Goal: Information Seeking & Learning: Learn about a topic

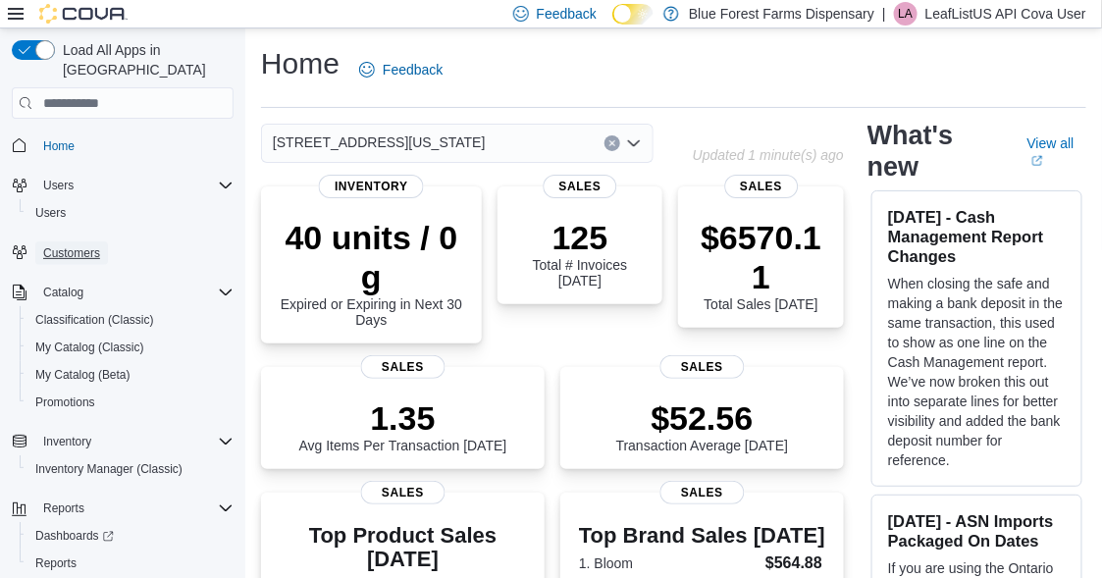
click at [81, 245] on span "Customers" at bounding box center [71, 253] width 57 height 16
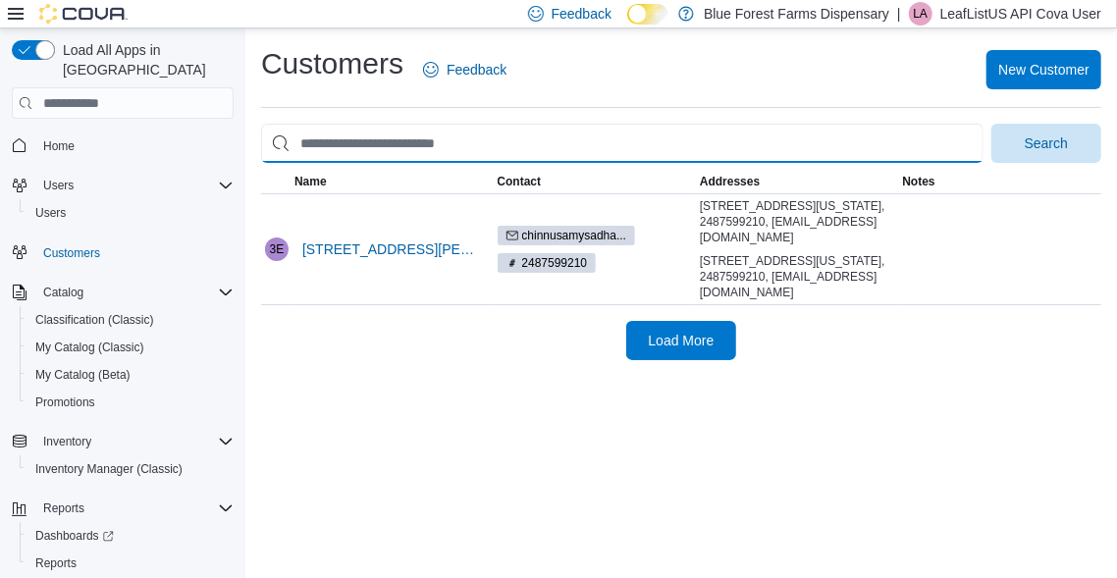
drag, startPoint x: 540, startPoint y: 152, endPoint x: 268, endPoint y: 152, distance: 271.9
click at [268, 152] on input "search" at bounding box center [622, 143] width 722 height 39
type input "**********"
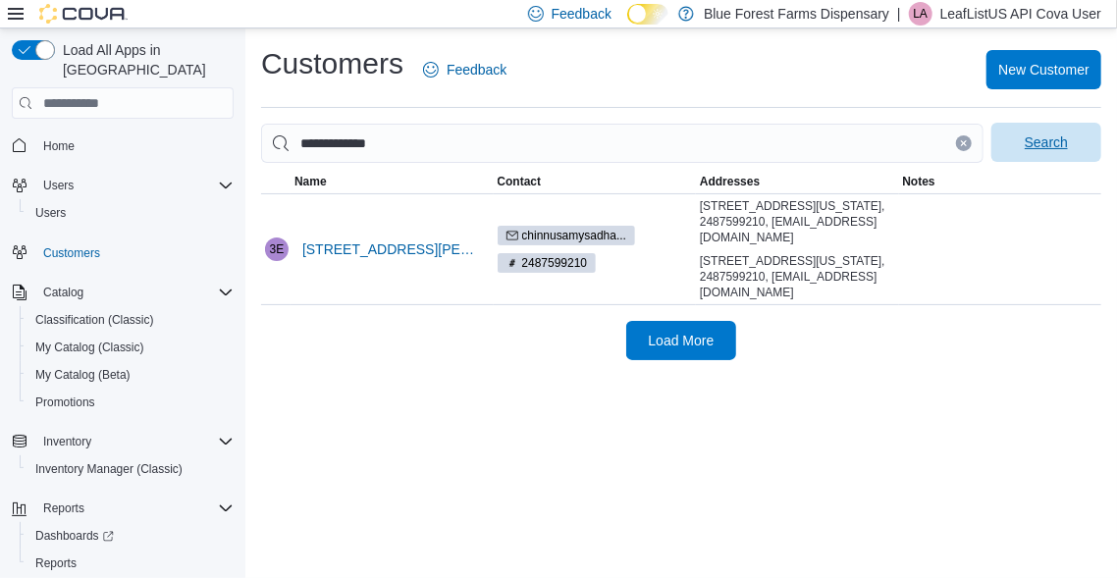
click at [1056, 139] on span "Search" at bounding box center [1046, 143] width 43 height 20
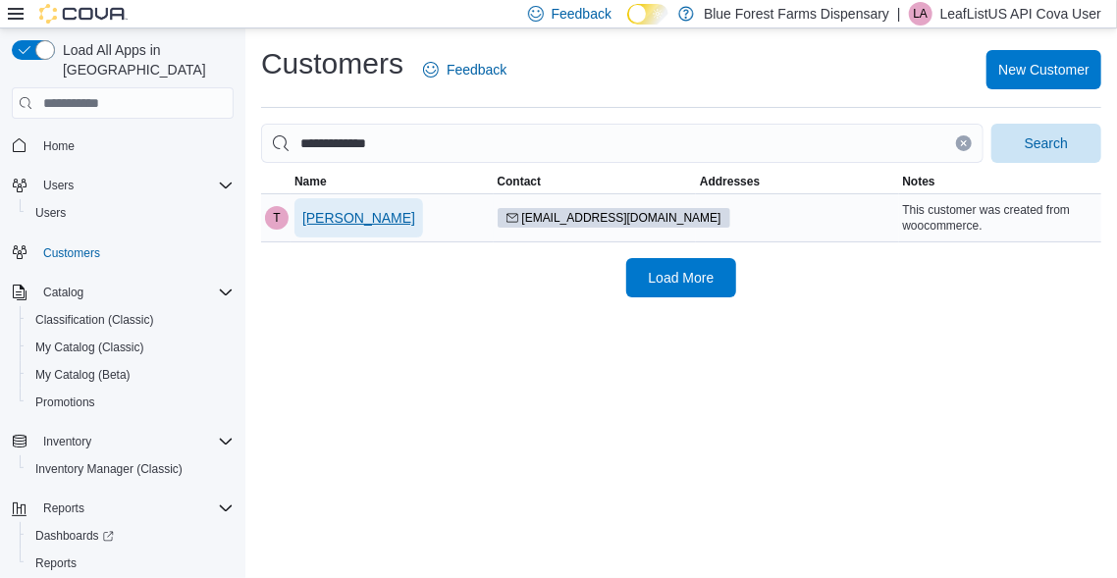
click at [381, 215] on span "Troy Melquist" at bounding box center [358, 218] width 113 height 20
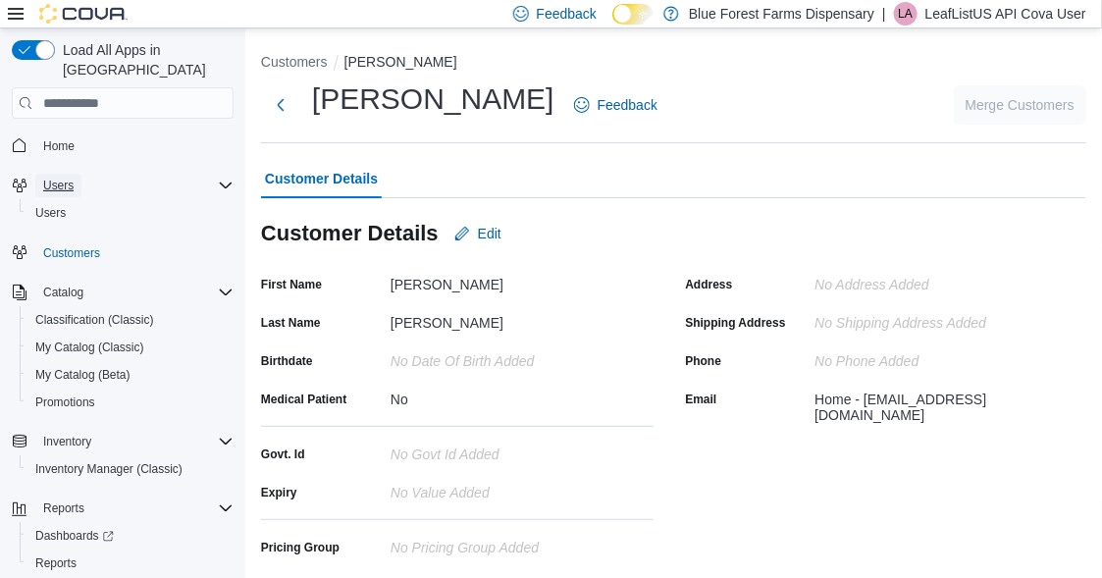
click at [67, 178] on span "Users" at bounding box center [58, 186] width 30 height 16
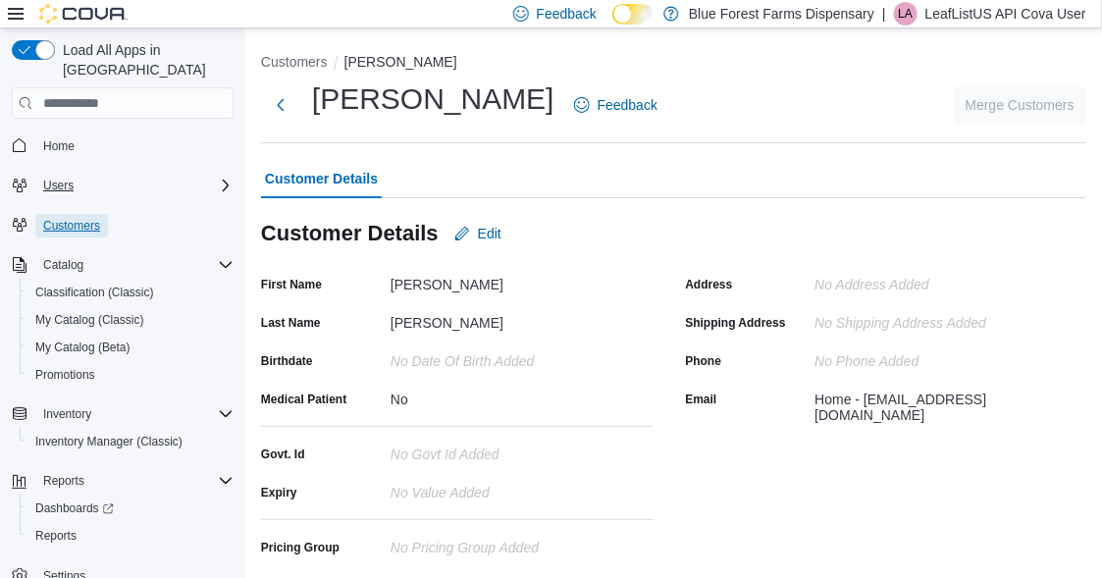
click at [95, 218] on span "Customers" at bounding box center [71, 226] width 57 height 16
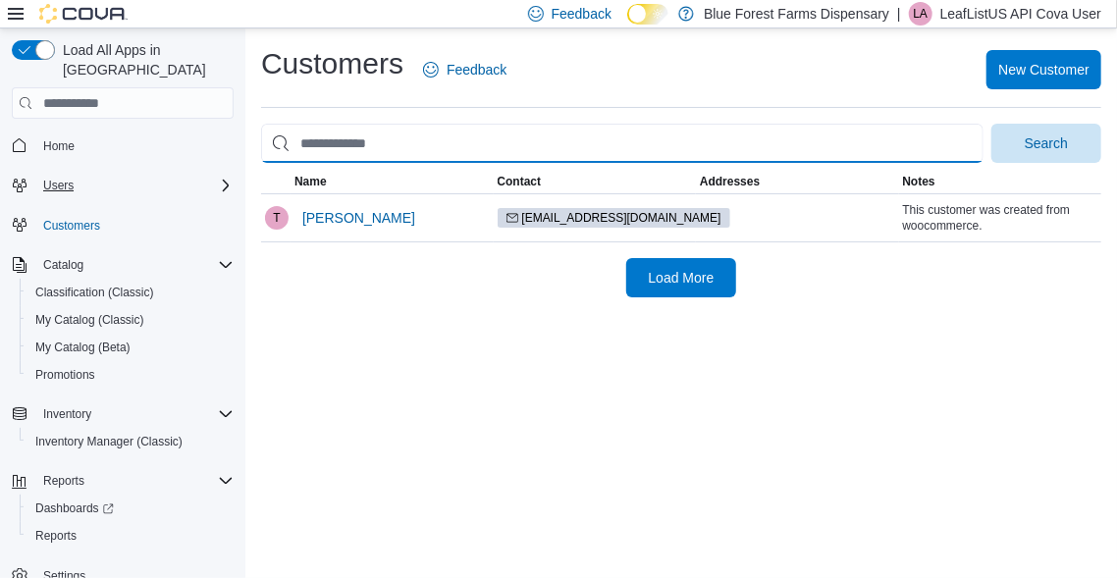
click at [379, 142] on input "search" at bounding box center [622, 143] width 722 height 39
paste input "**********"
type input "**********"
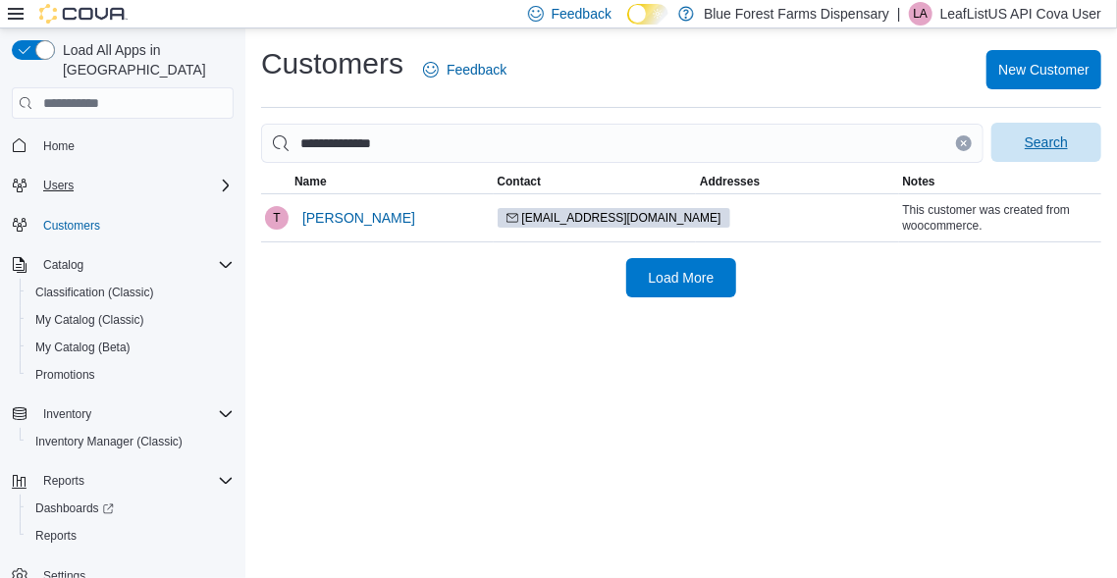
click at [1032, 138] on span "Search" at bounding box center [1046, 143] width 43 height 20
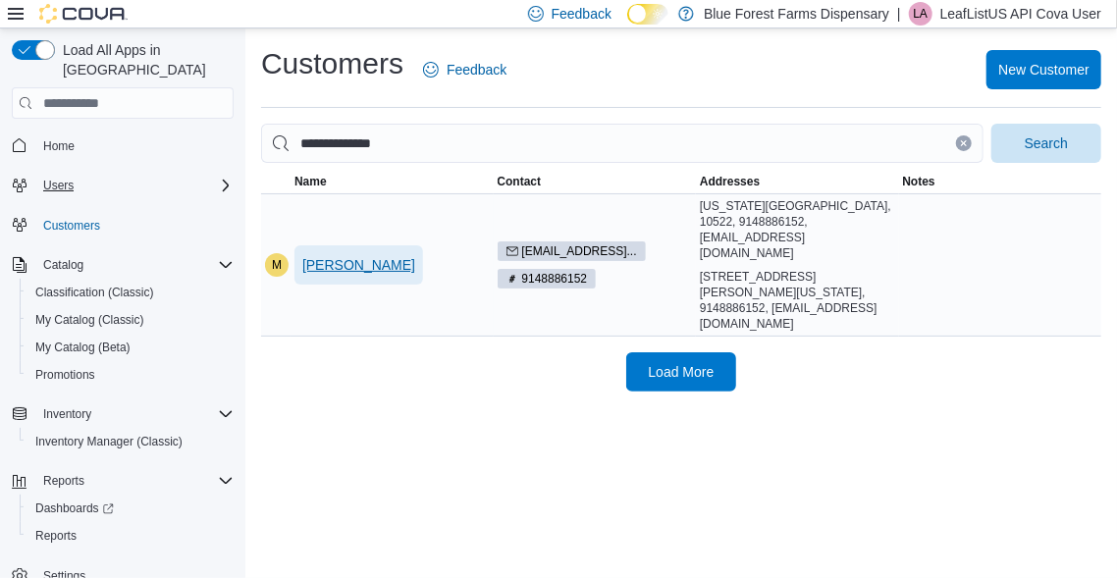
click at [366, 255] on span "Miraj Pithadia" at bounding box center [358, 265] width 113 height 20
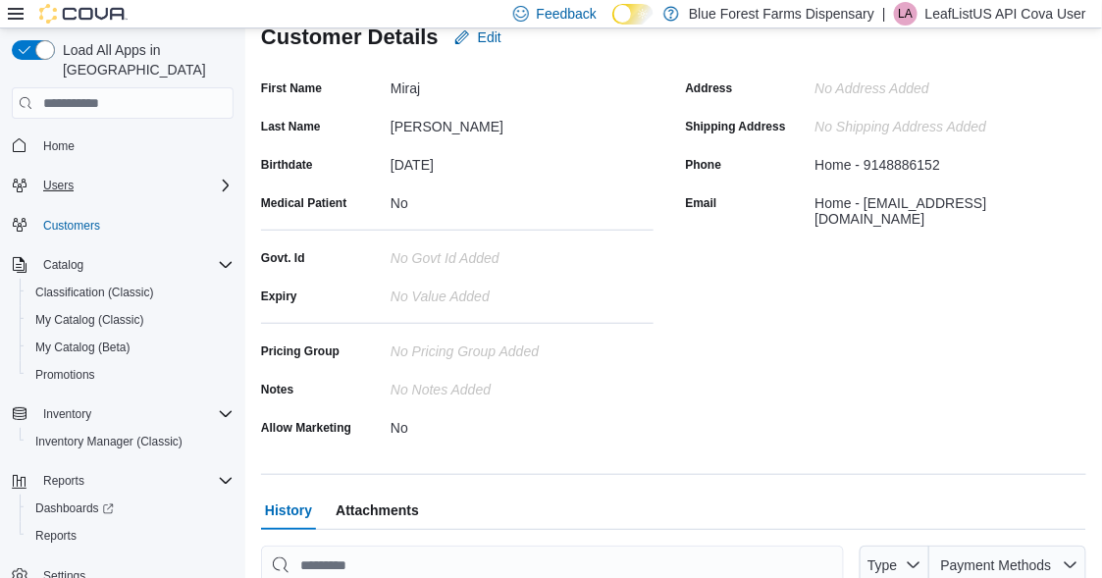
scroll to position [353, 0]
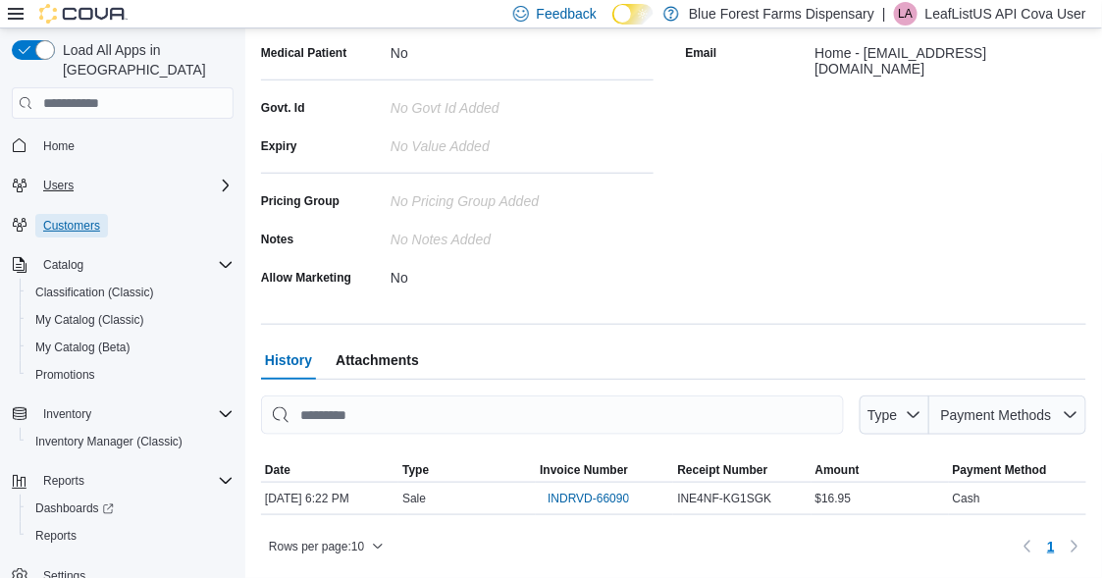
click at [98, 218] on span "Customers" at bounding box center [71, 226] width 57 height 16
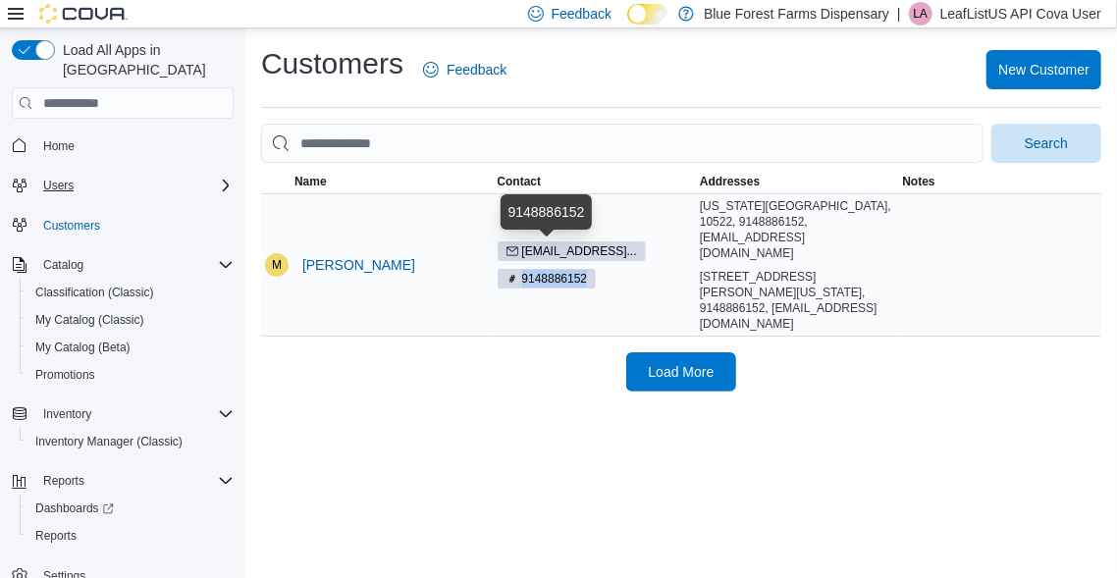
drag, startPoint x: 587, startPoint y: 255, endPoint x: 514, endPoint y: 258, distance: 72.7
click at [514, 269] on span "9148886152" at bounding box center [547, 279] width 99 height 20
click at [362, 276] on td "Name Miraj Pithadia" at bounding box center [392, 265] width 203 height 142
drag, startPoint x: 393, startPoint y: 242, endPoint x: 305, endPoint y: 242, distance: 87.4
click at [305, 242] on div "Miraj Pithadia" at bounding box center [392, 264] width 203 height 47
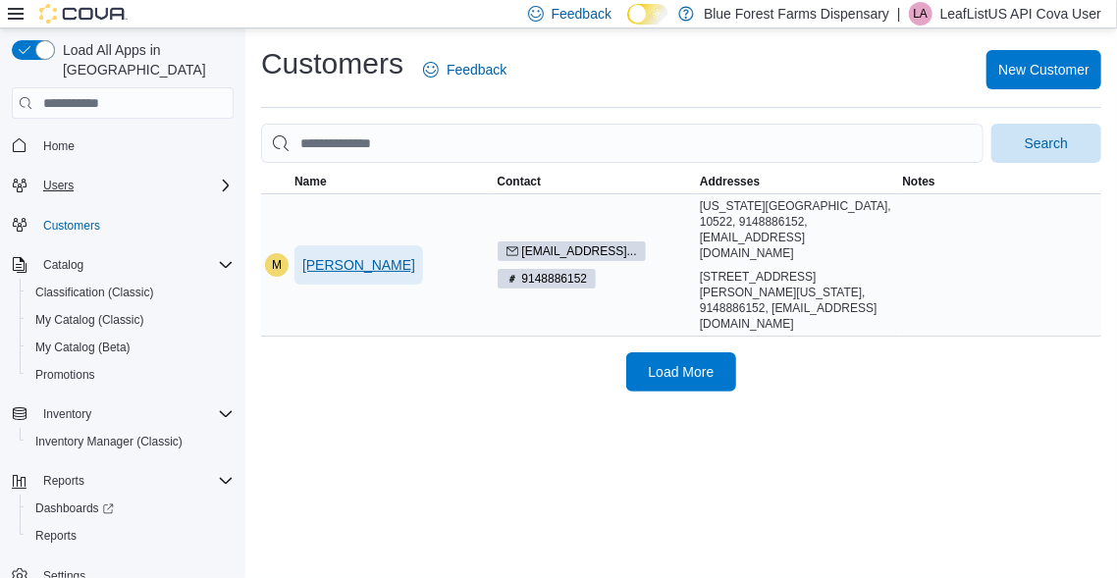
copy span "Miraj Pithadia"
click at [555, 346] on div "Customers Feedback New Customer Search This table contains 1 rows. Name Contact…" at bounding box center [681, 217] width 872 height 379
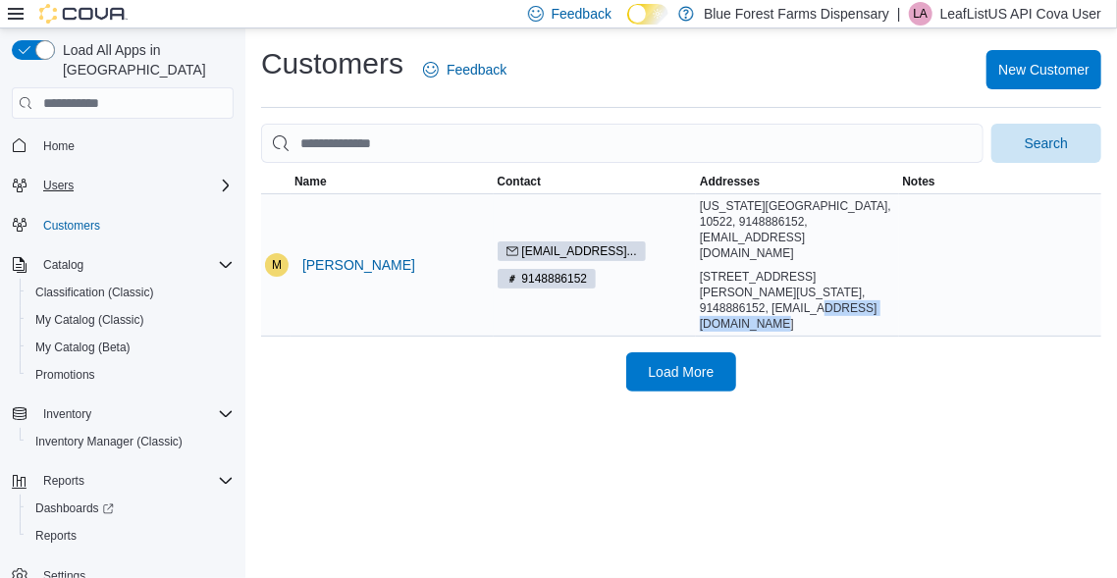
drag, startPoint x: 812, startPoint y: 280, endPoint x: 701, endPoint y: 274, distance: 111.1
click at [701, 274] on div "21 Keller lane, New York, United States, 10522, 9148886152, mirajpith@gmail.com" at bounding box center [797, 300] width 195 height 63
copy div "mirajpith@gmail.com"
drag, startPoint x: 592, startPoint y: 254, endPoint x: 503, endPoint y: 284, distance: 94.1
click at [503, 284] on td "Contact mirajpith@gmail... 9148886152" at bounding box center [595, 265] width 203 height 142
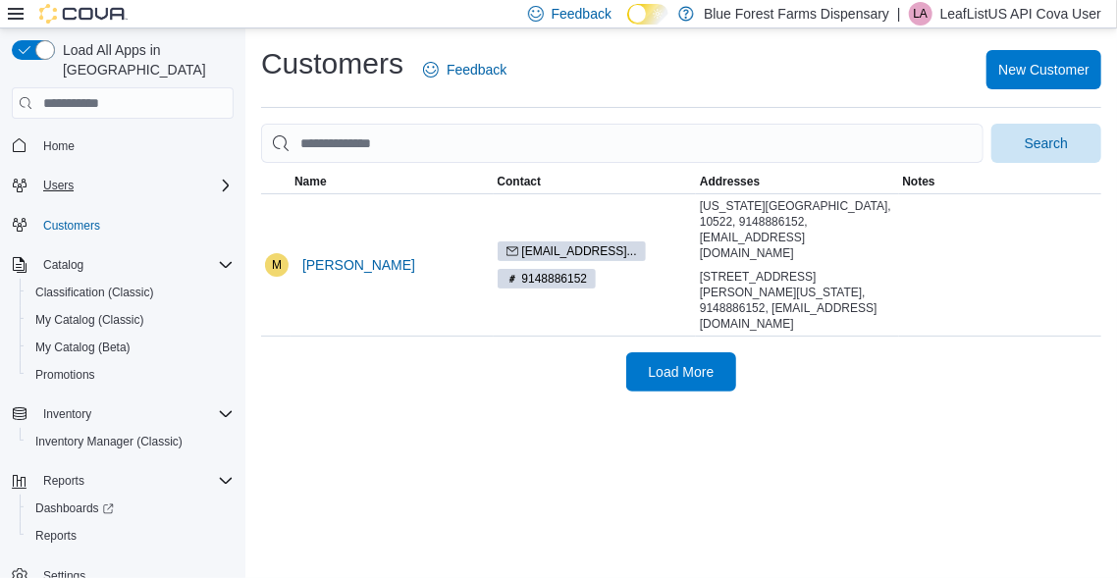
drag, startPoint x: 600, startPoint y: 249, endPoint x: 469, endPoint y: 299, distance: 139.8
click at [470, 297] on div "Customers Feedback New Customer Search This table contains 1 rows. Name Contact…" at bounding box center [681, 217] width 840 height 347
drag, startPoint x: 558, startPoint y: 254, endPoint x: 494, endPoint y: 375, distance: 136.6
click at [494, 375] on div "Customers Feedback New Customer Search This table contains 1 rows. Name Contact…" at bounding box center [681, 303] width 872 height 550
click at [550, 270] on span "9148886152" at bounding box center [555, 279] width 66 height 18
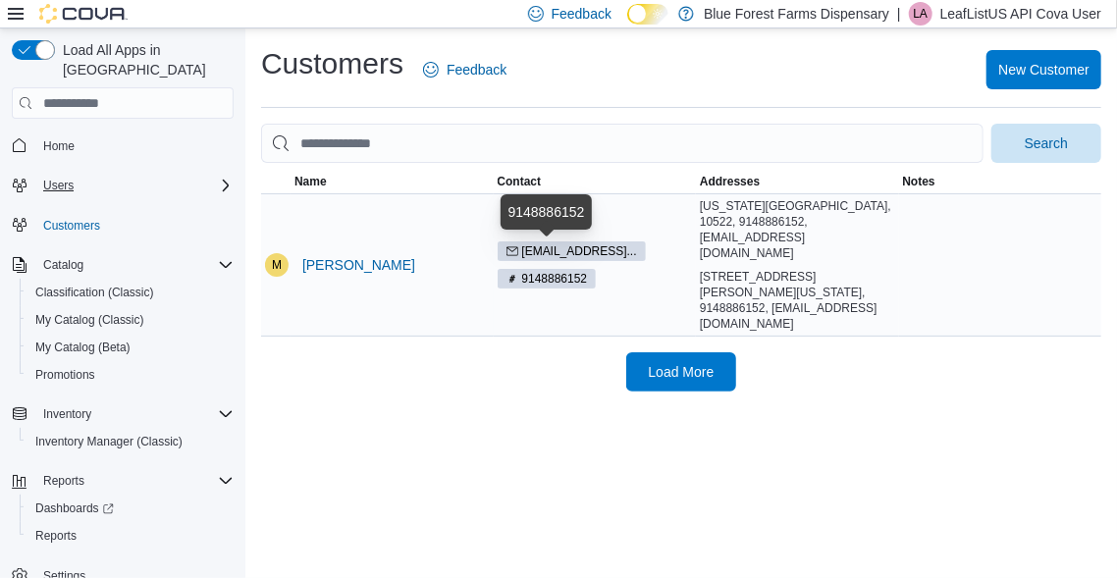
click at [590, 269] on span "9148886152" at bounding box center [547, 279] width 99 height 20
drag, startPoint x: 627, startPoint y: 252, endPoint x: 572, endPoint y: 255, distance: 55.0
click at [572, 255] on div "mirajpith@gmail... 9148886152" at bounding box center [595, 264] width 195 height 47
copy div "91488861"
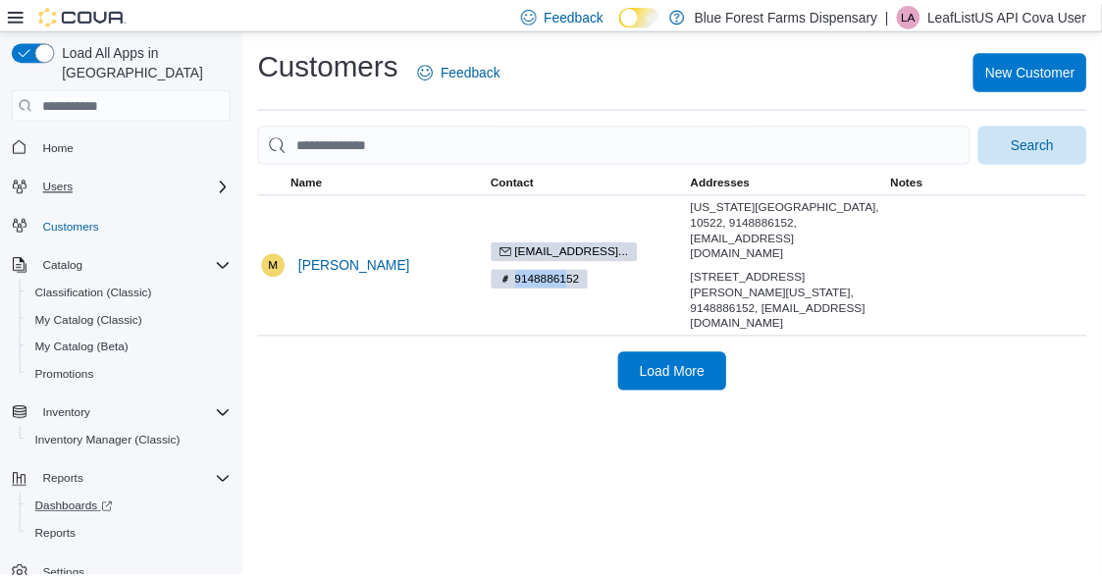
scroll to position [2, 0]
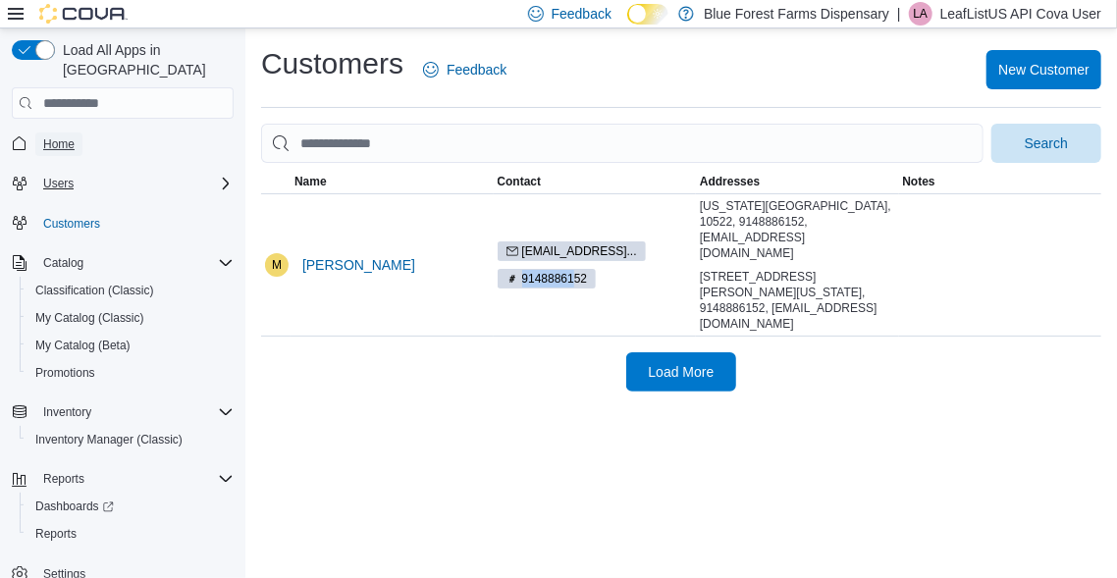
click at [79, 133] on link "Home" at bounding box center [58, 145] width 47 height 24
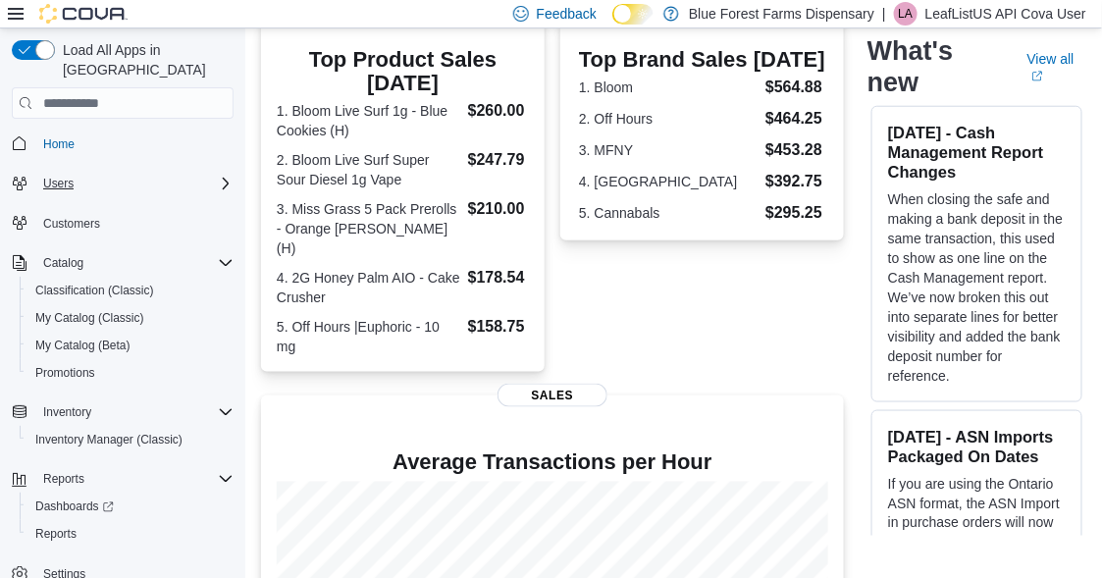
scroll to position [573, 0]
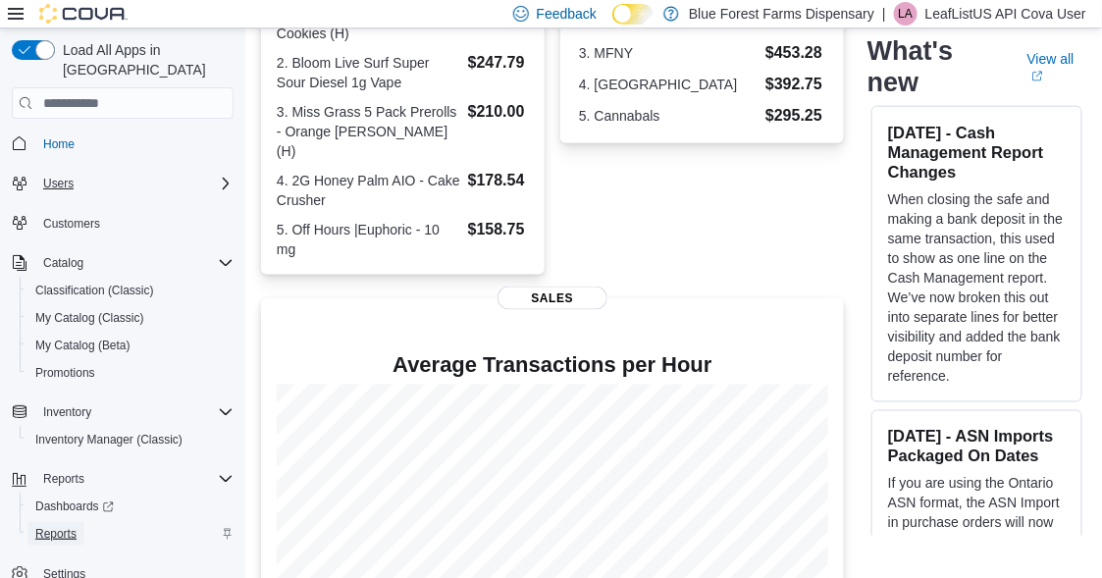
click at [67, 526] on span "Reports" at bounding box center [55, 534] width 41 height 16
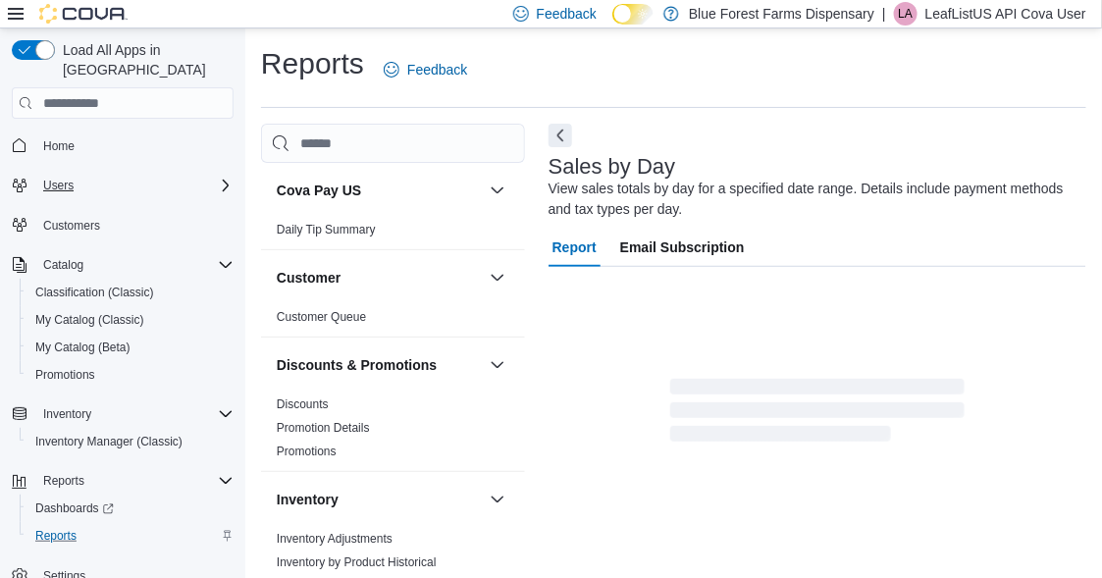
scroll to position [65, 0]
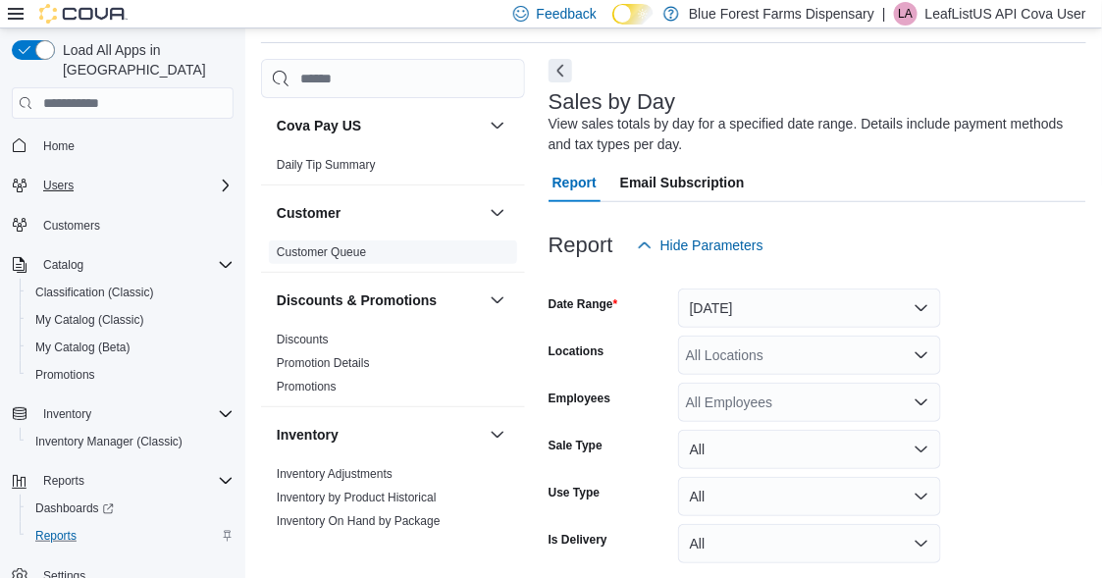
click at [335, 254] on link "Customer Queue" at bounding box center [321, 252] width 89 height 14
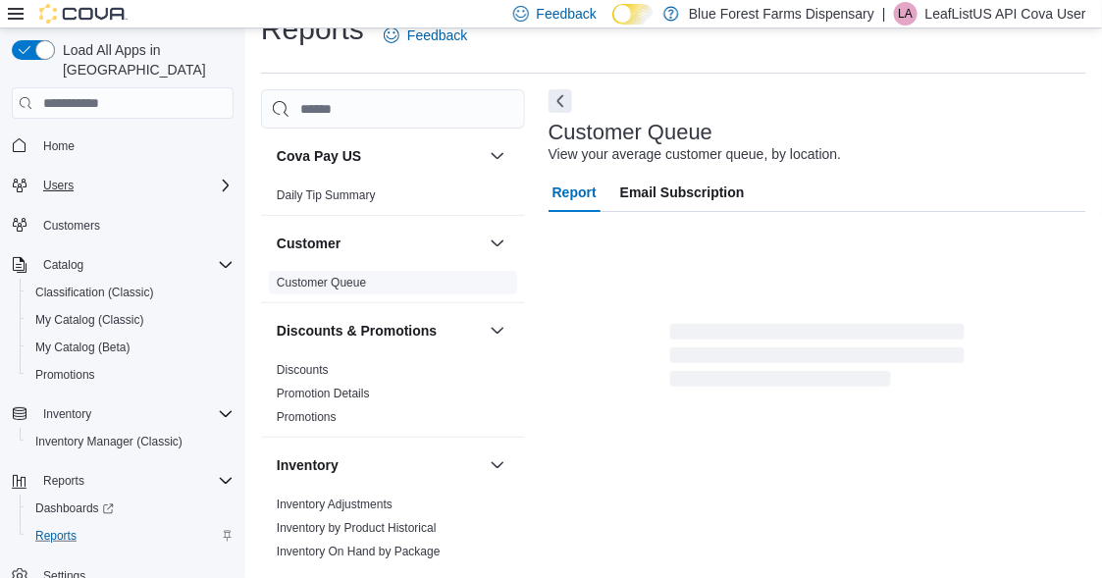
scroll to position [33, 0]
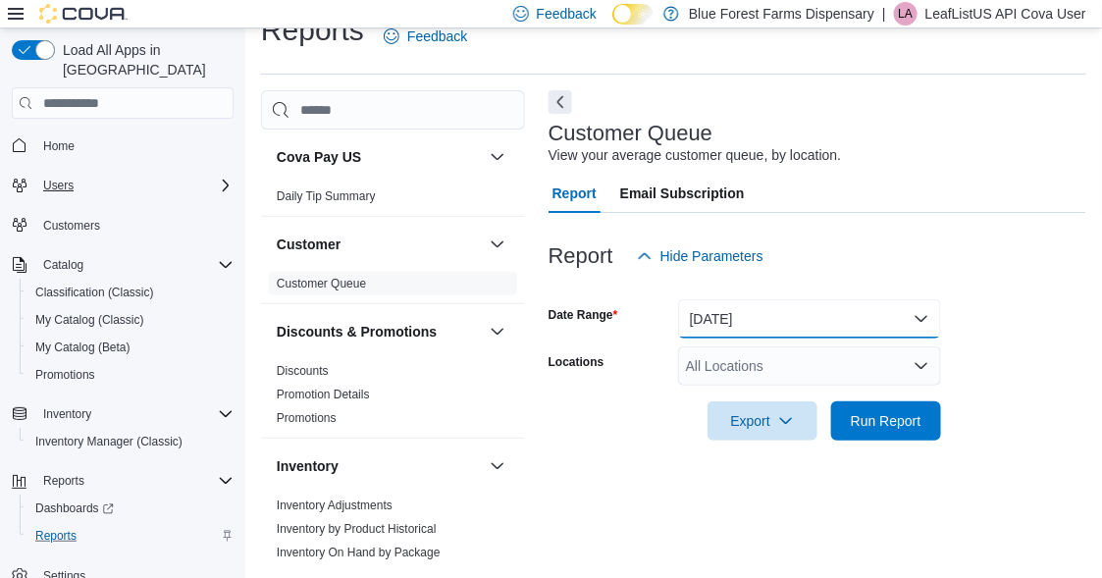
click at [751, 318] on button "Yesterday" at bounding box center [809, 318] width 263 height 39
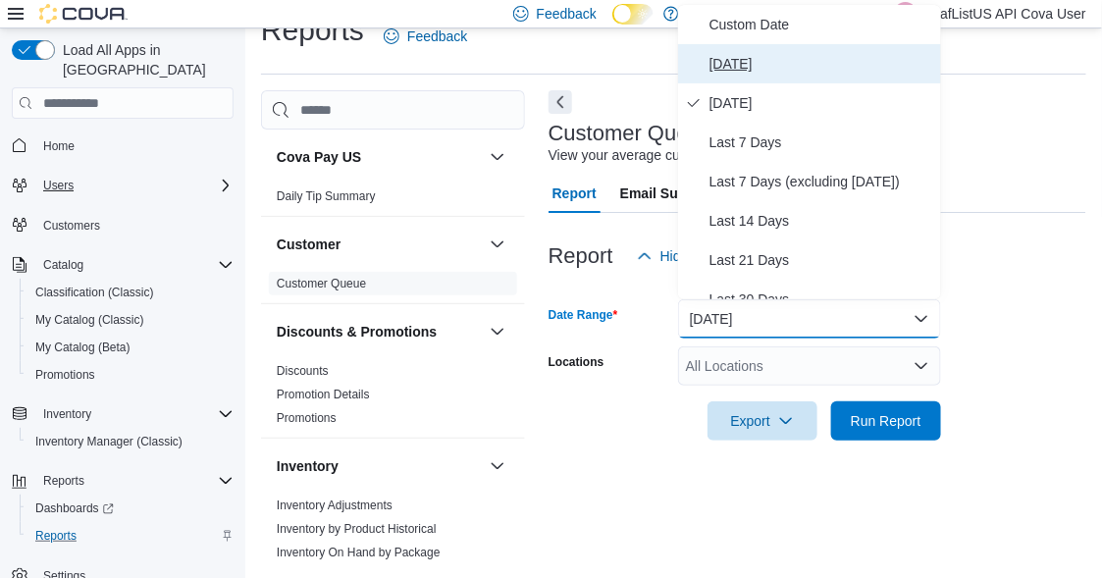
click at [752, 61] on span "Today" at bounding box center [822, 64] width 224 height 24
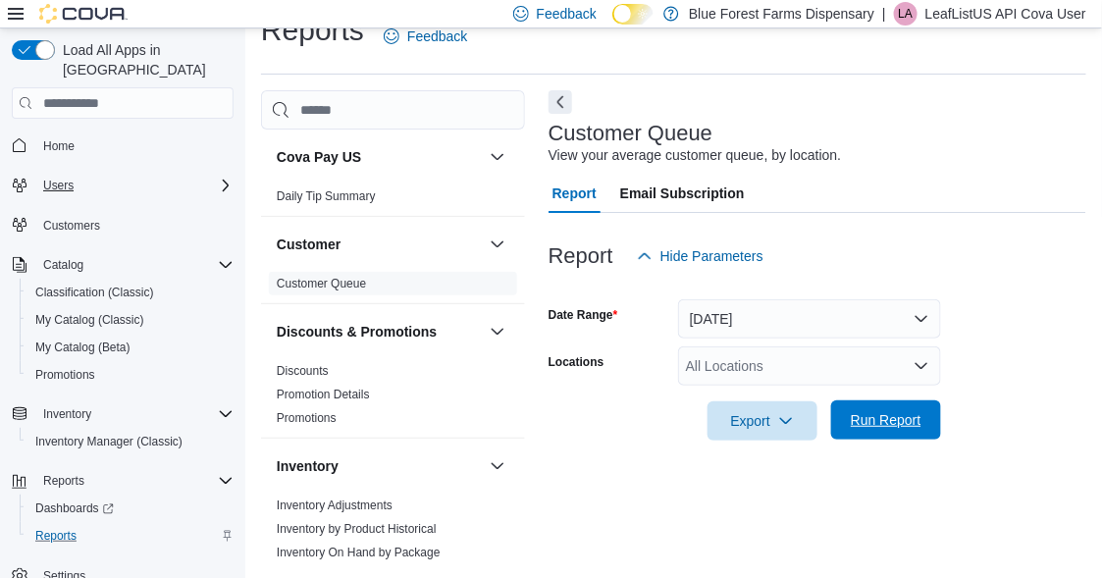
click at [882, 427] on span "Run Report" at bounding box center [886, 420] width 71 height 20
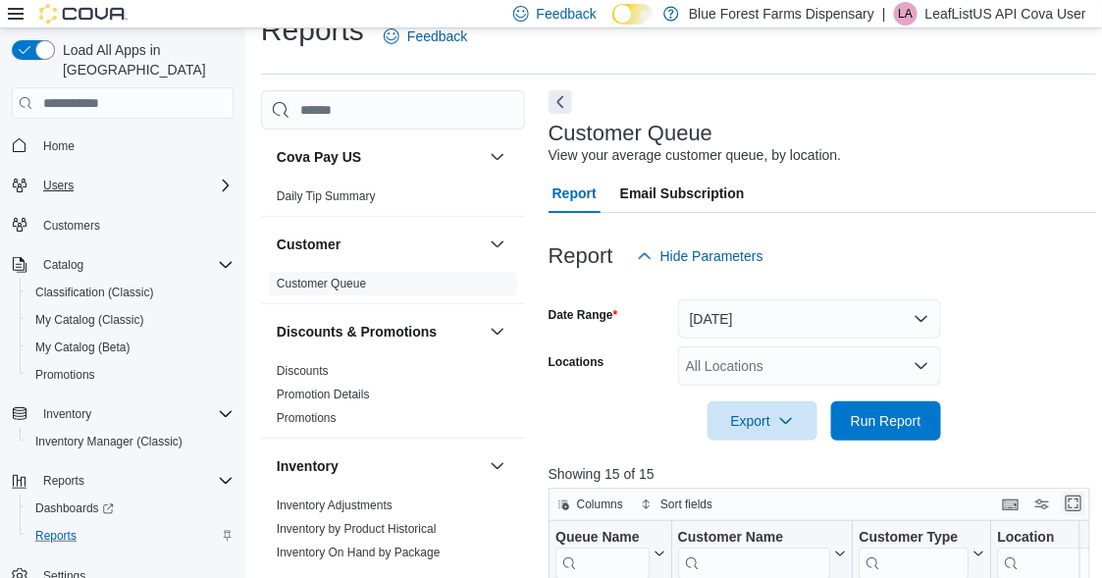
click at [1075, 503] on button "Enter fullscreen" at bounding box center [1074, 504] width 24 height 24
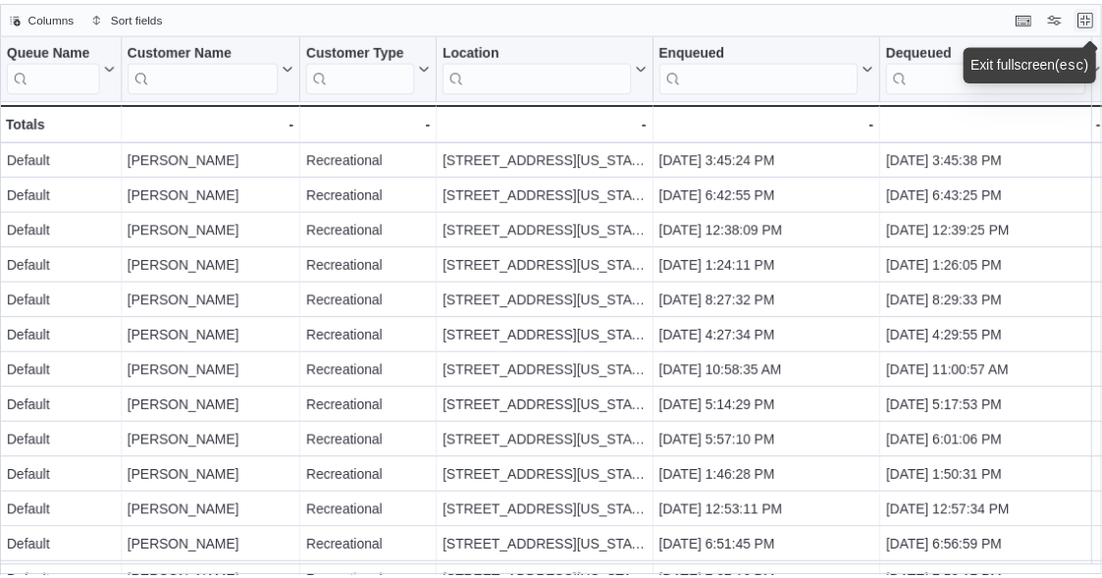
scroll to position [101, 0]
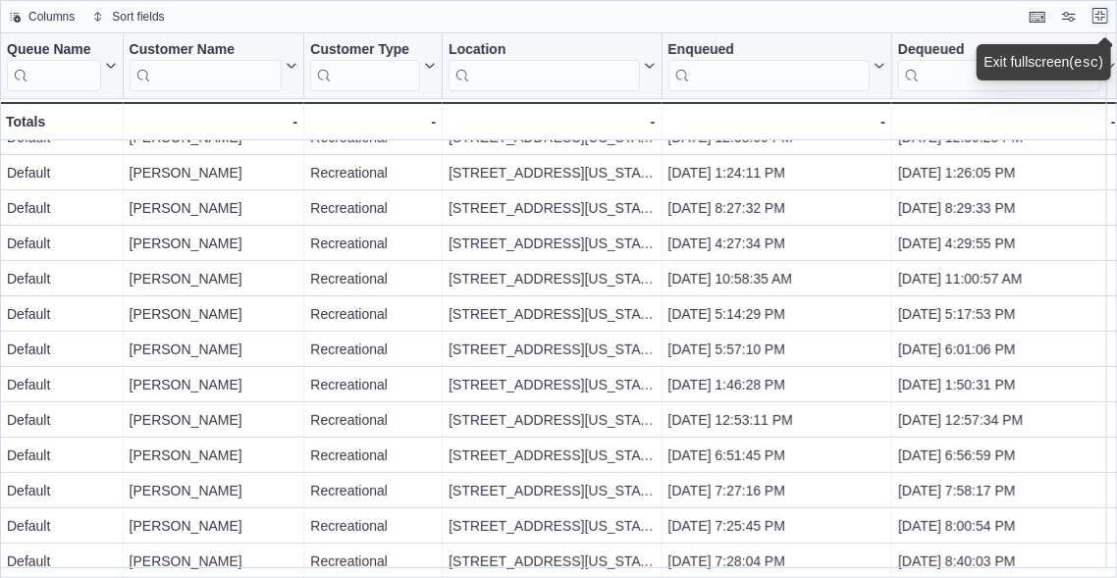
click at [1098, 17] on button "Exit fullscreen" at bounding box center [1101, 16] width 24 height 24
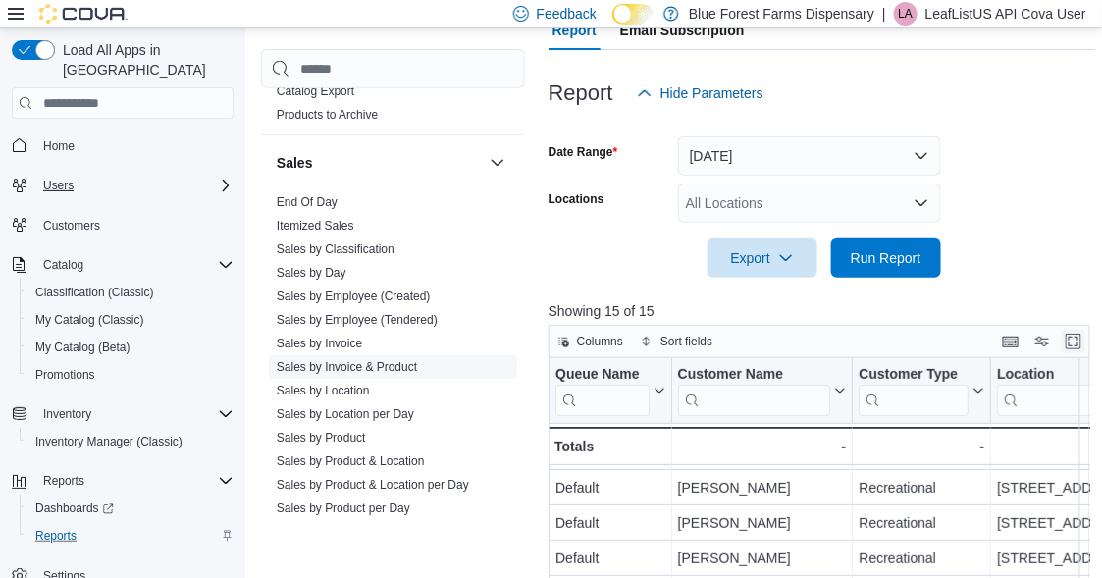
scroll to position [1079, 0]
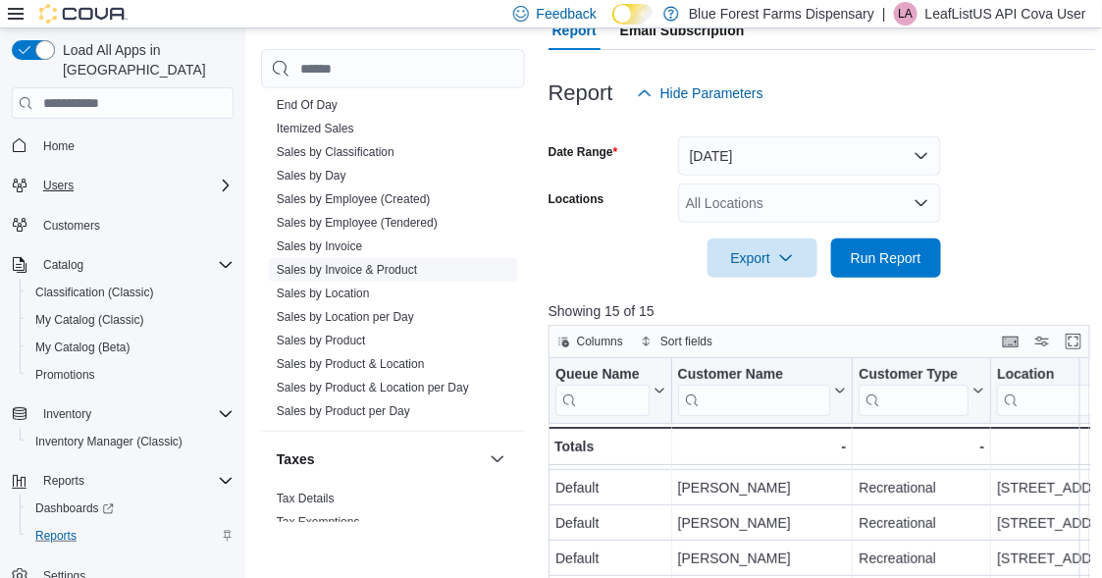
click at [366, 265] on link "Sales by Invoice & Product" at bounding box center [347, 270] width 140 height 14
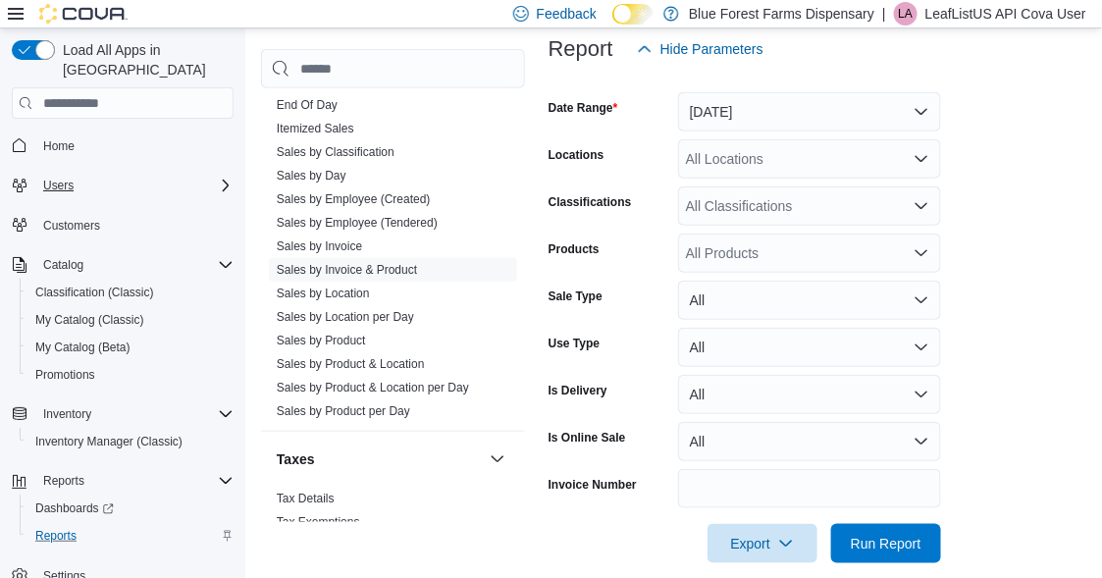
scroll to position [286, 0]
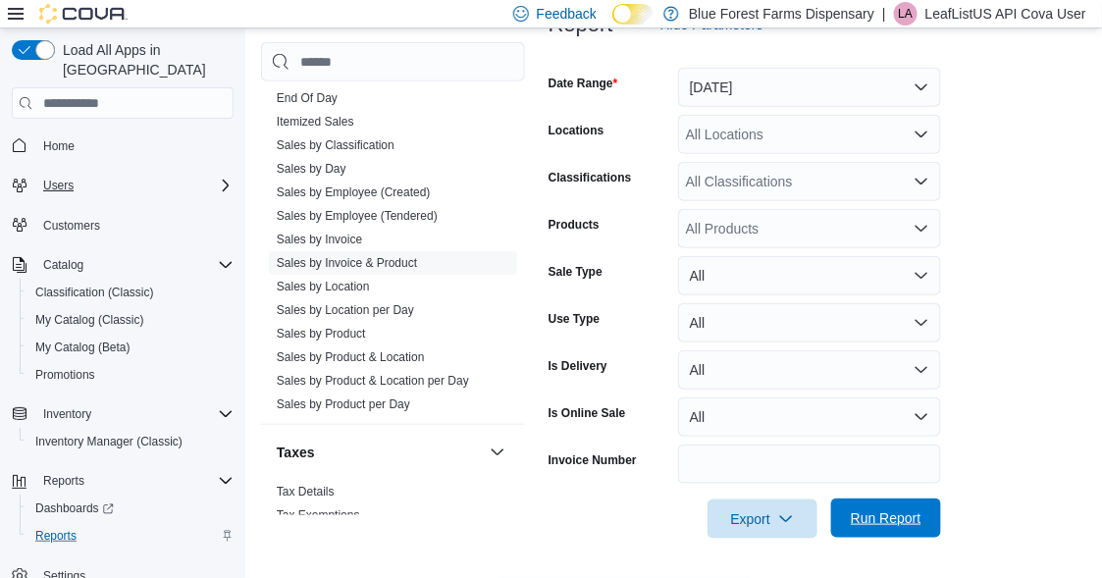
click at [877, 509] on span "Run Report" at bounding box center [886, 518] width 71 height 20
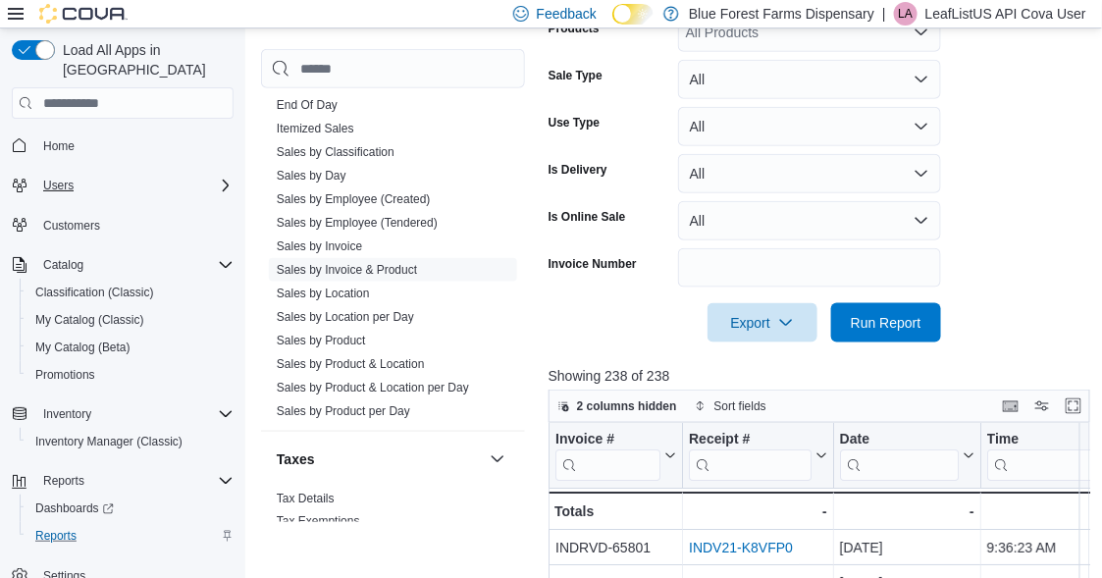
scroll to position [580, 0]
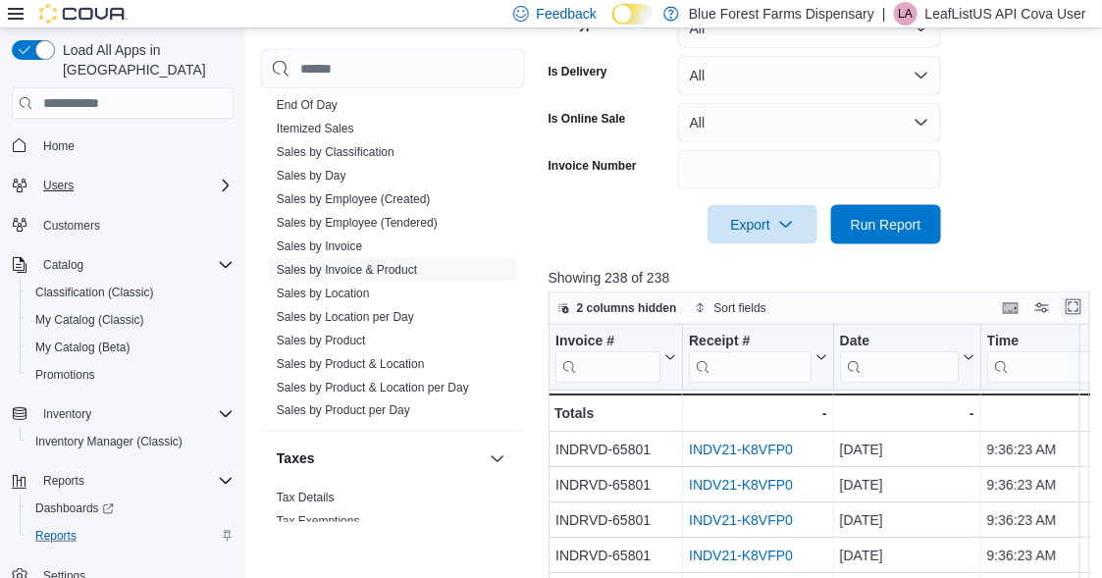
click at [1078, 301] on button "Enter fullscreen" at bounding box center [1074, 307] width 24 height 24
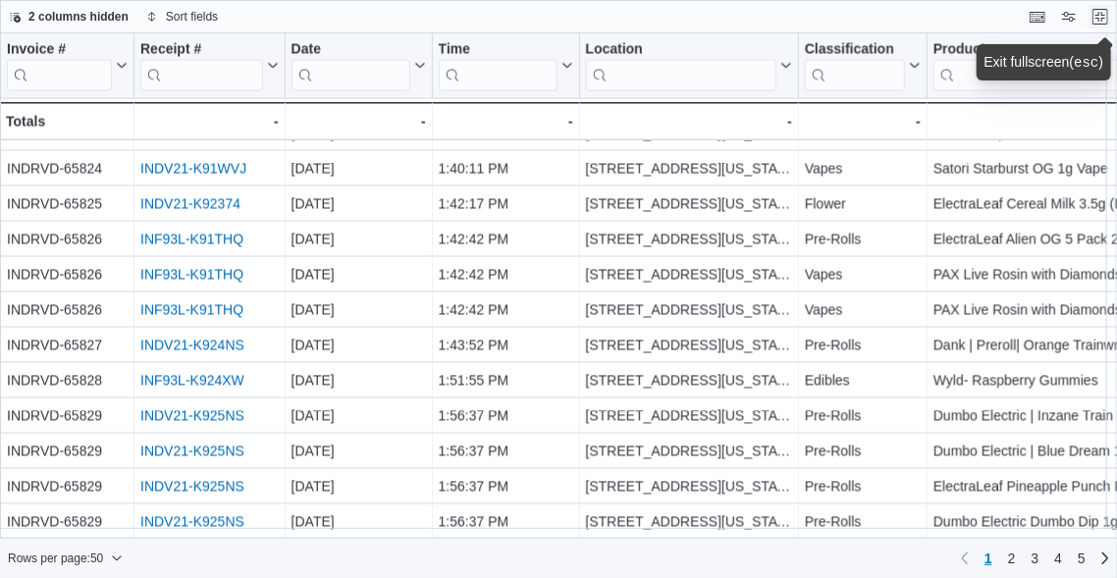
scroll to position [1377, 0]
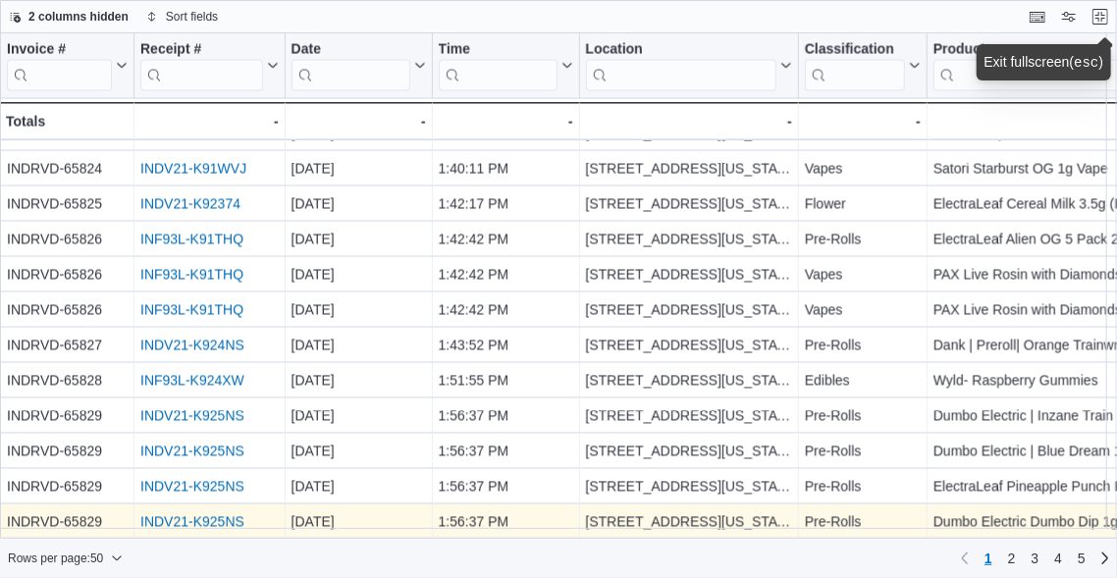
click at [201, 514] on link "INDV21-K925NS" at bounding box center [192, 522] width 104 height 16
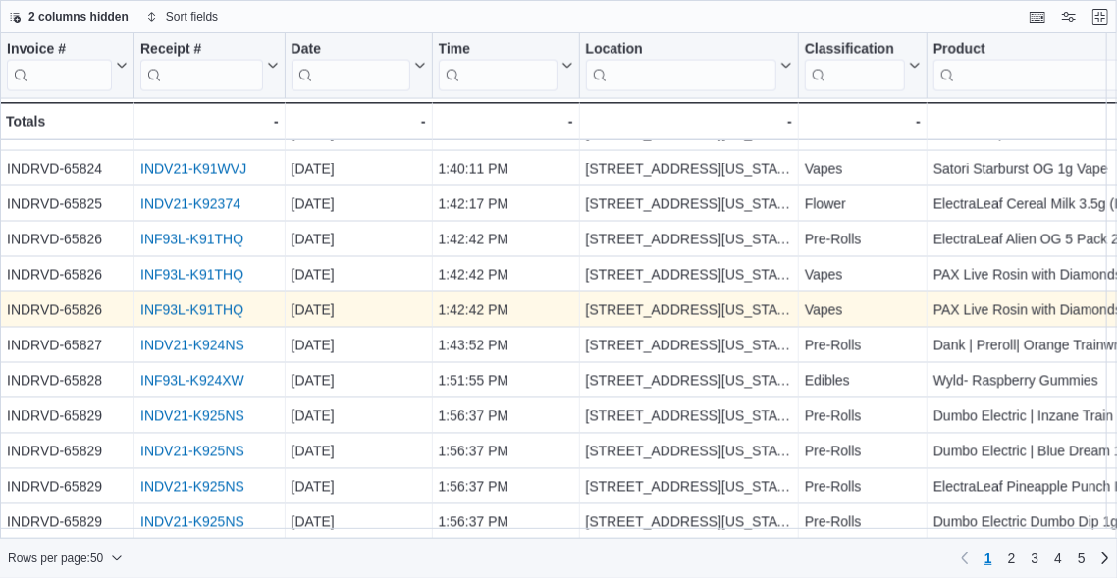
click at [178, 302] on link "INF93L-K91THQ" at bounding box center [191, 310] width 103 height 16
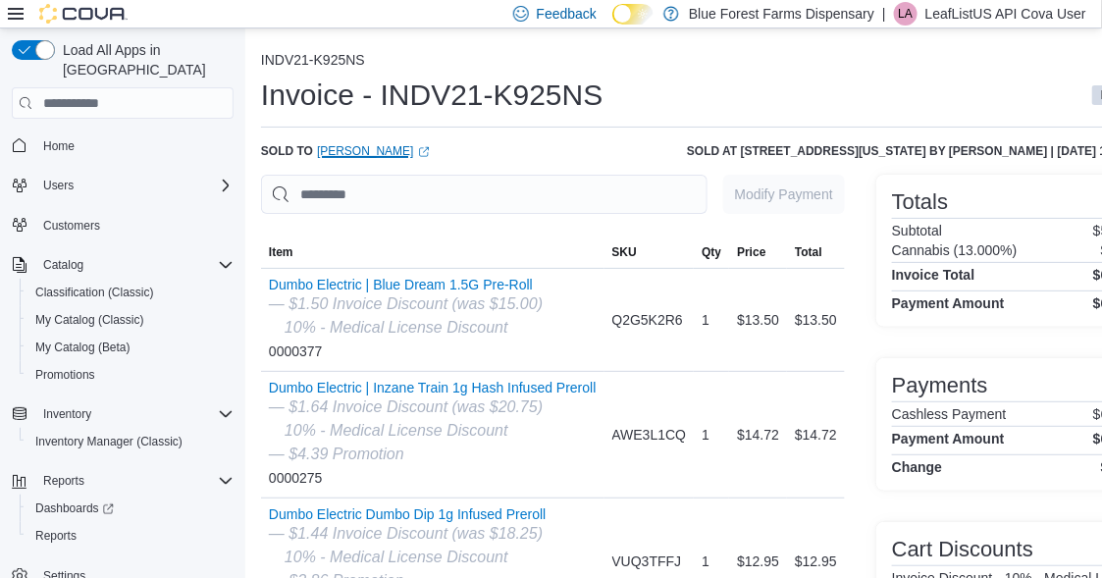
click at [397, 150] on link "Chloe Tercovich (opens in a new tab or window)" at bounding box center [373, 151] width 113 height 16
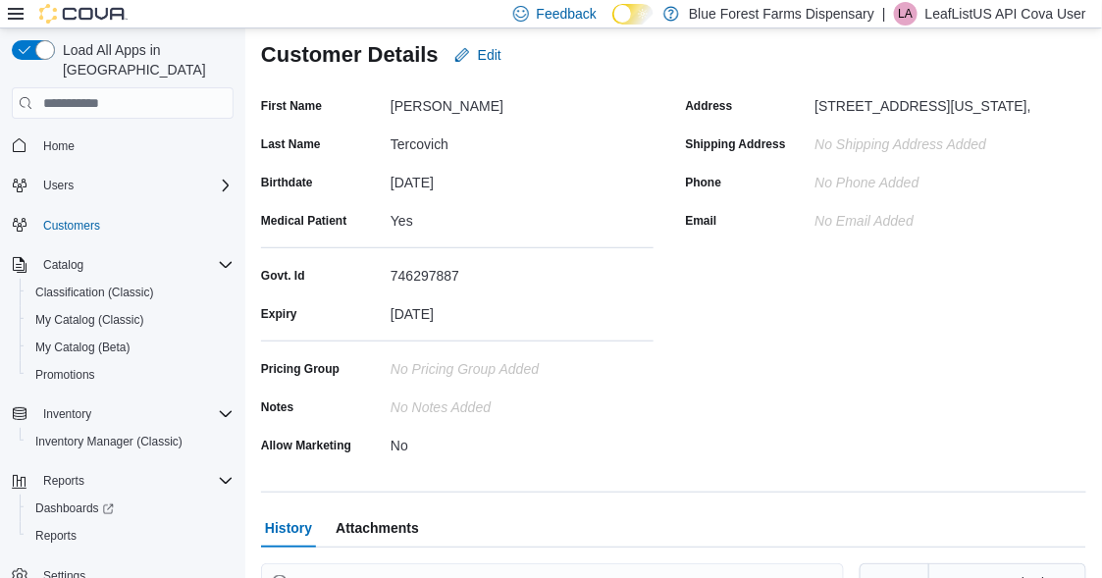
scroll to position [80, 0]
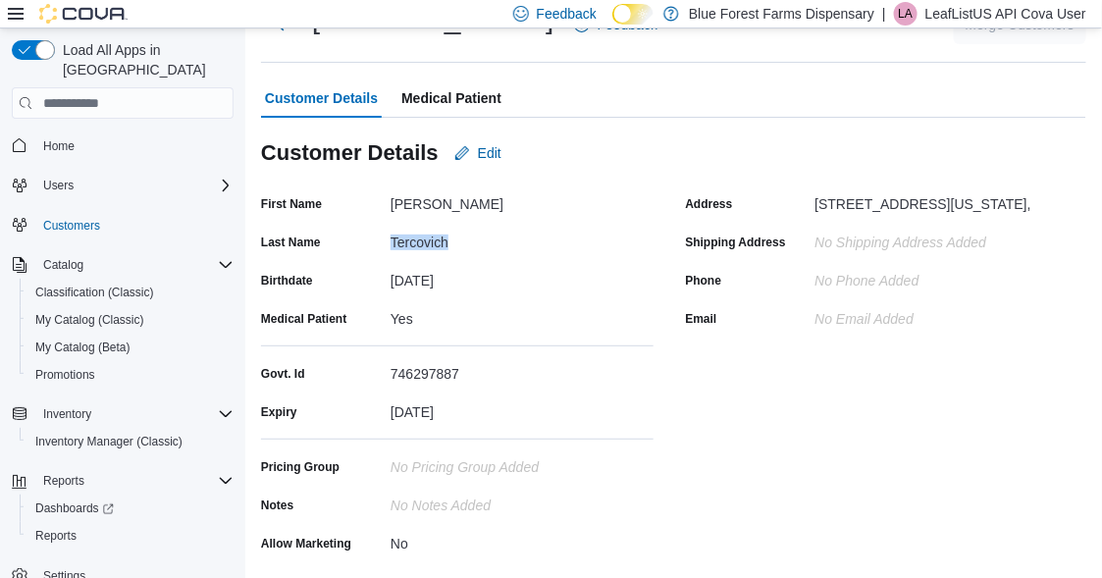
drag, startPoint x: 388, startPoint y: 237, endPoint x: 451, endPoint y: 240, distance: 62.9
click at [451, 240] on div "Last Name Tercovich" at bounding box center [457, 242] width 393 height 30
copy div "Tercovich"
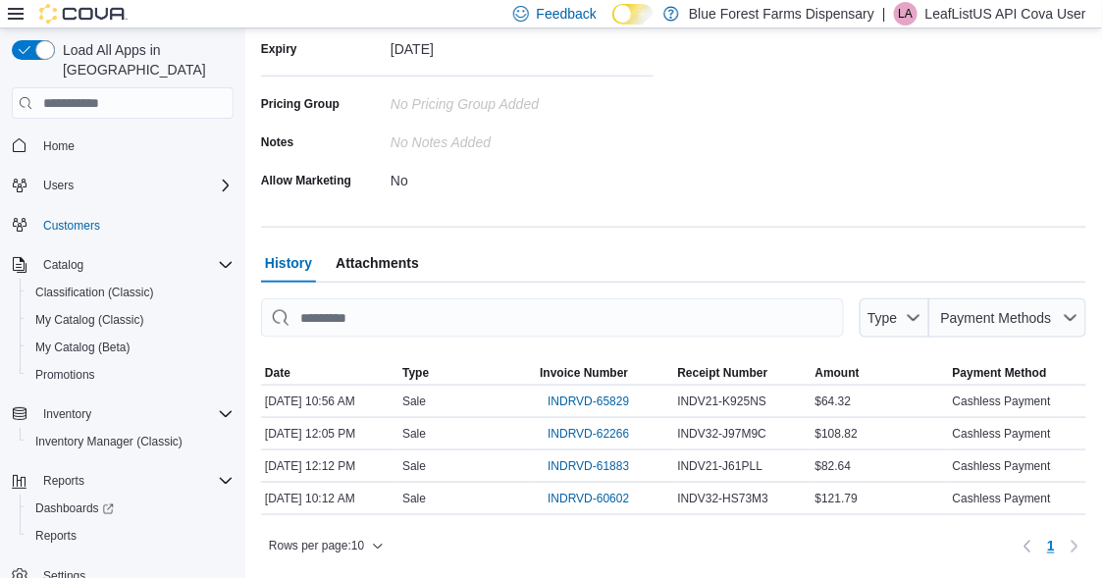
scroll to position [0, 0]
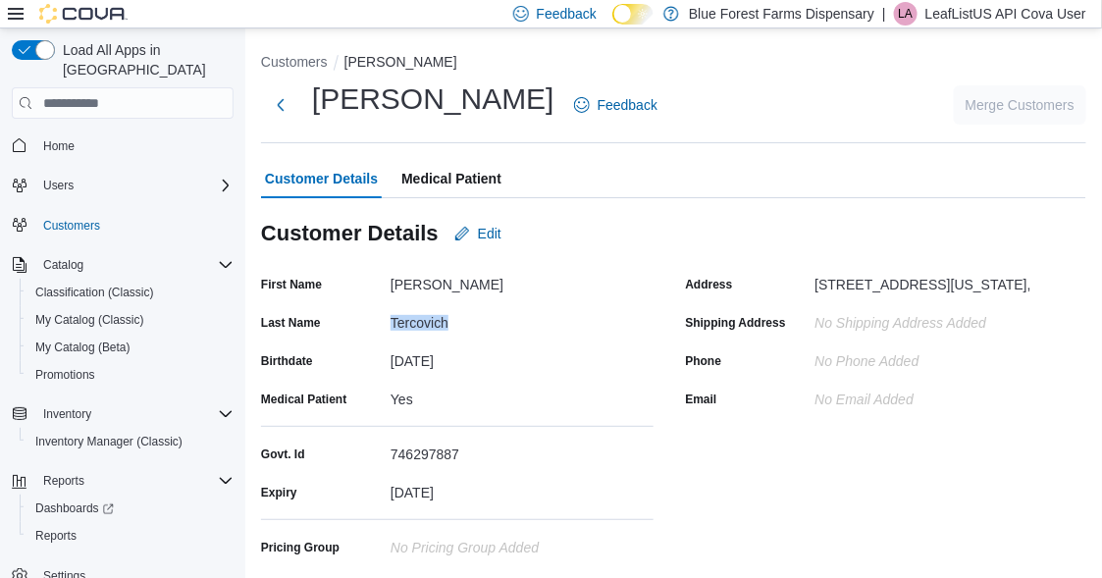
click at [453, 174] on span "Medical Patient" at bounding box center [451, 178] width 100 height 39
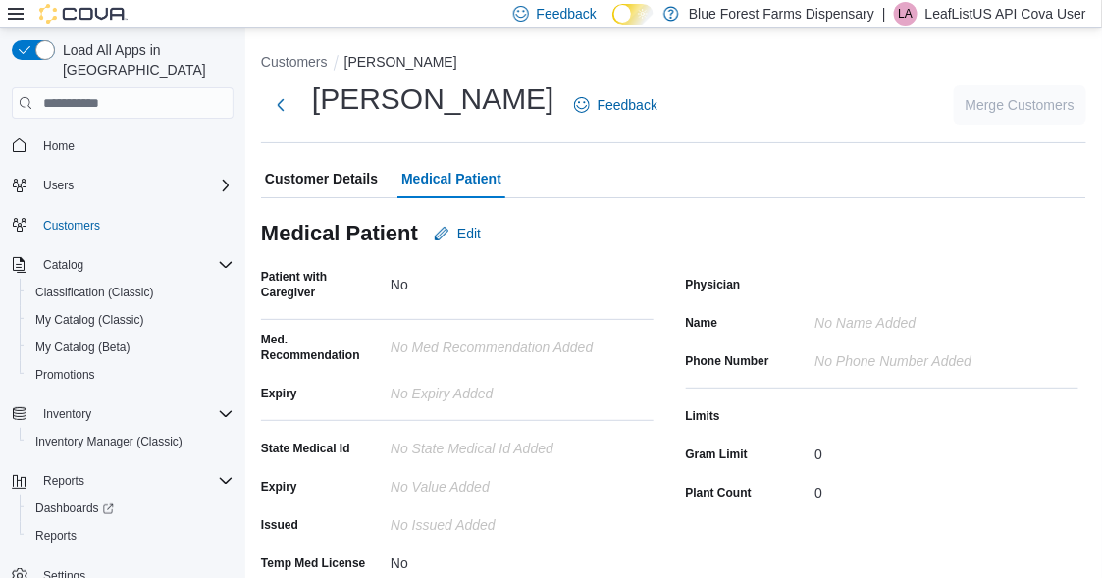
click at [344, 176] on span "Customer Details" at bounding box center [321, 178] width 113 height 39
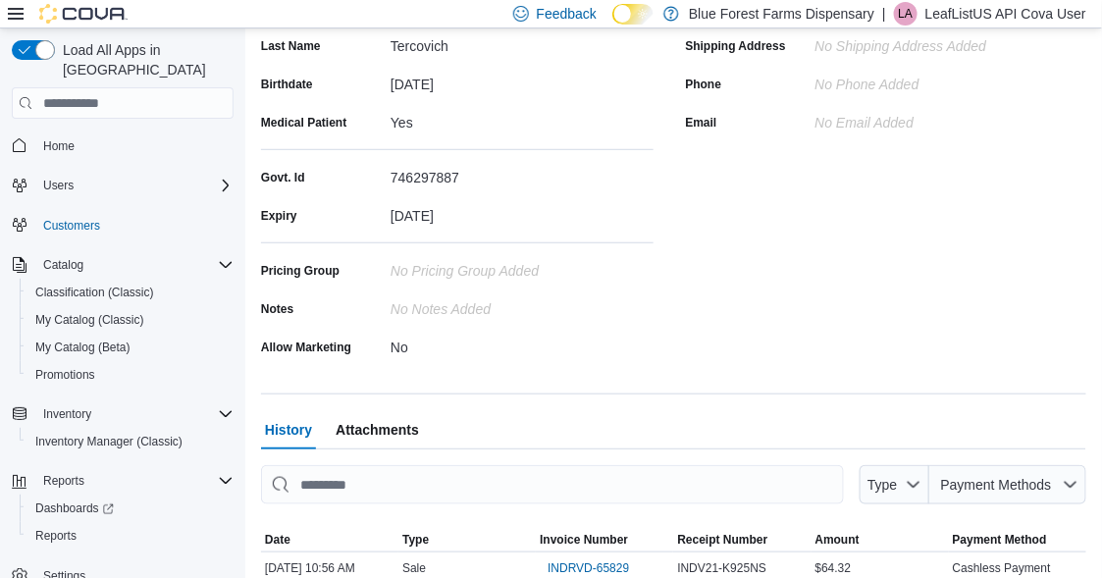
scroll to position [80, 0]
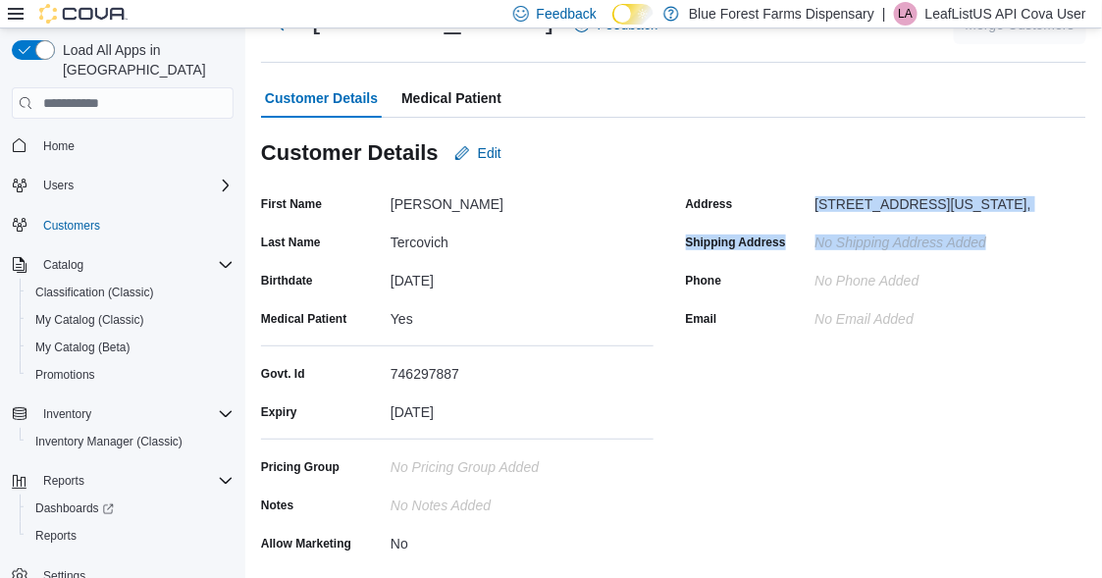
drag, startPoint x: 821, startPoint y: 203, endPoint x: 1013, endPoint y: 229, distance: 194.1
click at [1013, 229] on div "Address 48 HALLISTER ST, STATEN ISLAND, New York, United States, 103090000, Shi…" at bounding box center [882, 260] width 393 height 145
click at [65, 528] on span "Reports" at bounding box center [55, 536] width 41 height 16
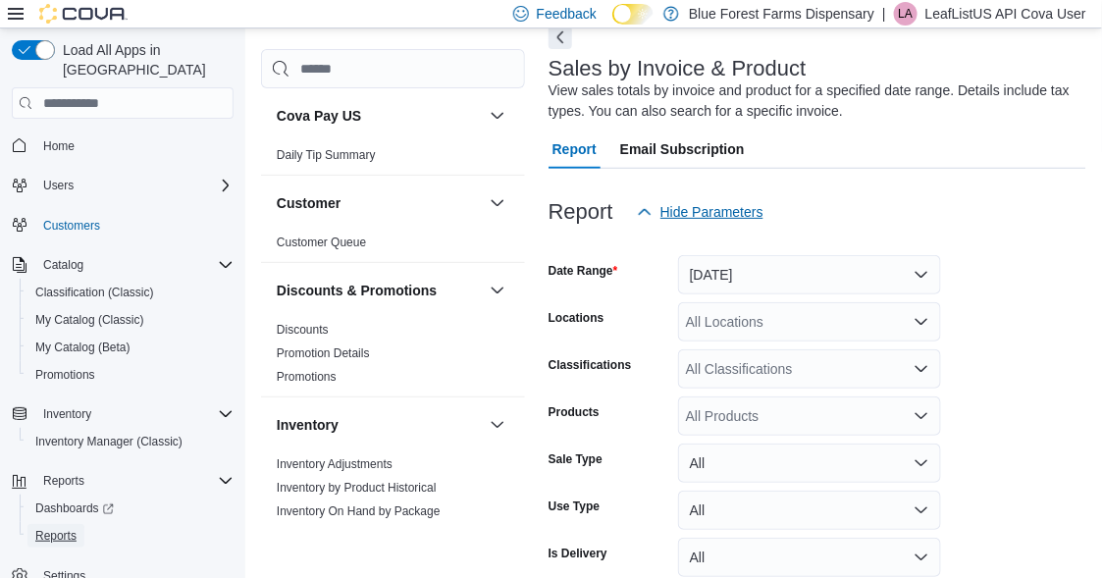
scroll to position [196, 0]
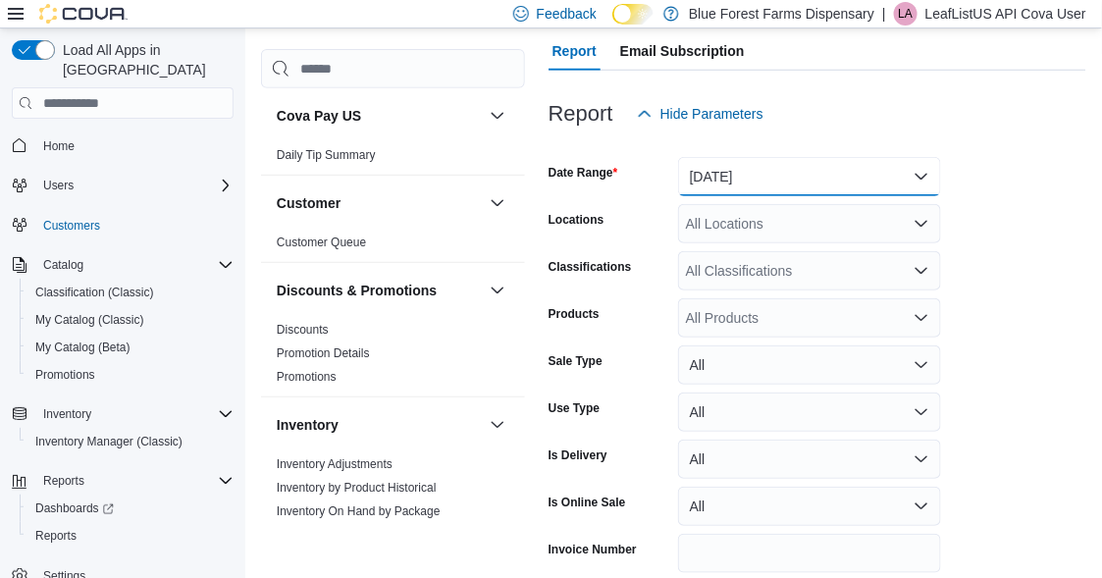
click at [714, 180] on button "Yesterday" at bounding box center [809, 176] width 263 height 39
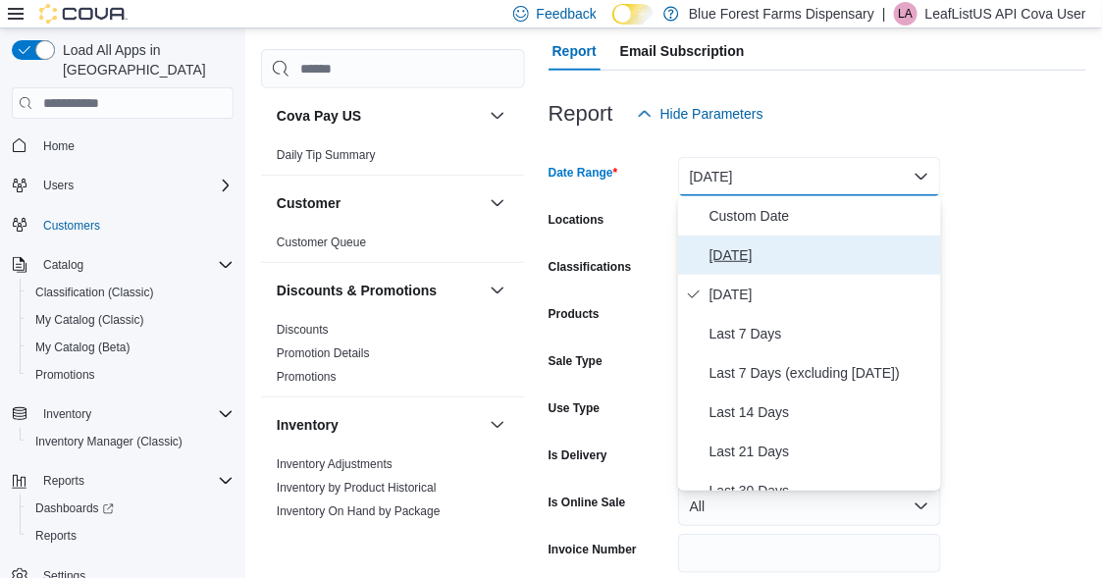
click at [726, 242] on button "Today" at bounding box center [809, 255] width 263 height 39
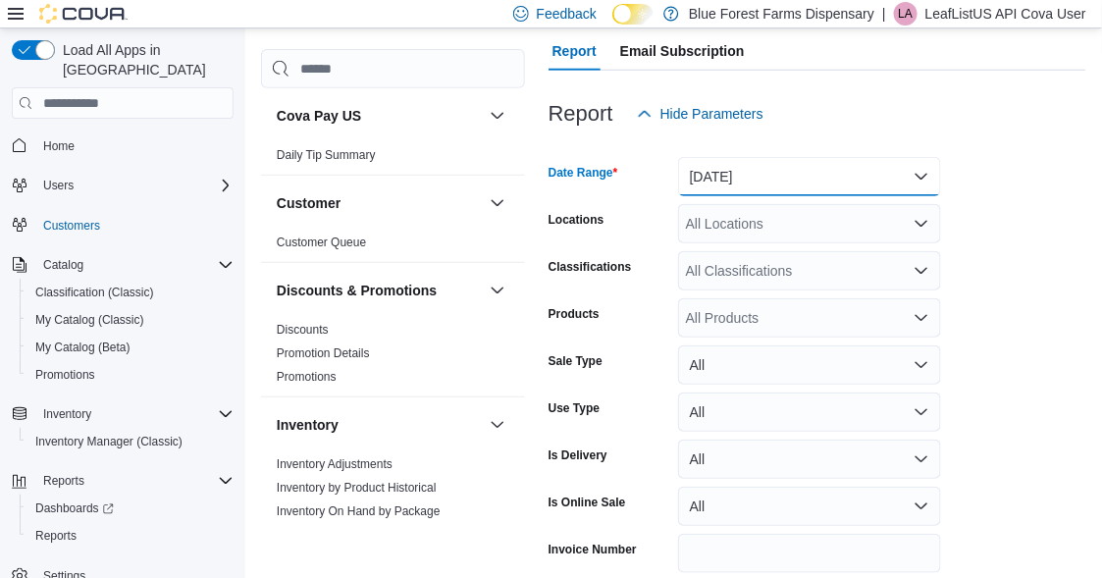
scroll to position [286, 0]
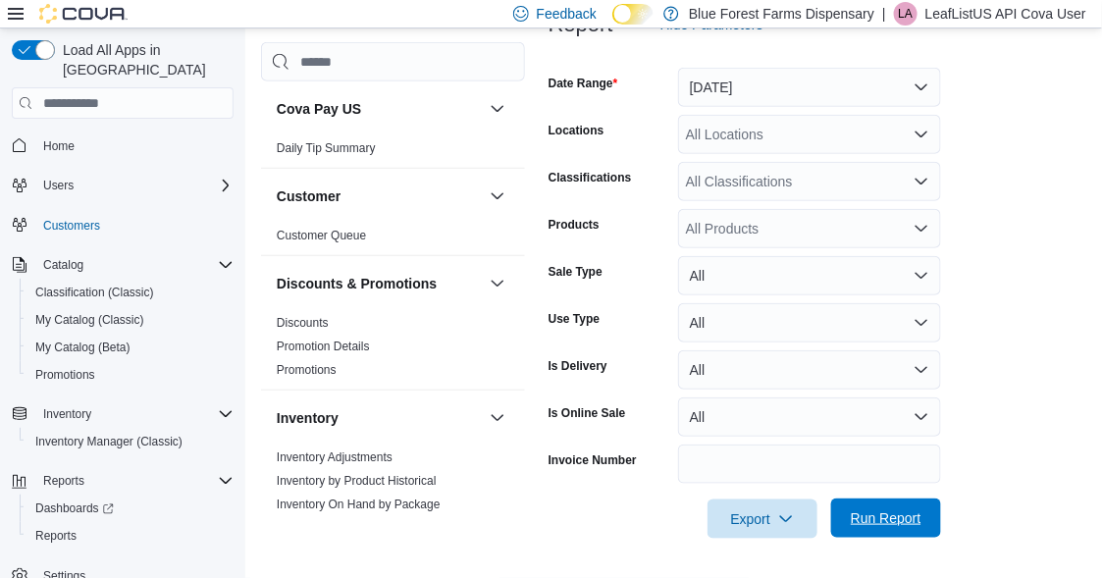
click at [880, 516] on span "Run Report" at bounding box center [886, 518] width 71 height 20
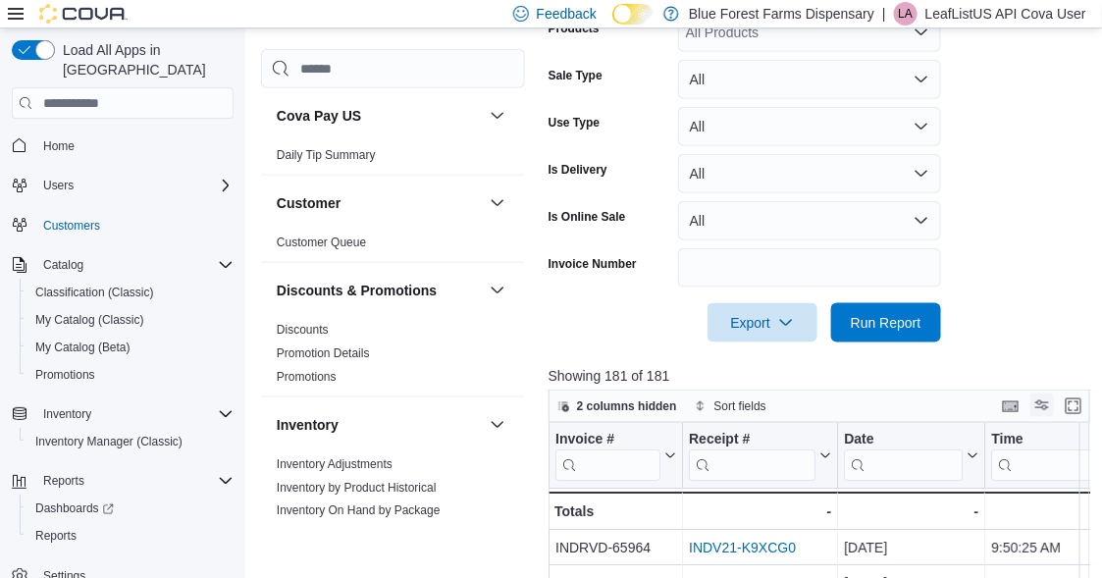
scroll to position [580, 0]
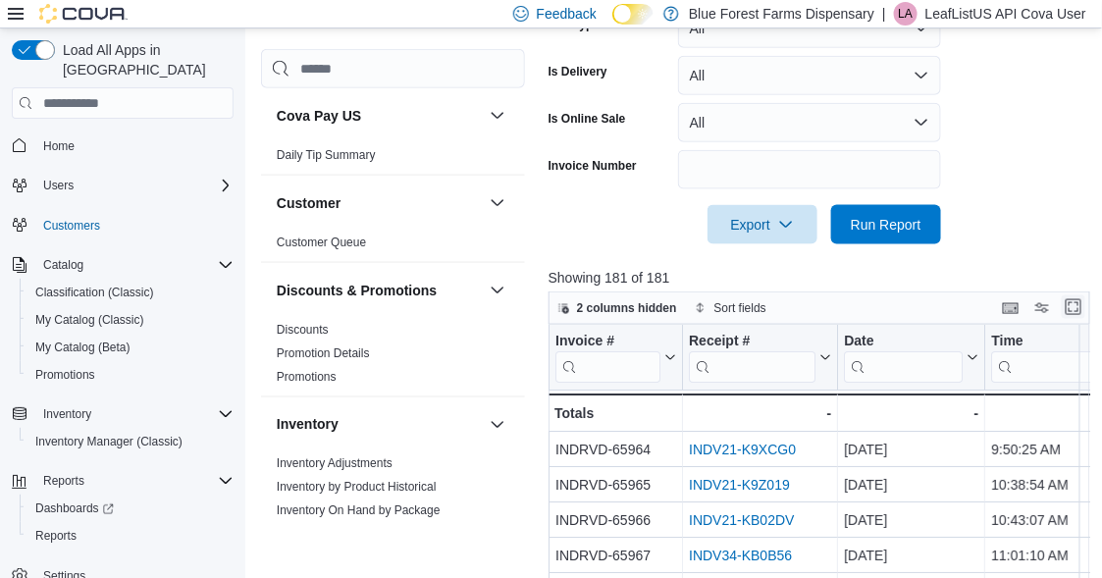
click at [1085, 309] on button "Enter fullscreen" at bounding box center [1074, 307] width 24 height 24
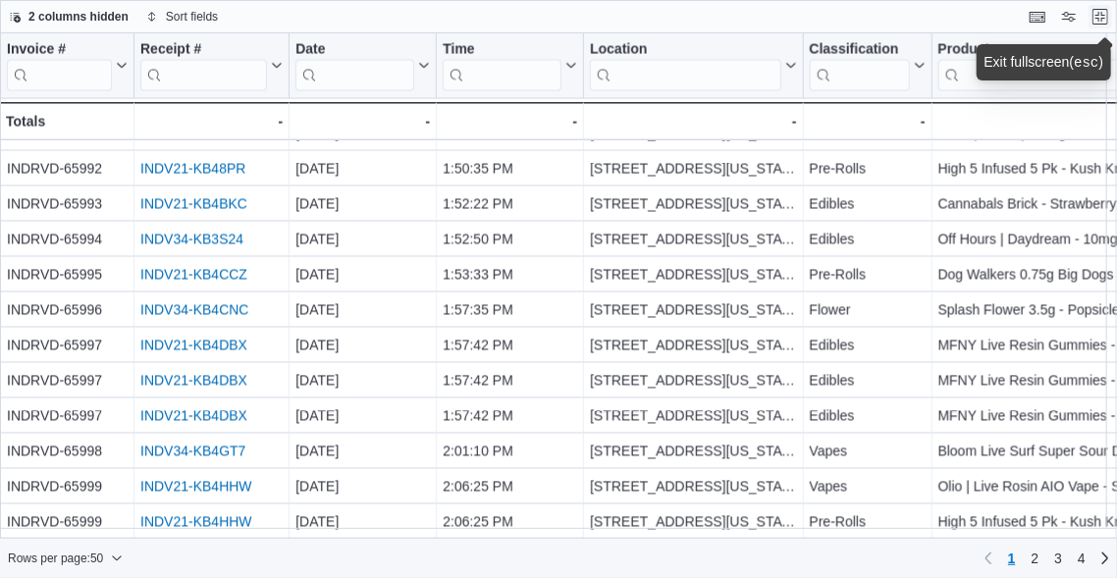
scroll to position [1377, 0]
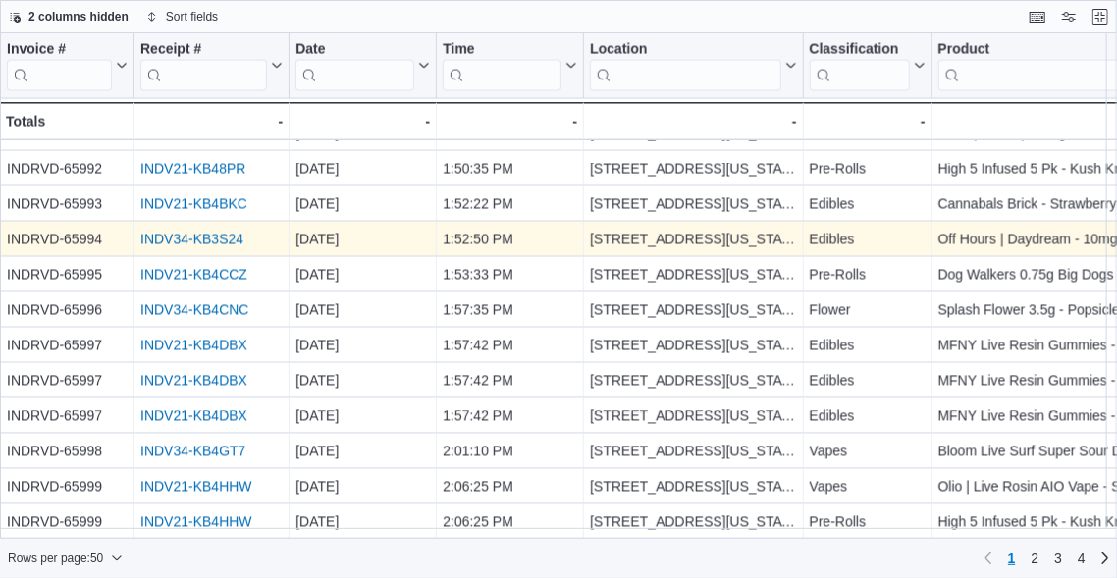
click at [215, 232] on link "INDV34-KB3S24" at bounding box center [191, 240] width 103 height 16
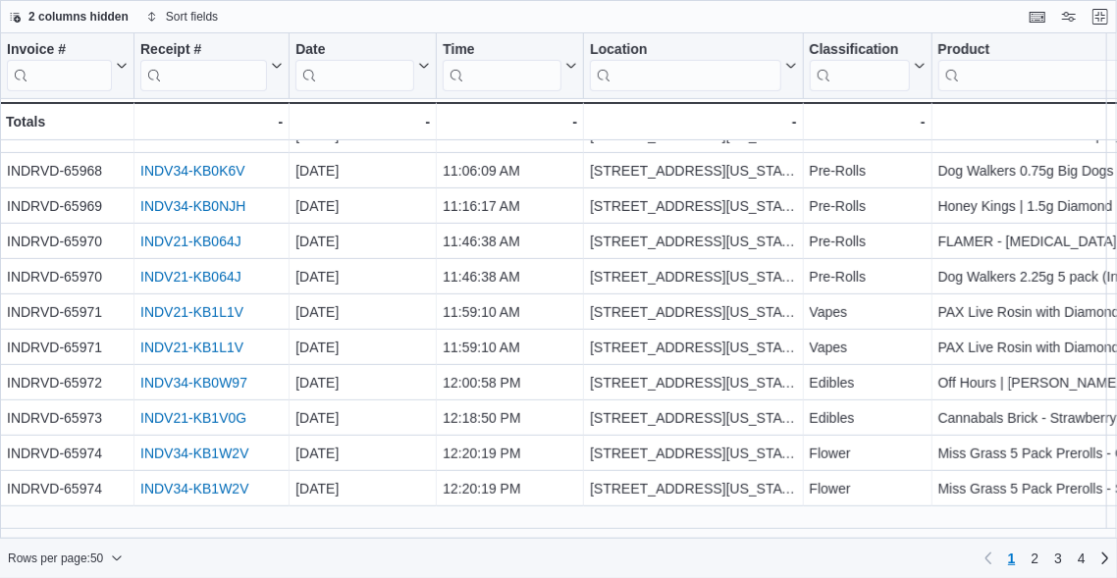
scroll to position [0, 0]
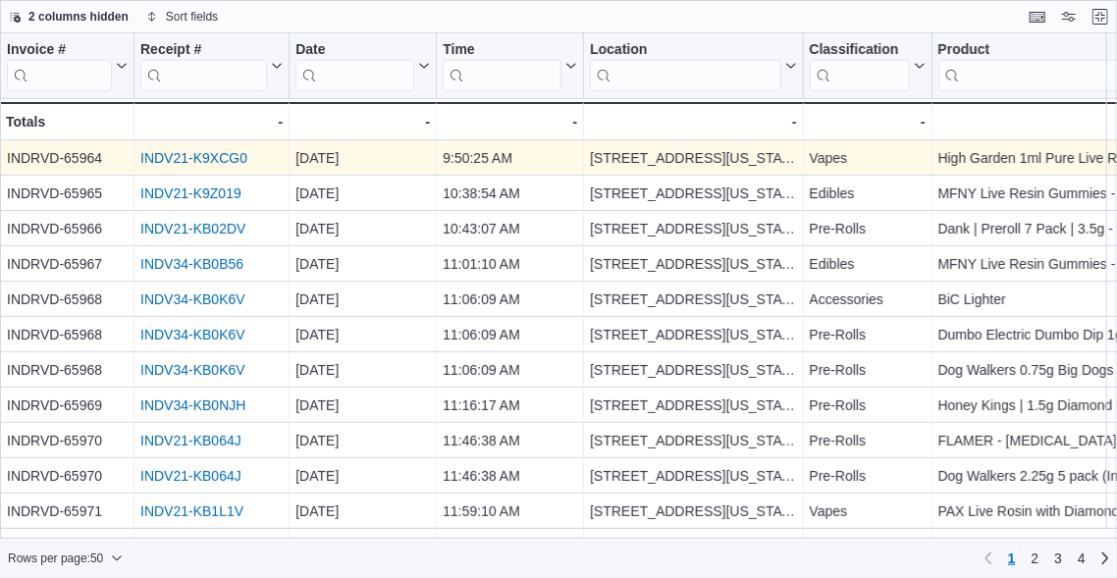
click at [191, 153] on link "INDV21-K9XCG0" at bounding box center [193, 158] width 107 height 16
click at [215, 157] on link "INDV21-K9XCG0" at bounding box center [193, 158] width 107 height 16
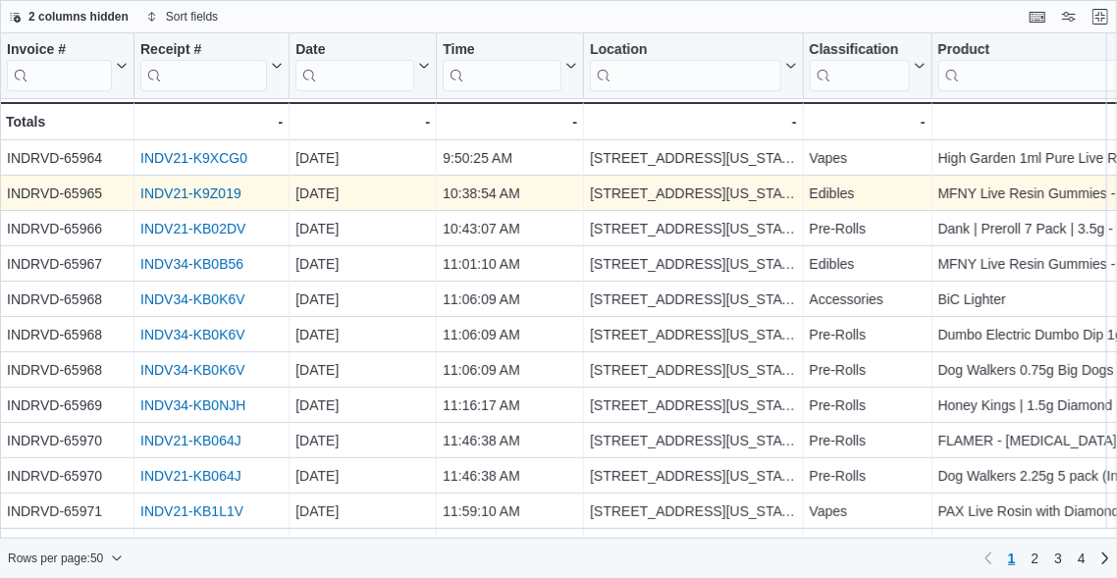
click at [209, 187] on link "INDV21-K9Z019" at bounding box center [190, 194] width 101 height 16
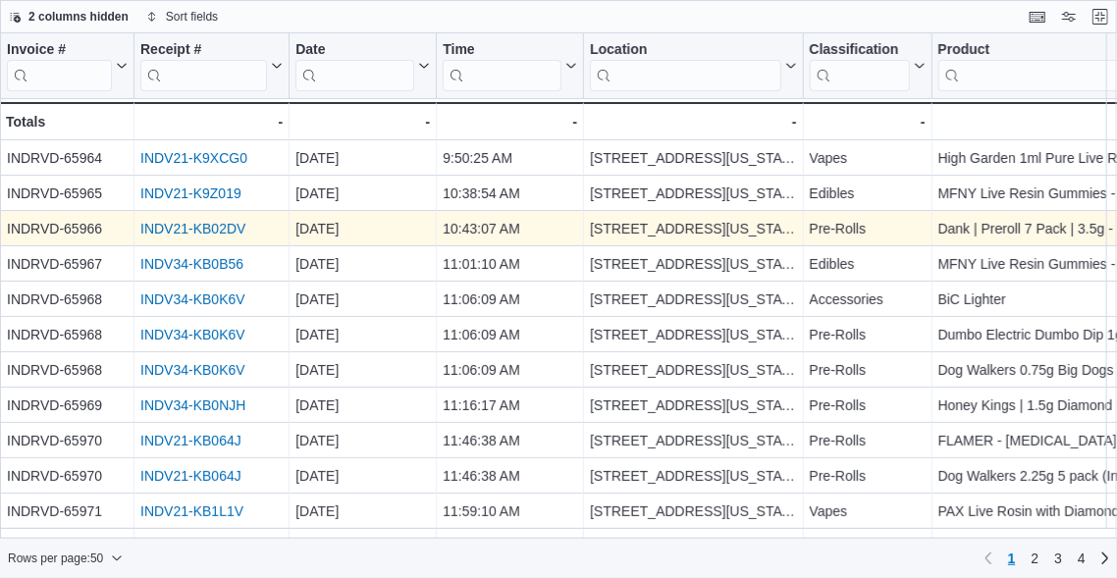
click at [173, 230] on link "INDV21-KB02DV" at bounding box center [192, 229] width 105 height 16
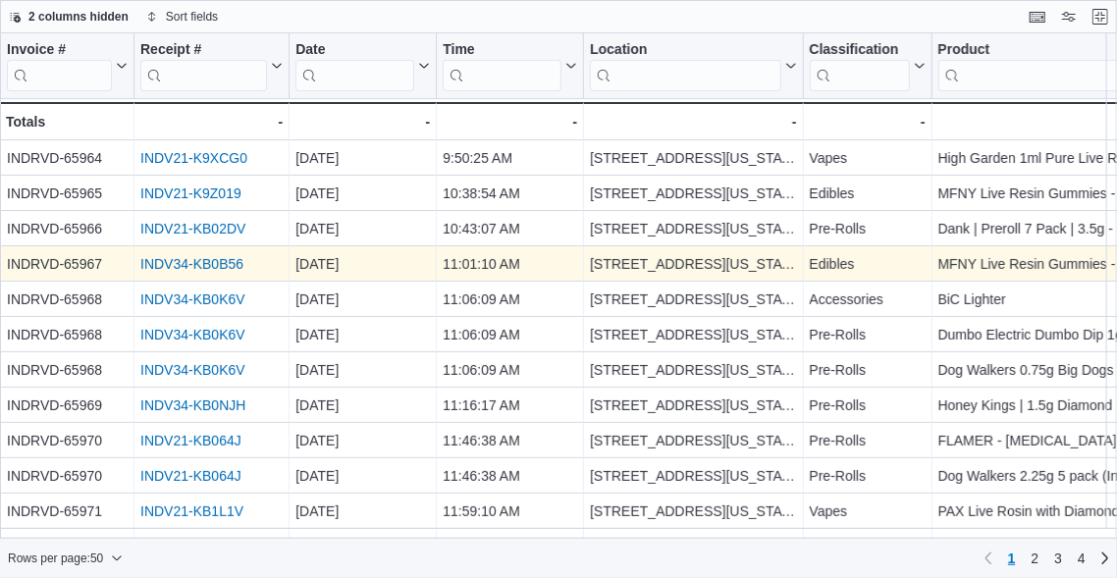
click at [217, 259] on link "INDV34-KB0B56" at bounding box center [191, 264] width 103 height 16
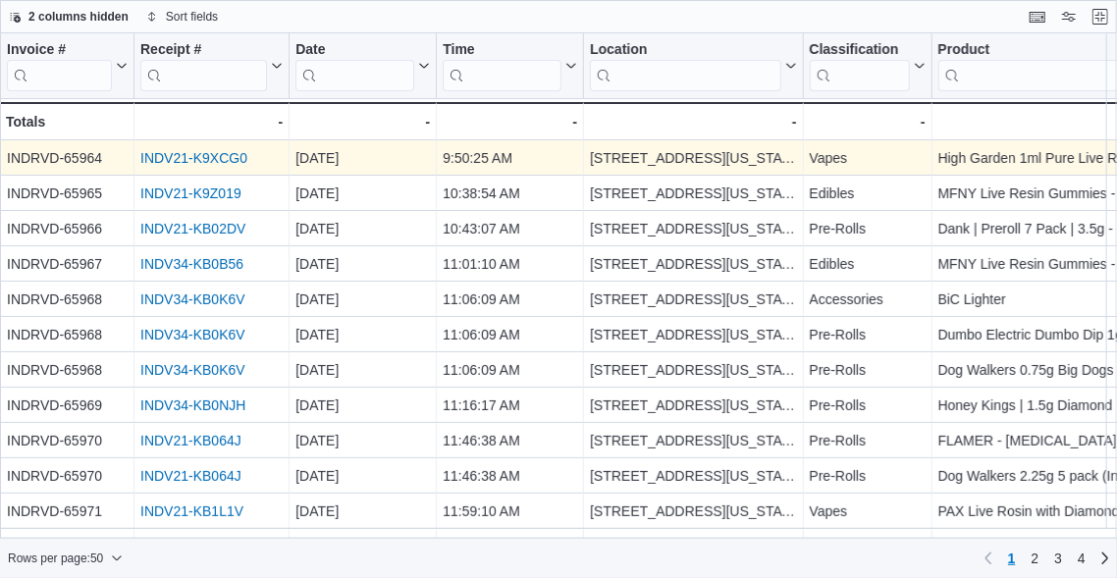
click at [238, 154] on link "INDV21-K9XCG0" at bounding box center [193, 158] width 107 height 16
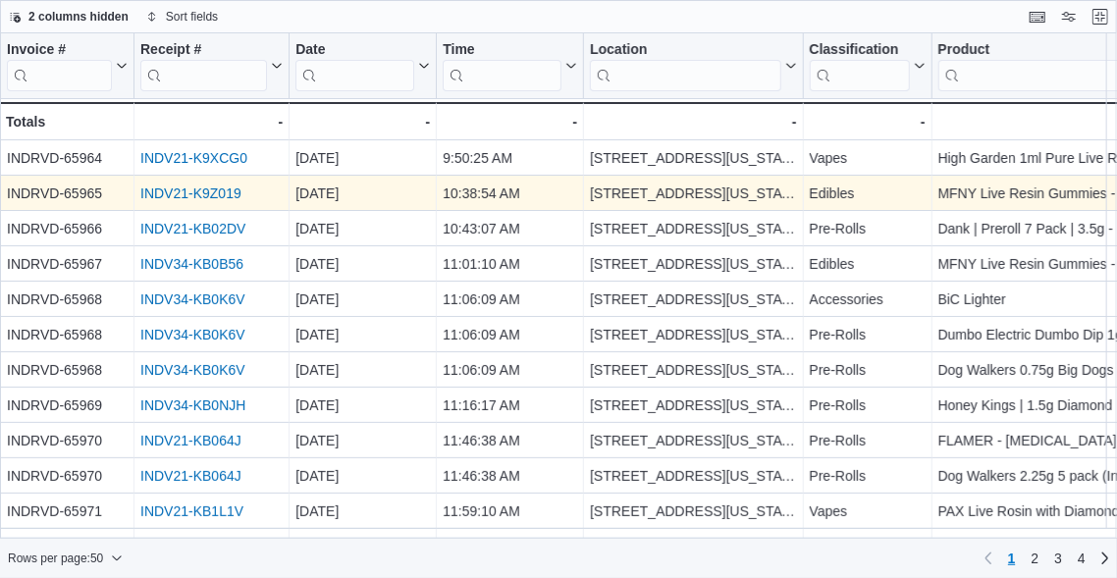
click at [205, 188] on link "INDV21-K9Z019" at bounding box center [190, 194] width 101 height 16
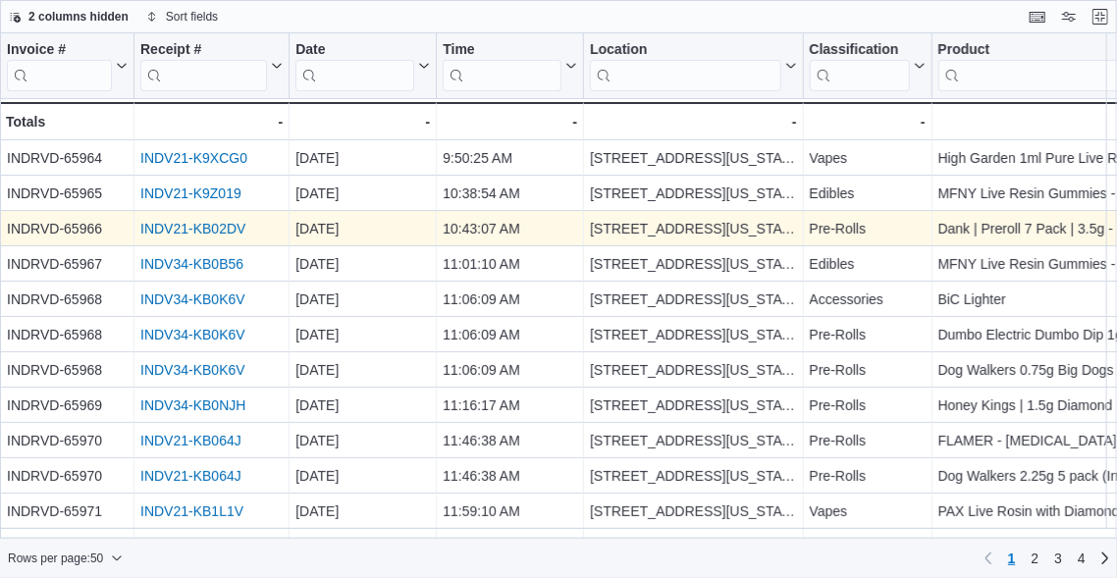
click at [187, 222] on link "INDV21-KB02DV" at bounding box center [192, 229] width 105 height 16
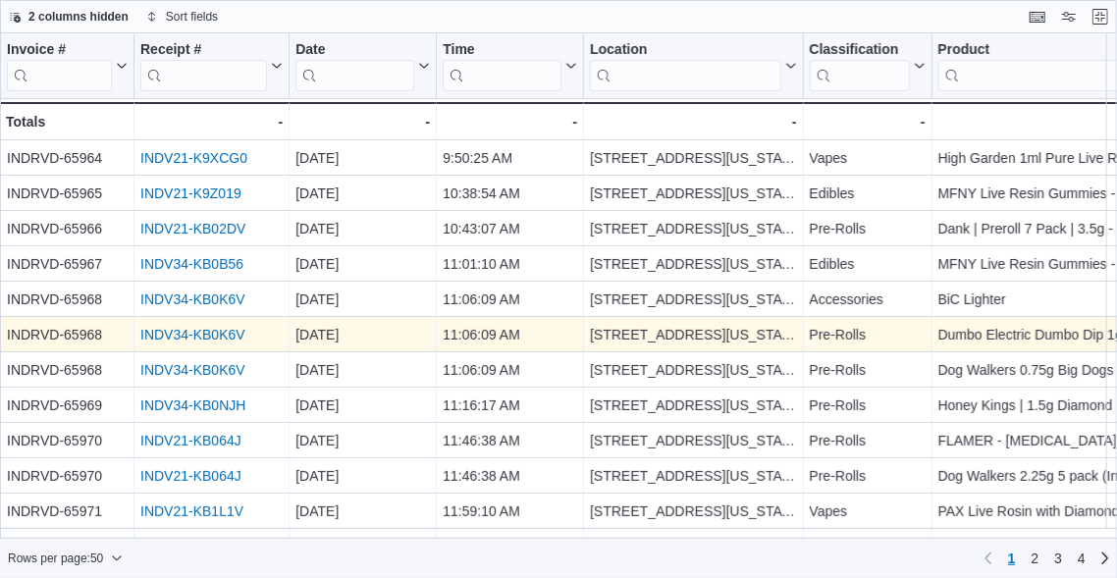
click at [164, 330] on link "INDV34-KB0K6V" at bounding box center [192, 335] width 105 height 16
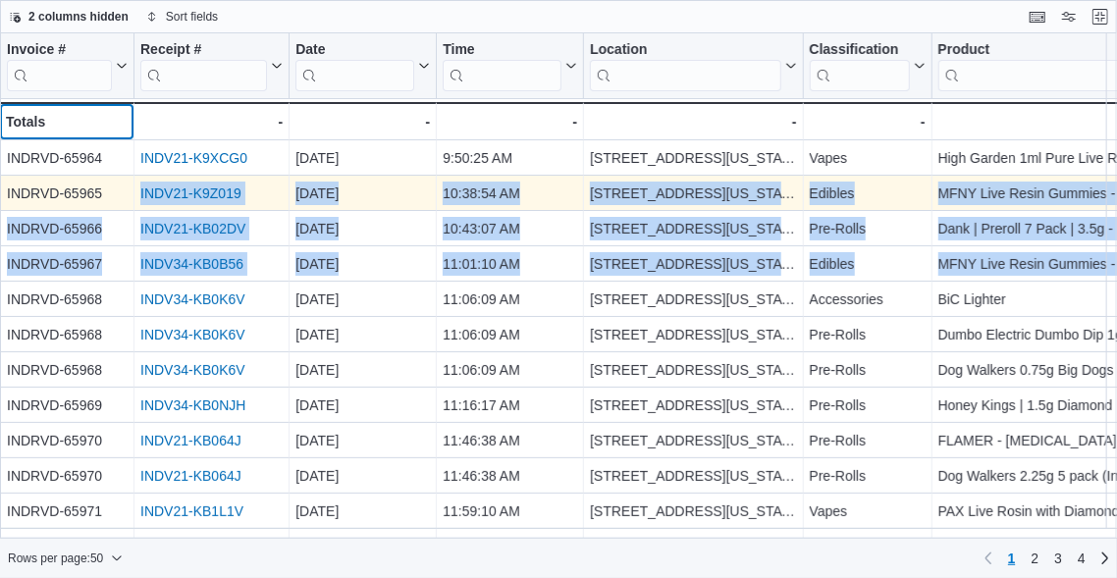
drag, startPoint x: 4, startPoint y: 135, endPoint x: 125, endPoint y: 191, distance: 133.1
click at [125, 191] on div "Invoice # Click to view column header actions Receipt # Click to view column he…" at bounding box center [558, 286] width 1117 height 507
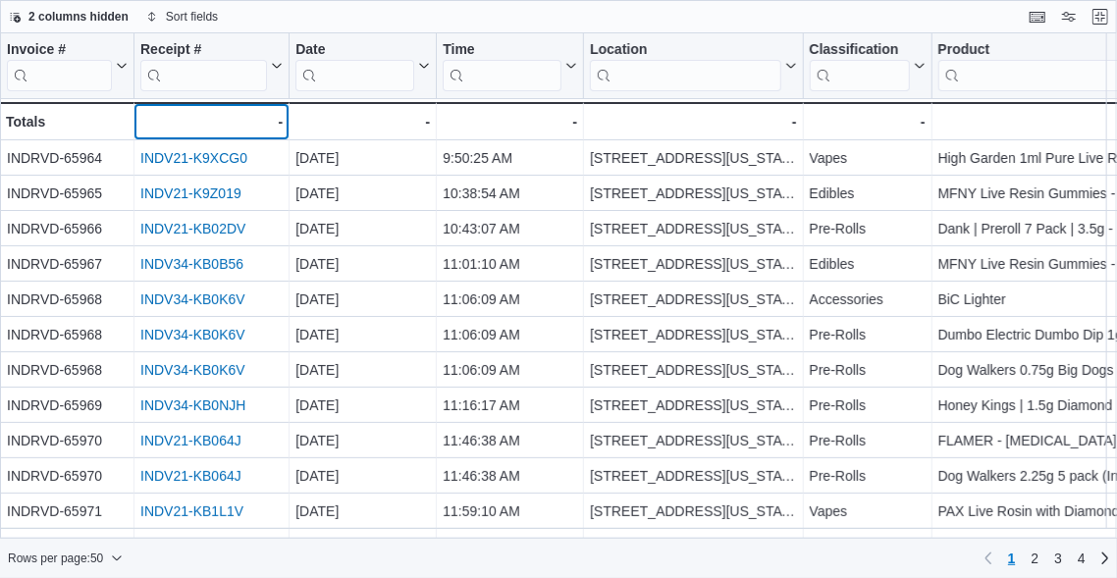
click at [179, 116] on div "-" at bounding box center [211, 122] width 142 height 24
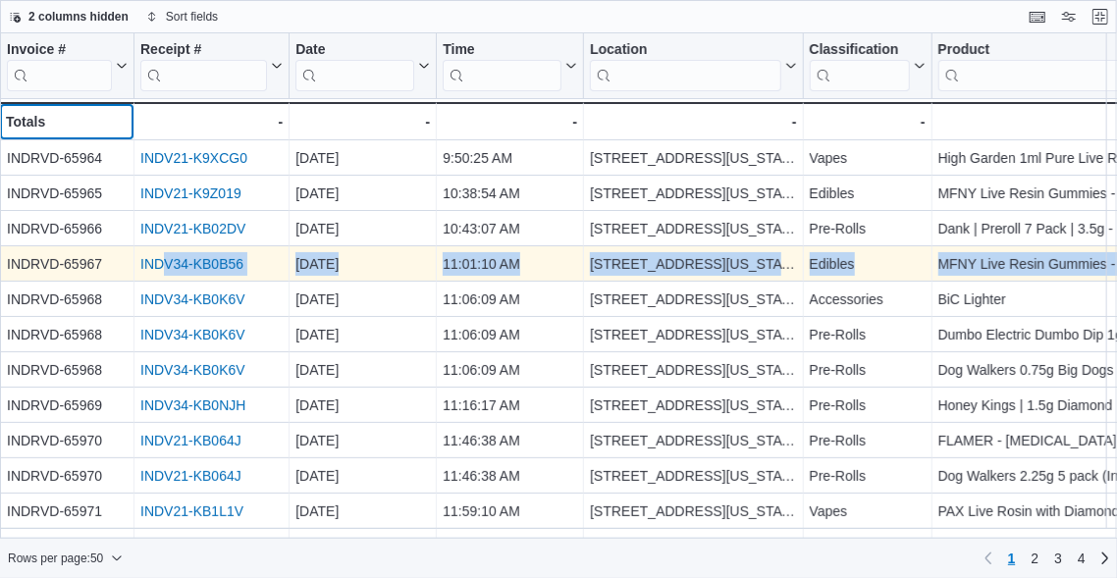
drag, startPoint x: 4, startPoint y: 113, endPoint x: 163, endPoint y: 267, distance: 221.4
click at [163, 267] on div "Invoice # Click to view column header actions Receipt # Click to view column he…" at bounding box center [558, 286] width 1117 height 507
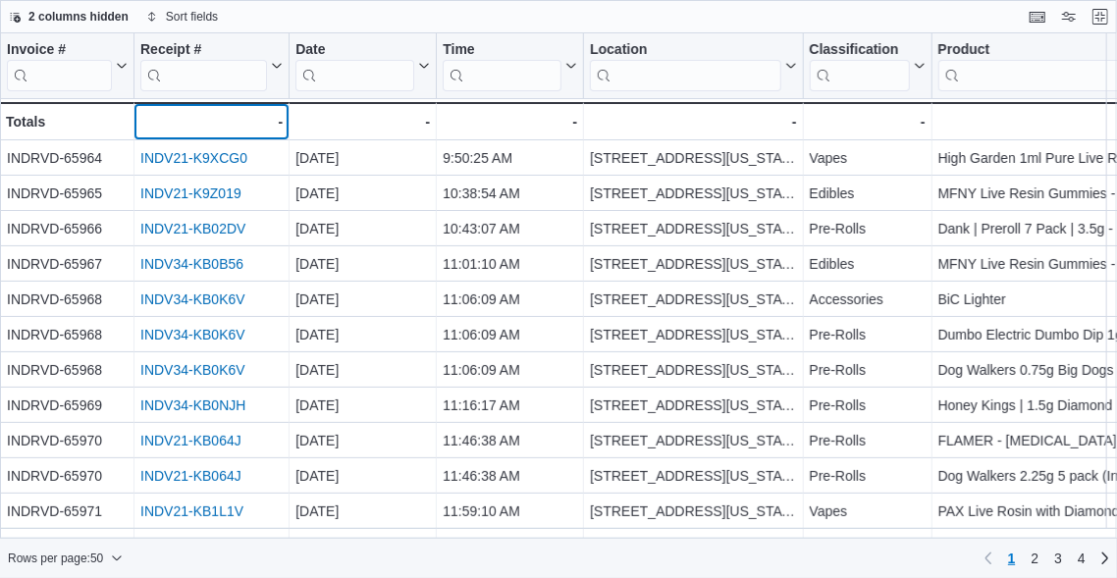
click at [231, 111] on div "-" at bounding box center [211, 122] width 142 height 24
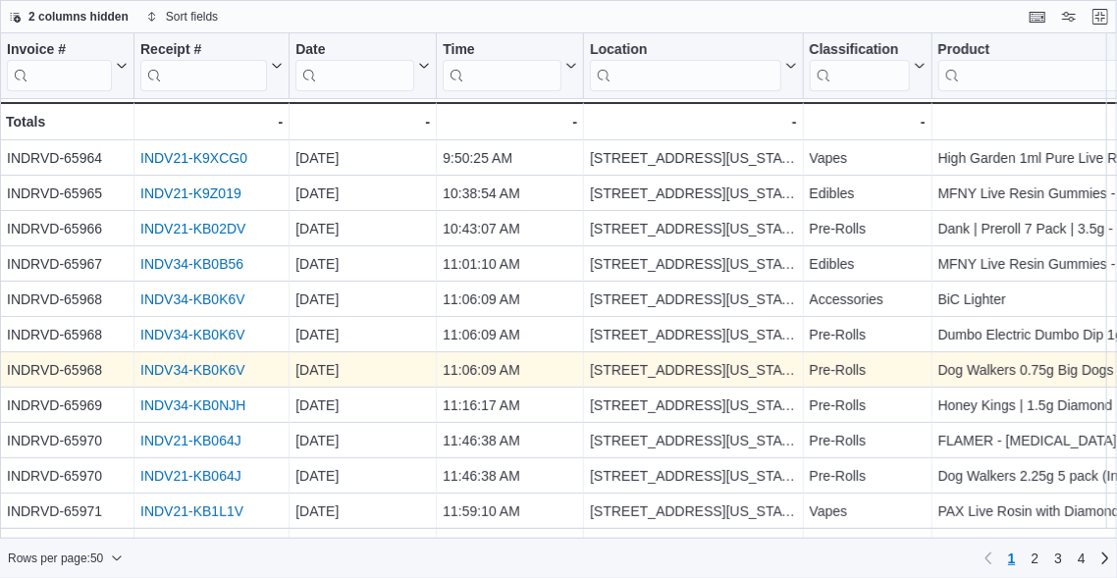
click at [193, 365] on link "INDV34-KB0K6V" at bounding box center [192, 370] width 105 height 16
click at [217, 362] on link "INDV34-KB0K6V" at bounding box center [192, 370] width 105 height 16
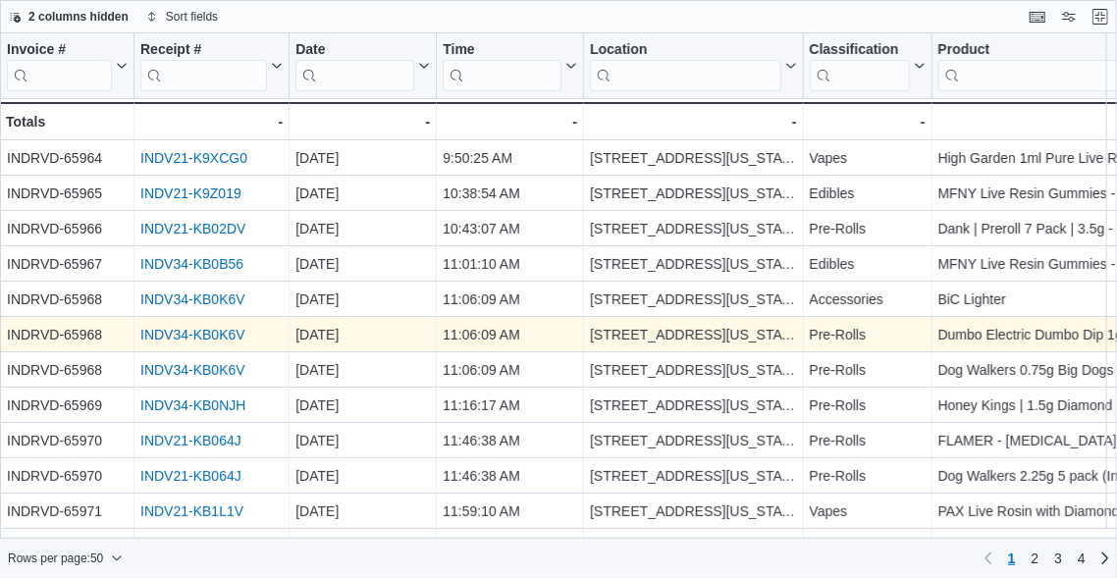
click at [192, 331] on link "INDV34-KB0K6V" at bounding box center [192, 335] width 105 height 16
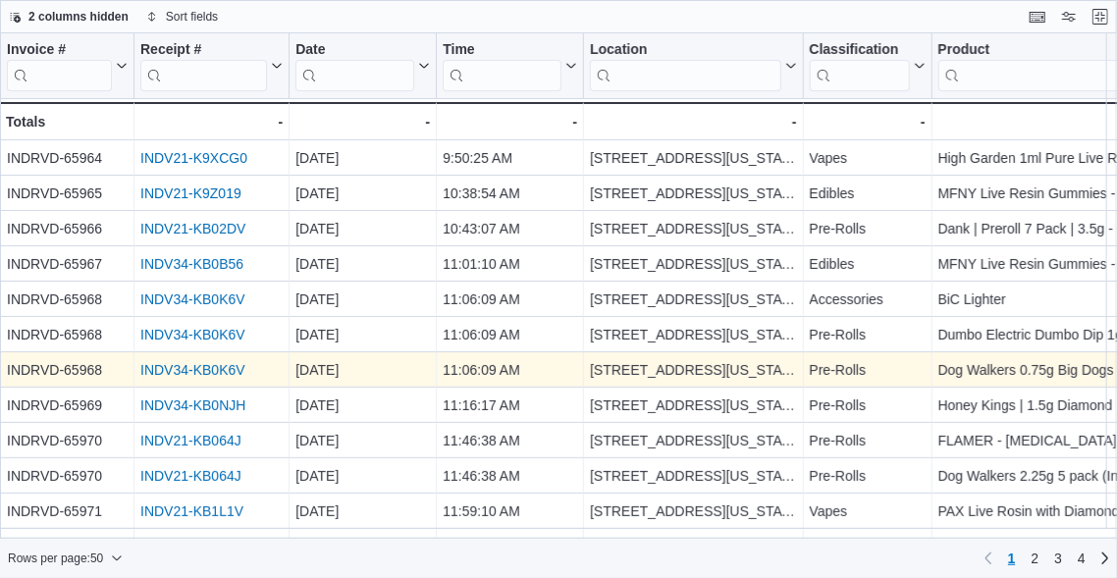
click at [210, 362] on link "INDV34-KB0K6V" at bounding box center [192, 370] width 105 height 16
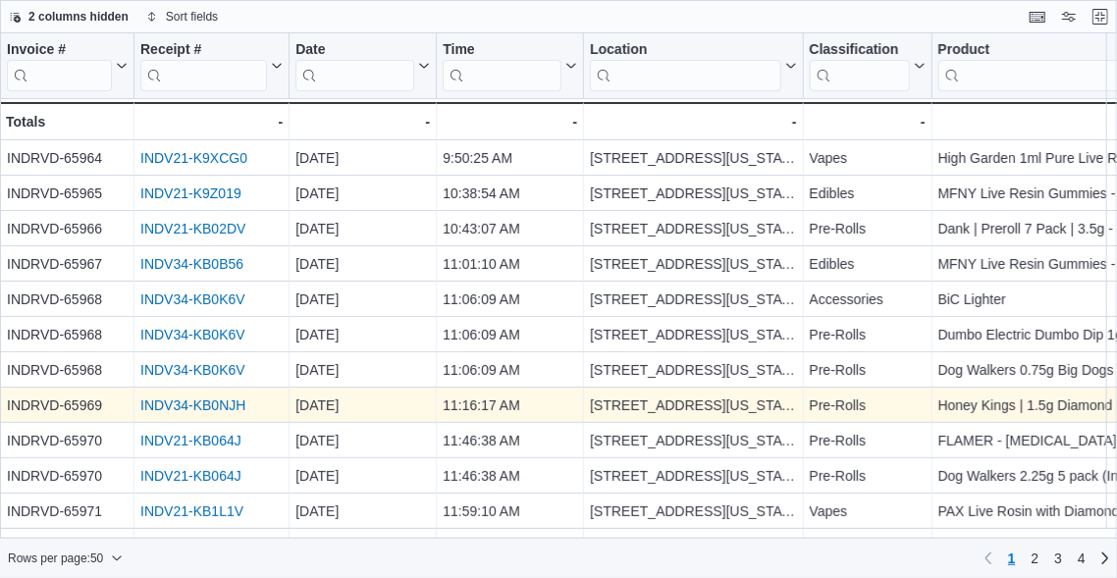
click at [208, 398] on link "INDV34-KB0NJH" at bounding box center [192, 406] width 105 height 16
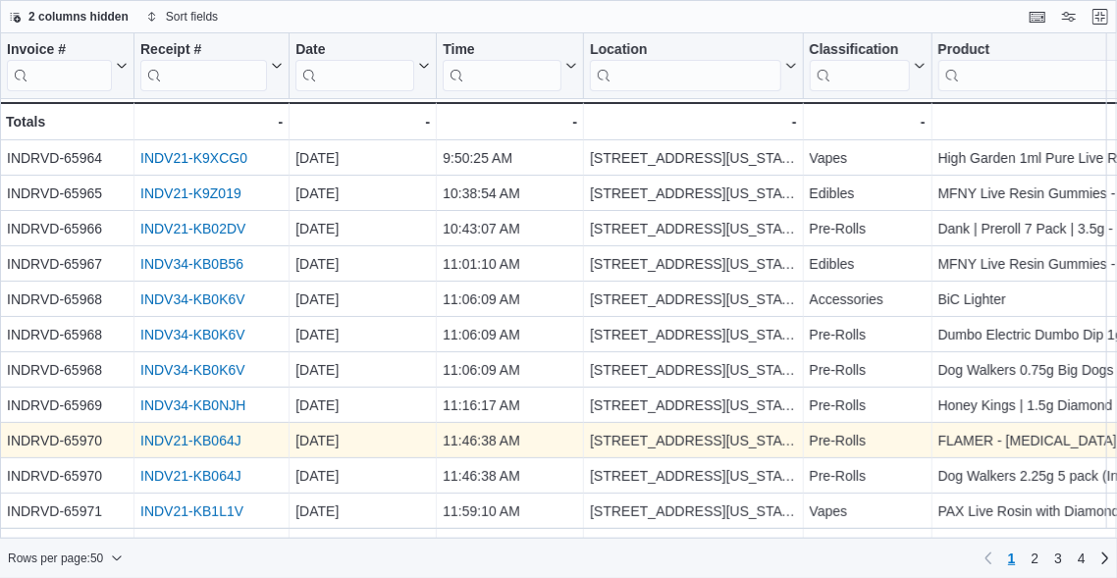
click at [205, 437] on link "INDV21-KB064J" at bounding box center [190, 441] width 101 height 16
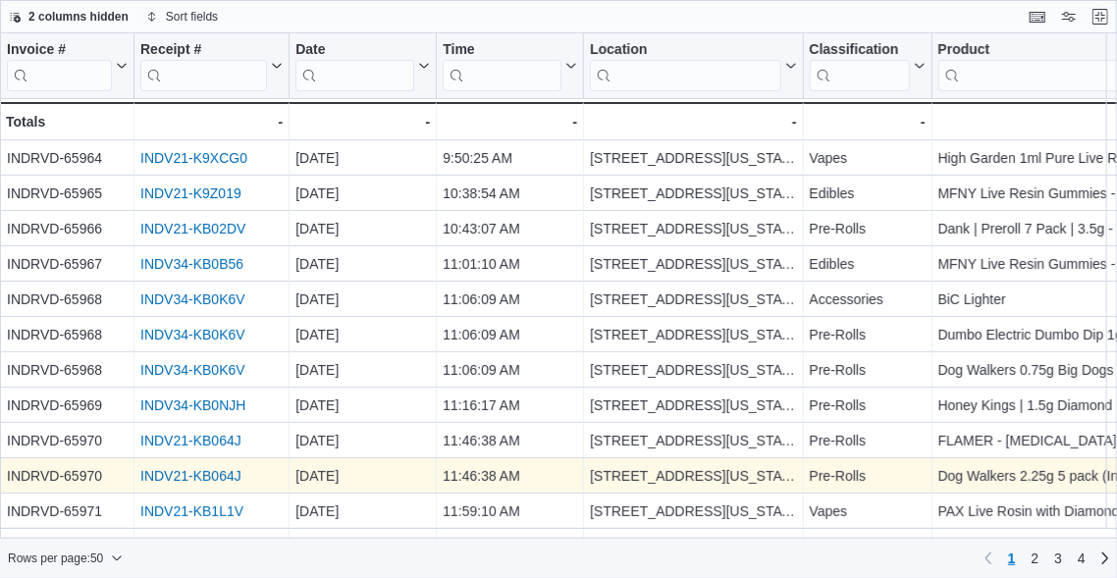
click at [205, 473] on link "INDV21-KB064J" at bounding box center [190, 476] width 101 height 16
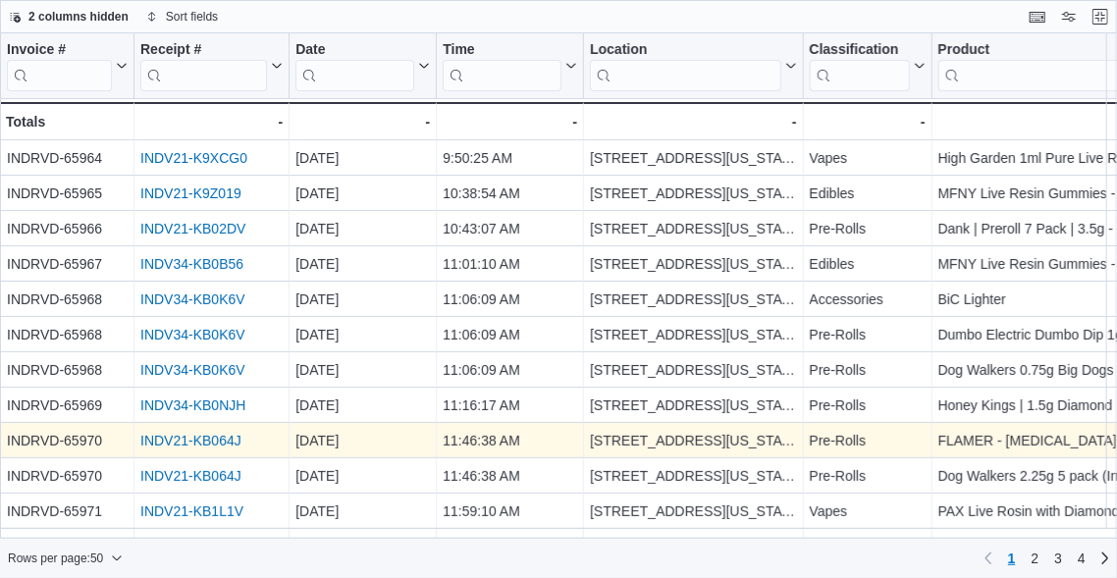
click at [194, 434] on link "INDV21-KB064J" at bounding box center [190, 441] width 101 height 16
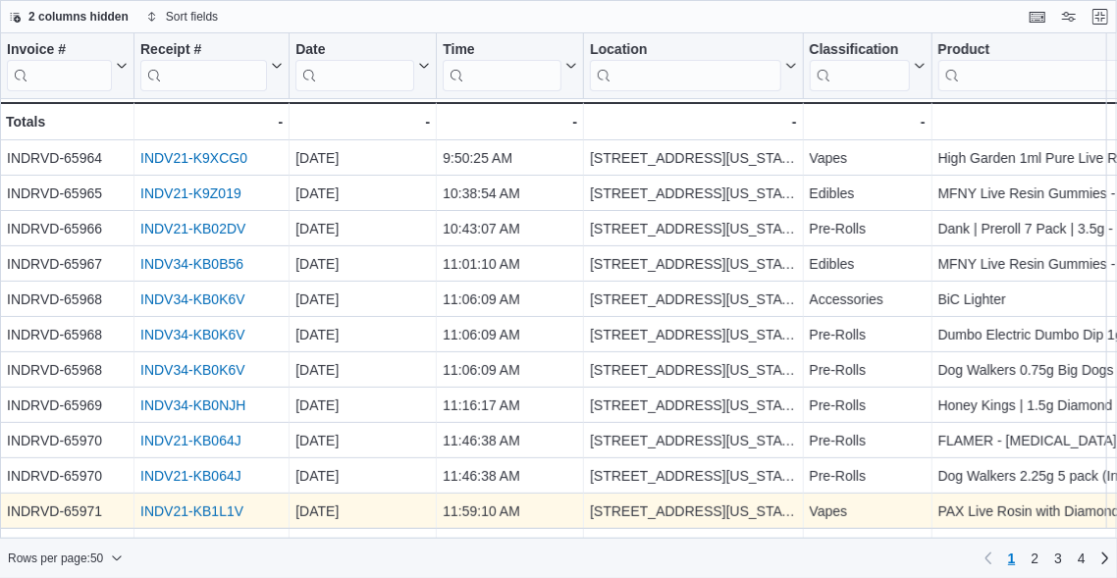
click at [215, 509] on link "INDV21-KB1L1V" at bounding box center [191, 512] width 103 height 16
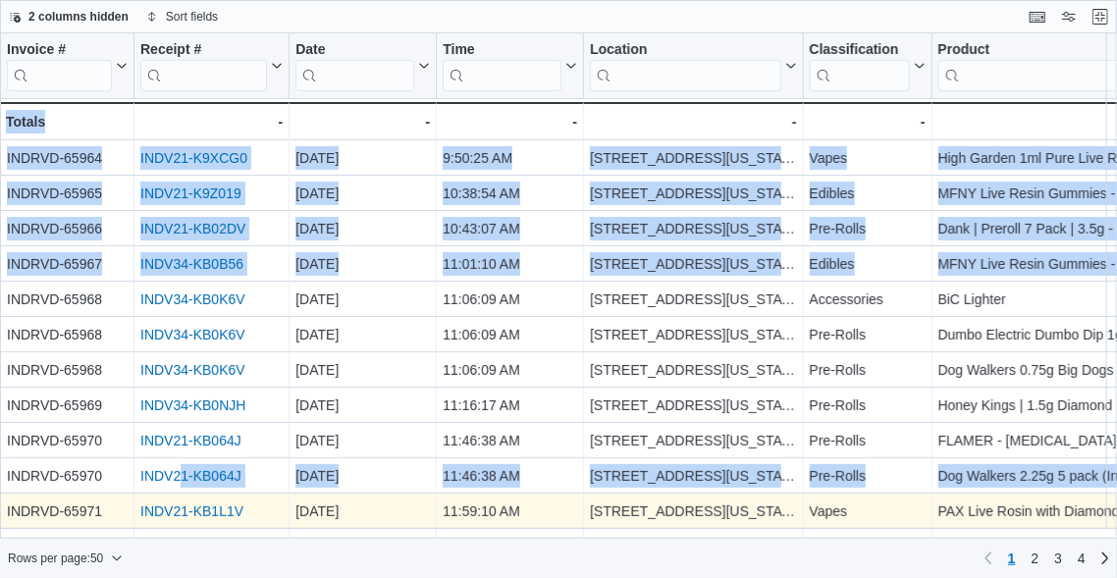
scroll to position [1, 0]
click at [185, 502] on div "Invoice # Click to view column header actions Receipt # Click to view column he…" at bounding box center [558, 286] width 1117 height 507
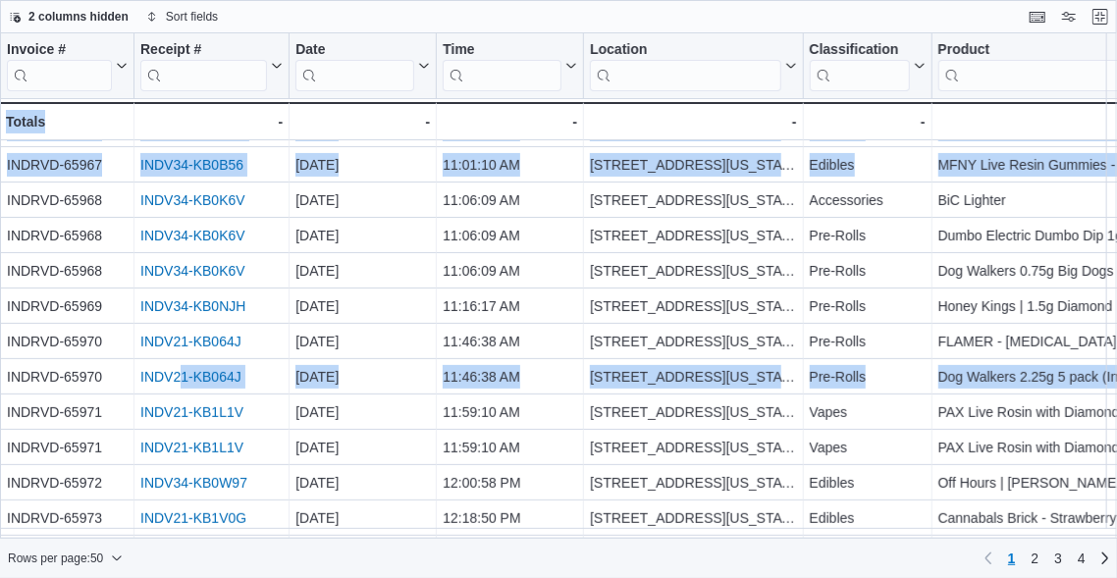
scroll to position [197, 0]
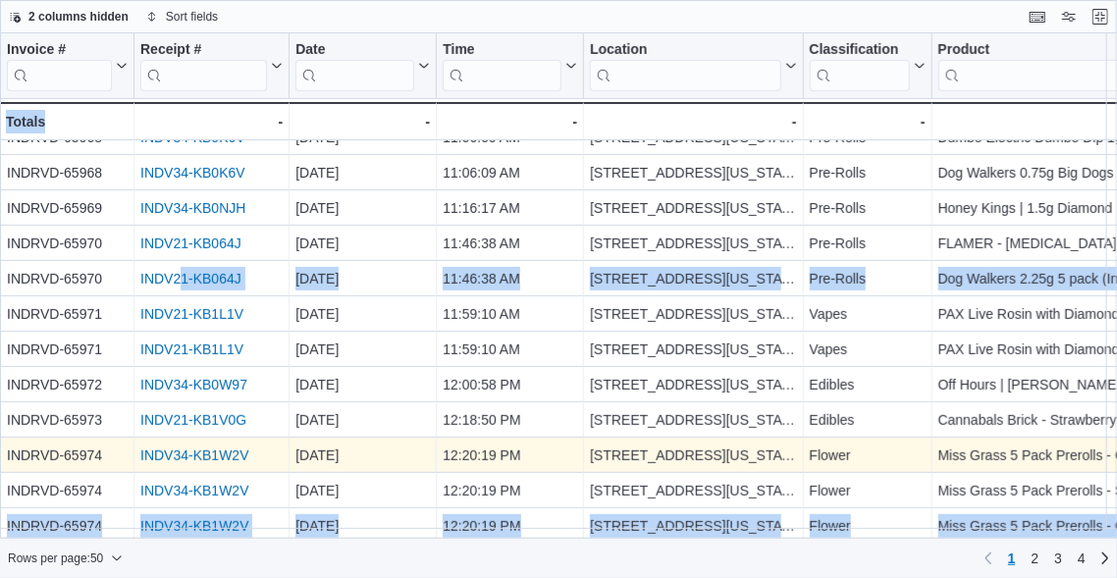
click at [173, 453] on link "INDV34-KB1W2V" at bounding box center [194, 456] width 108 height 16
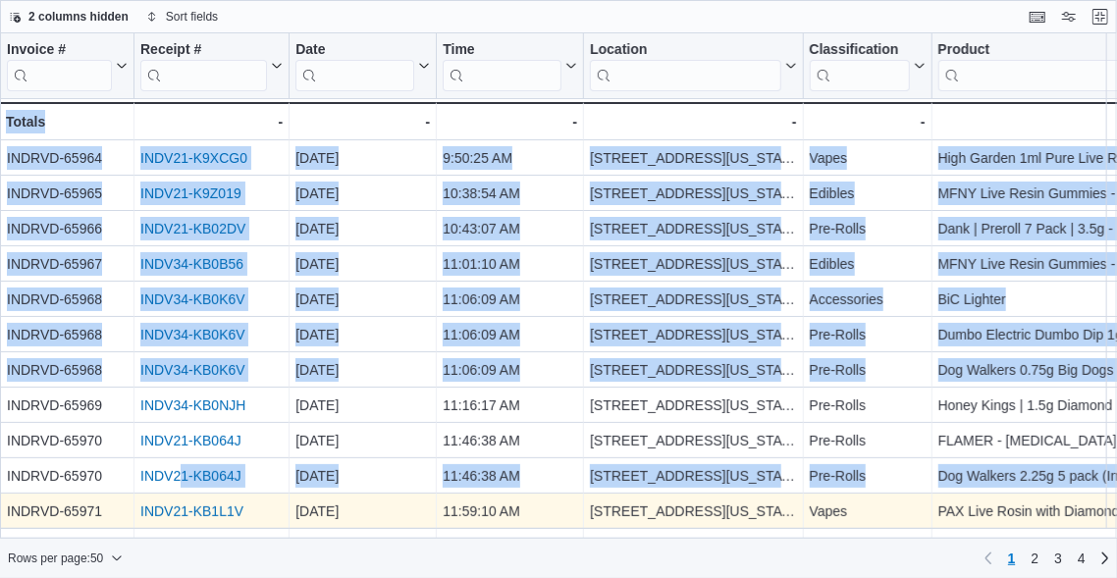
scroll to position [98, 0]
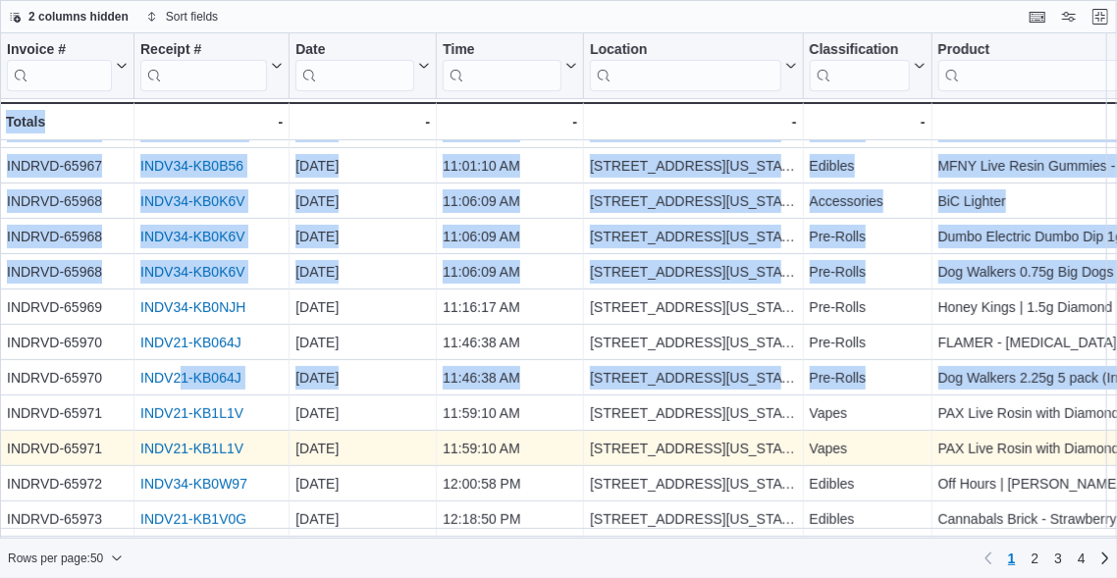
click at [188, 444] on link "INDV21-KB1L1V" at bounding box center [191, 449] width 103 height 16
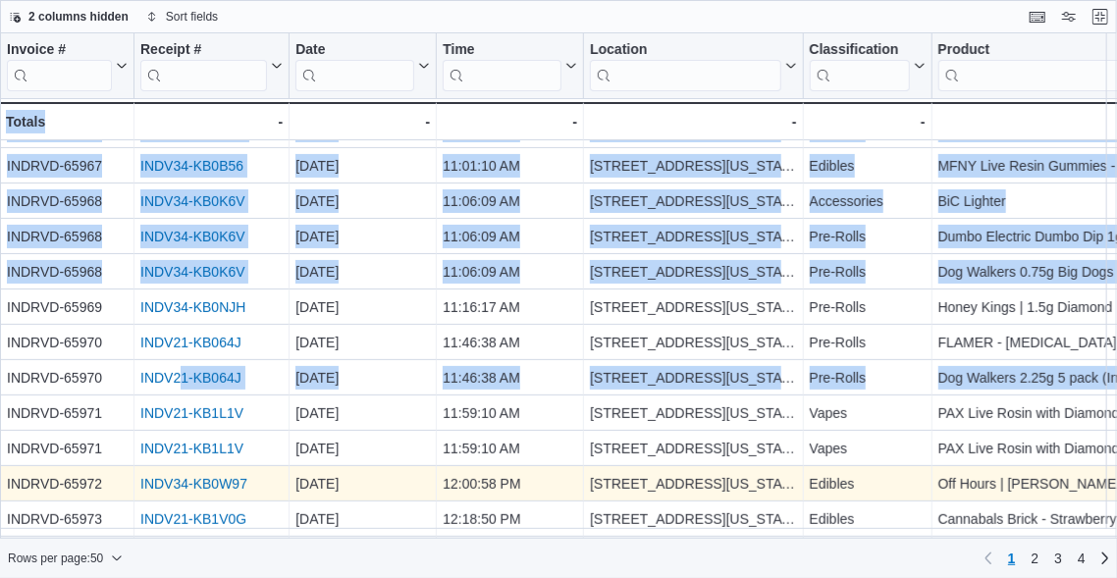
click at [219, 481] on link "INDV34-KB0W97" at bounding box center [193, 484] width 107 height 16
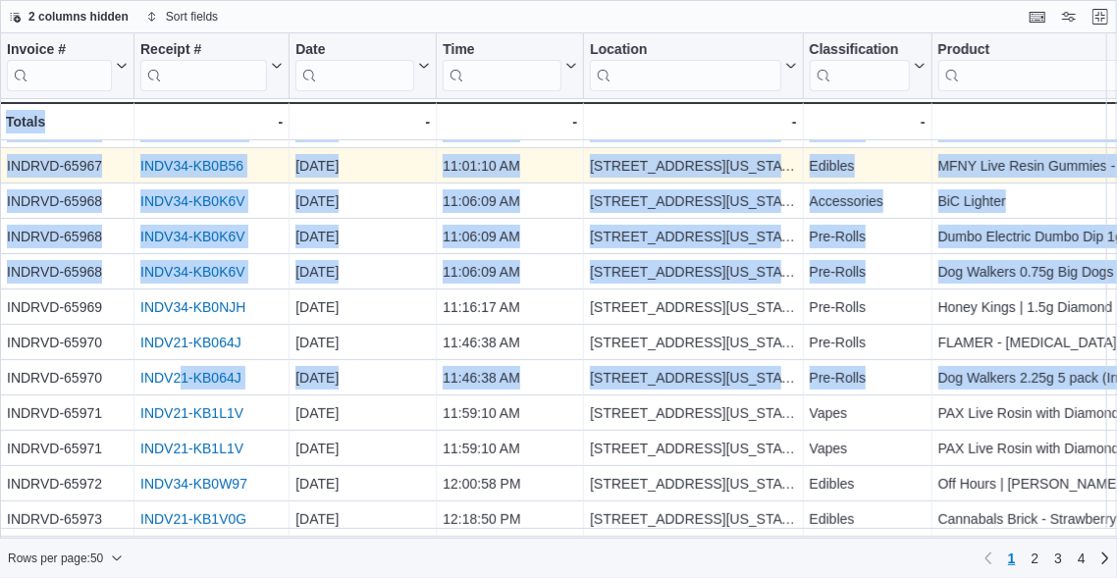
scroll to position [0, 0]
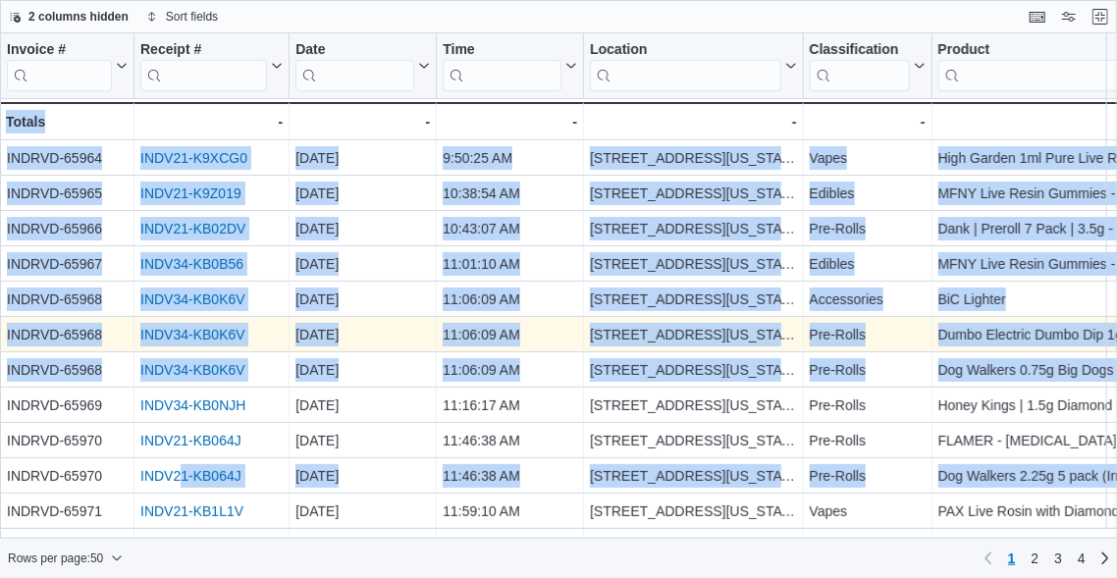
click at [202, 327] on link "INDV34-KB0K6V" at bounding box center [192, 335] width 105 height 16
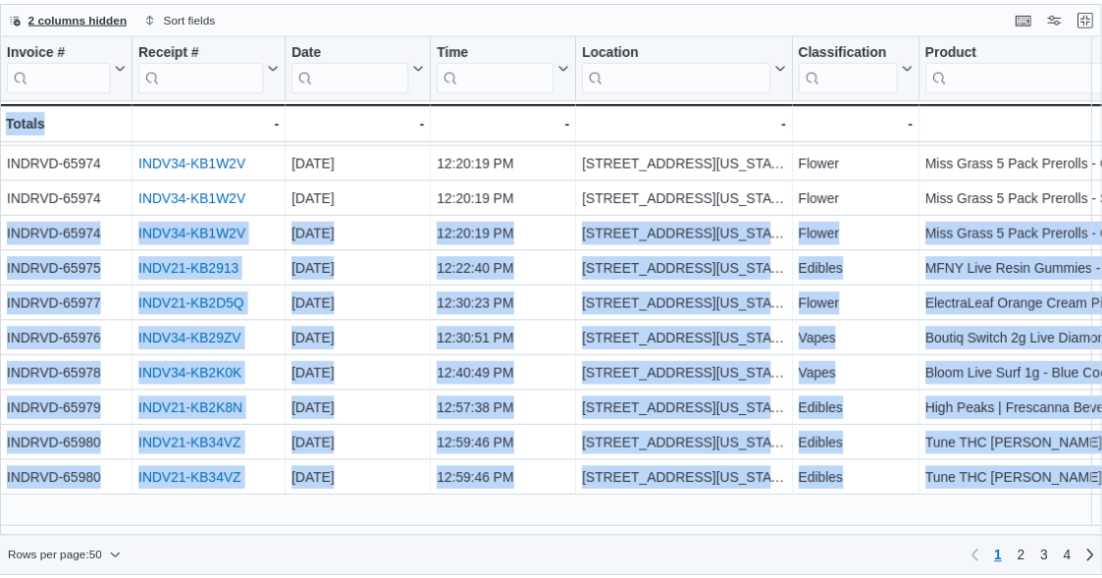
scroll to position [98, 0]
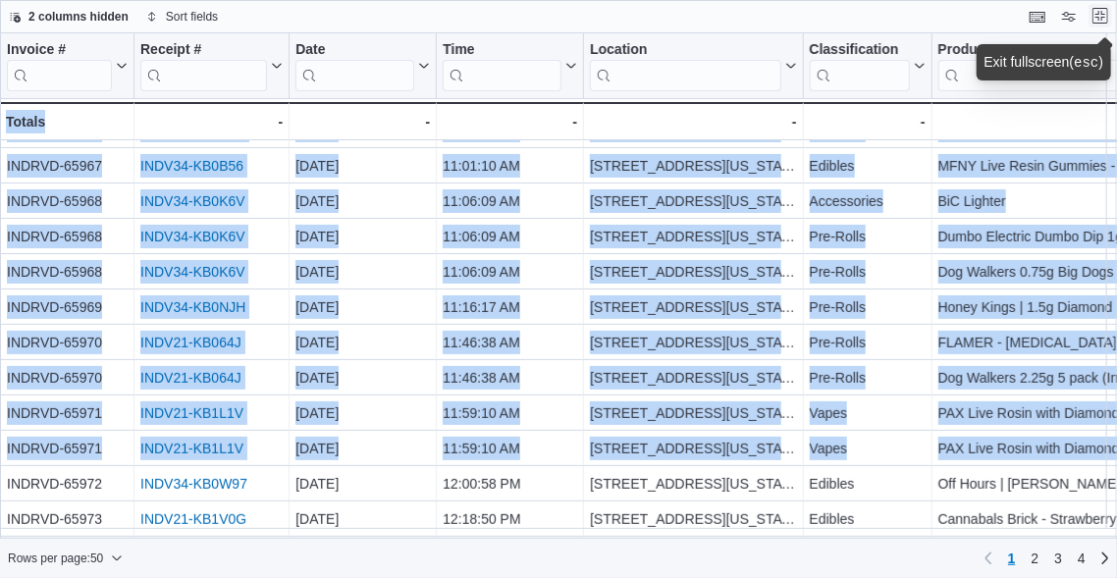
click at [1100, 13] on button "Exit fullscreen" at bounding box center [1101, 16] width 24 height 24
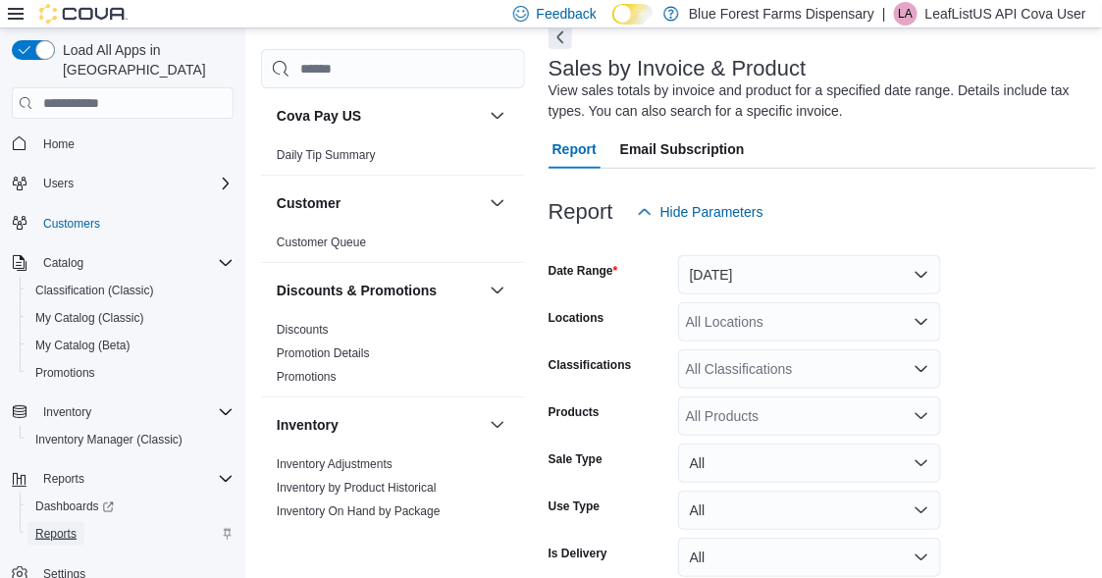
click at [60, 526] on span "Reports" at bounding box center [55, 534] width 41 height 16
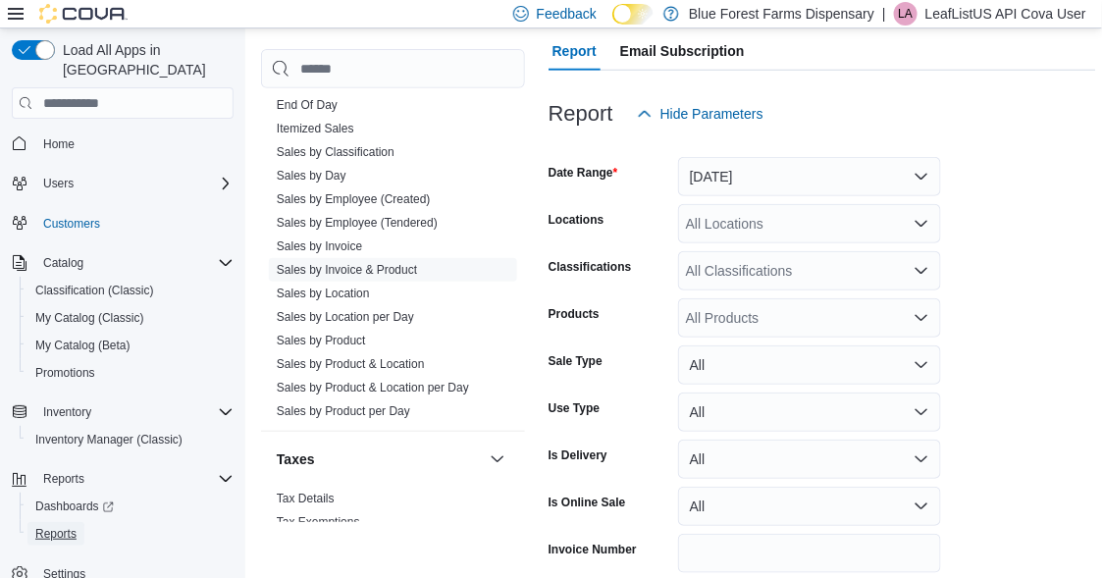
scroll to position [1115, 0]
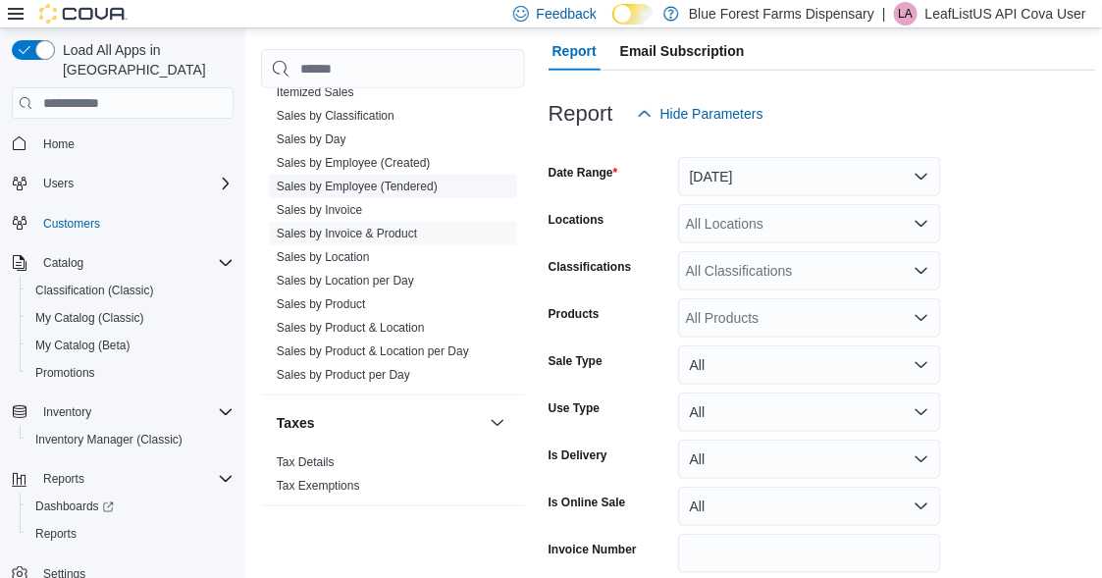
click at [308, 180] on link "Sales by Employee (Tendered)" at bounding box center [357, 187] width 161 height 14
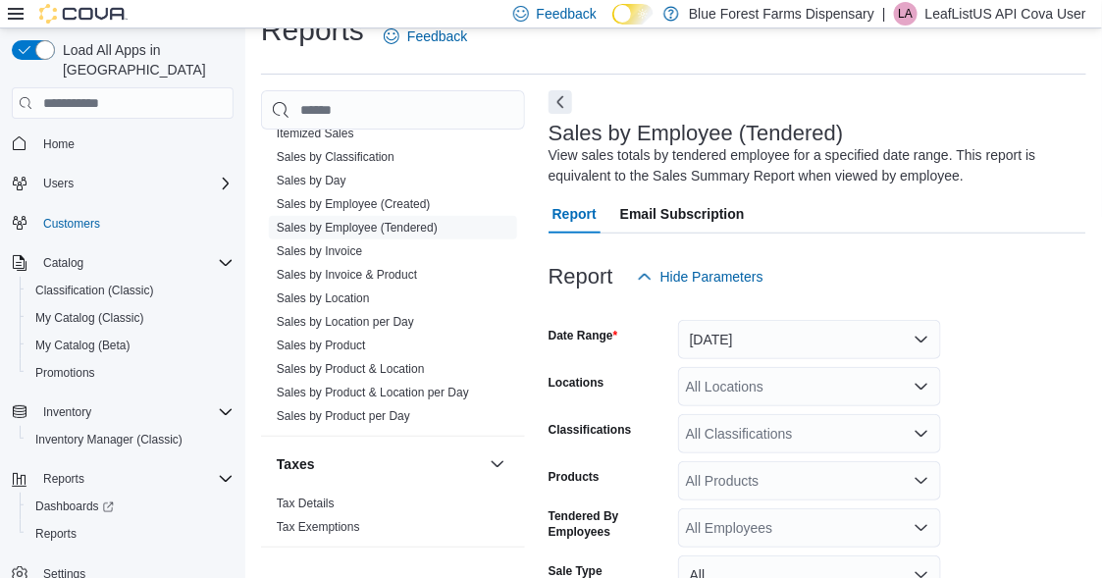
scroll to position [65, 0]
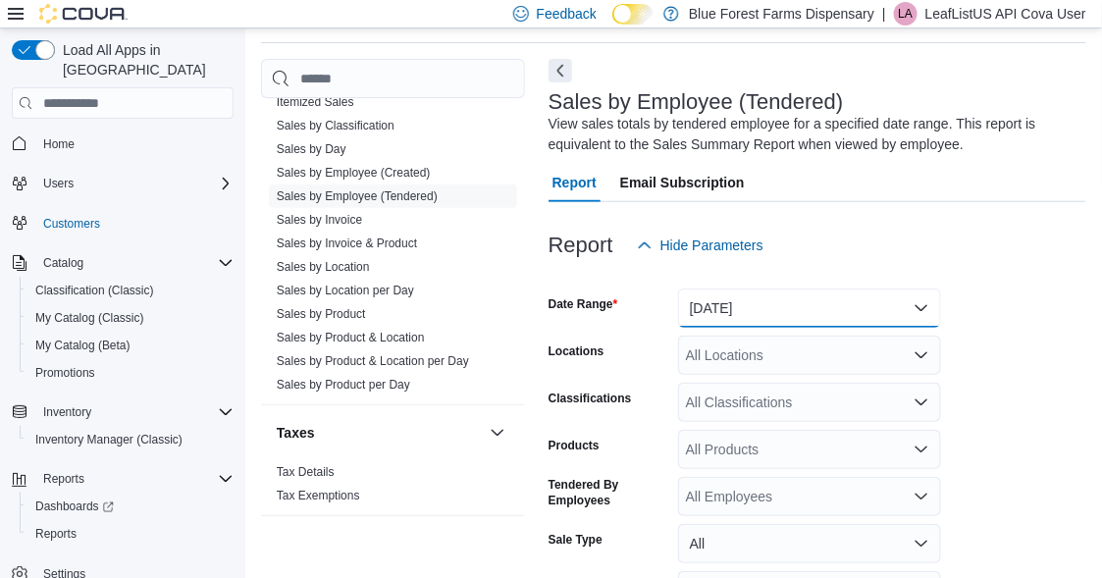
click at [757, 304] on button "Yesterday" at bounding box center [809, 308] width 263 height 39
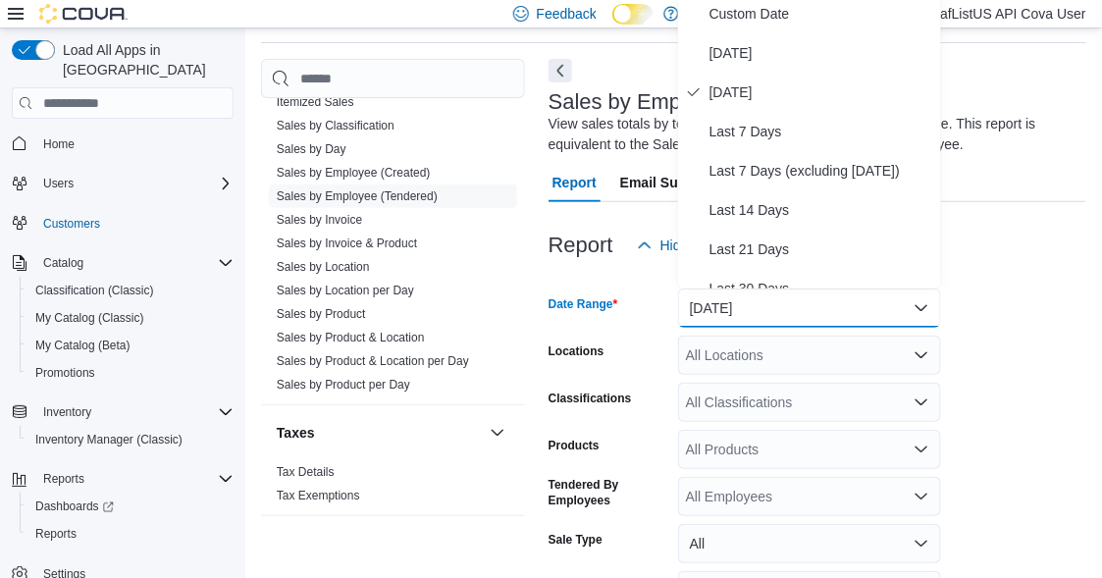
scroll to position [59, 0]
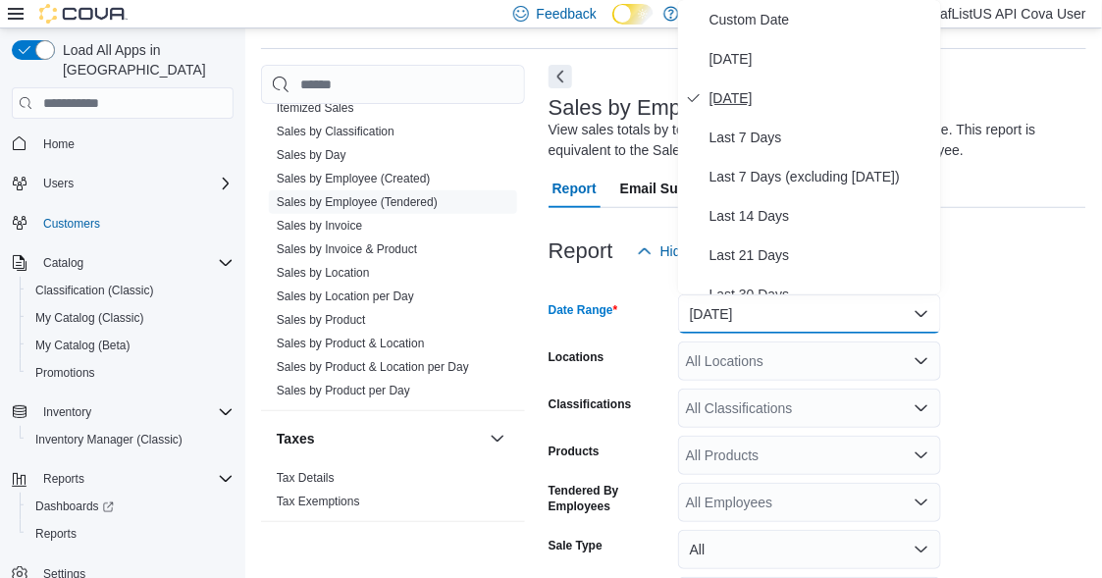
click at [730, 96] on span "Yesterday" at bounding box center [822, 98] width 224 height 24
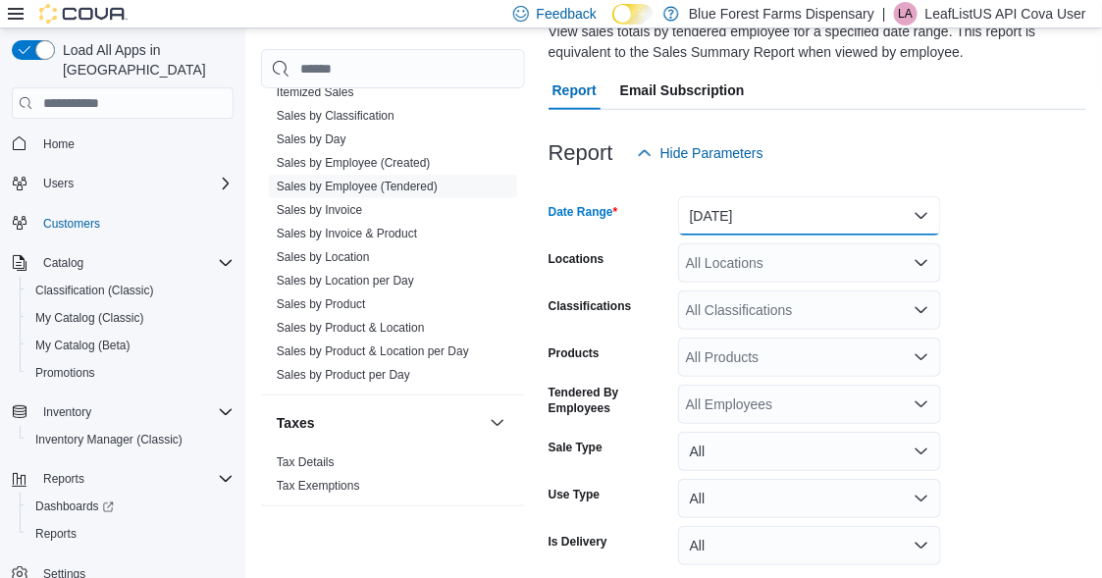
scroll to position [239, 0]
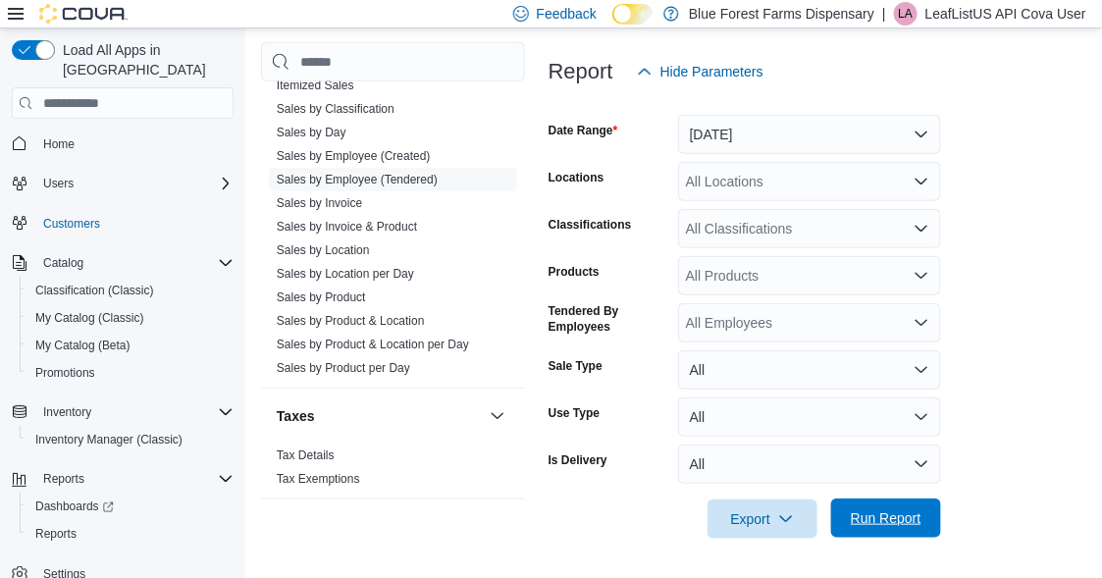
click at [915, 511] on span "Run Report" at bounding box center [886, 518] width 71 height 20
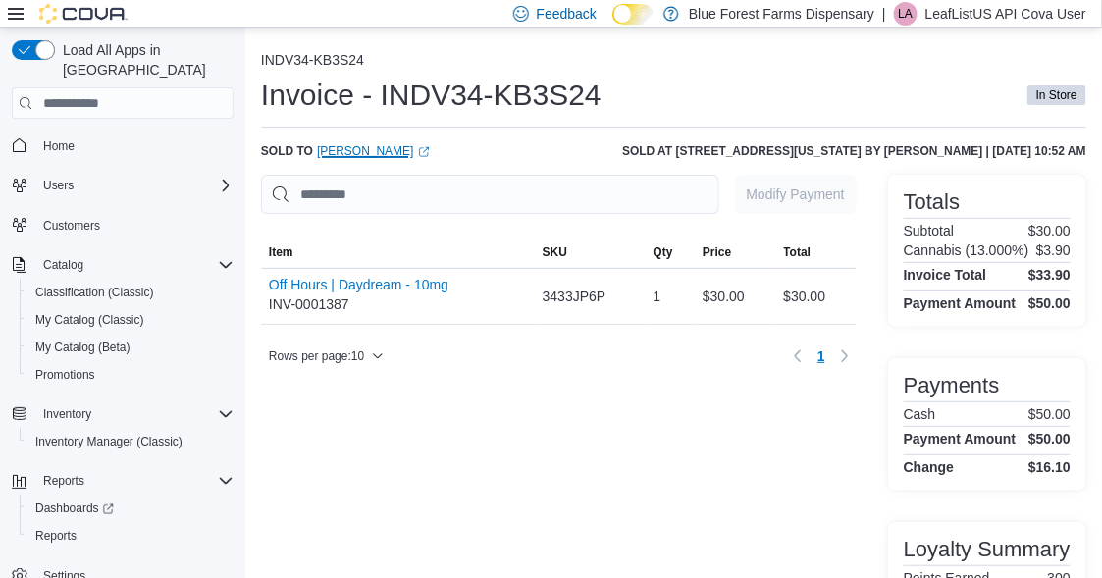
click at [415, 147] on link "[PERSON_NAME] (opens in a new tab or window)" at bounding box center [373, 151] width 113 height 16
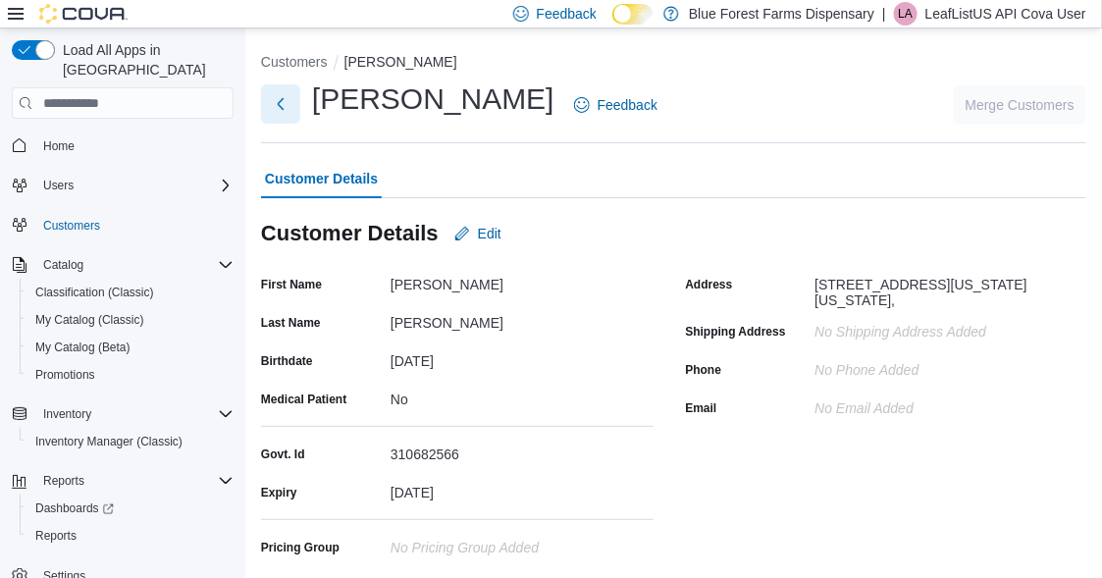
click at [291, 103] on button "Next" at bounding box center [280, 103] width 39 height 39
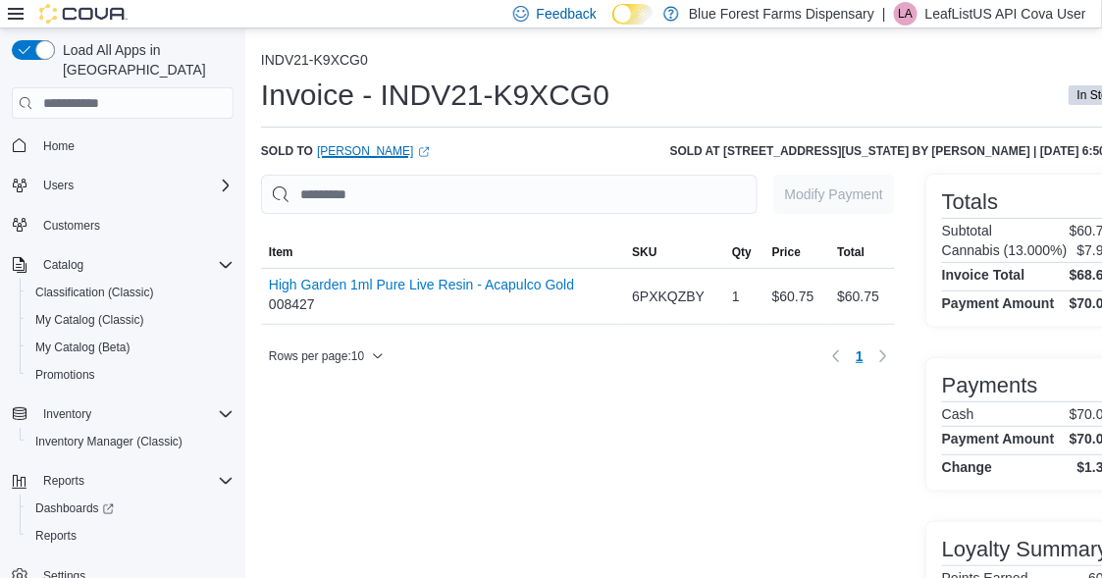
click at [390, 147] on link "[PERSON_NAME] (opens in a new tab or window)" at bounding box center [373, 151] width 113 height 16
click at [385, 148] on link "[PERSON_NAME] (opens in a new tab or window)" at bounding box center [373, 151] width 113 height 16
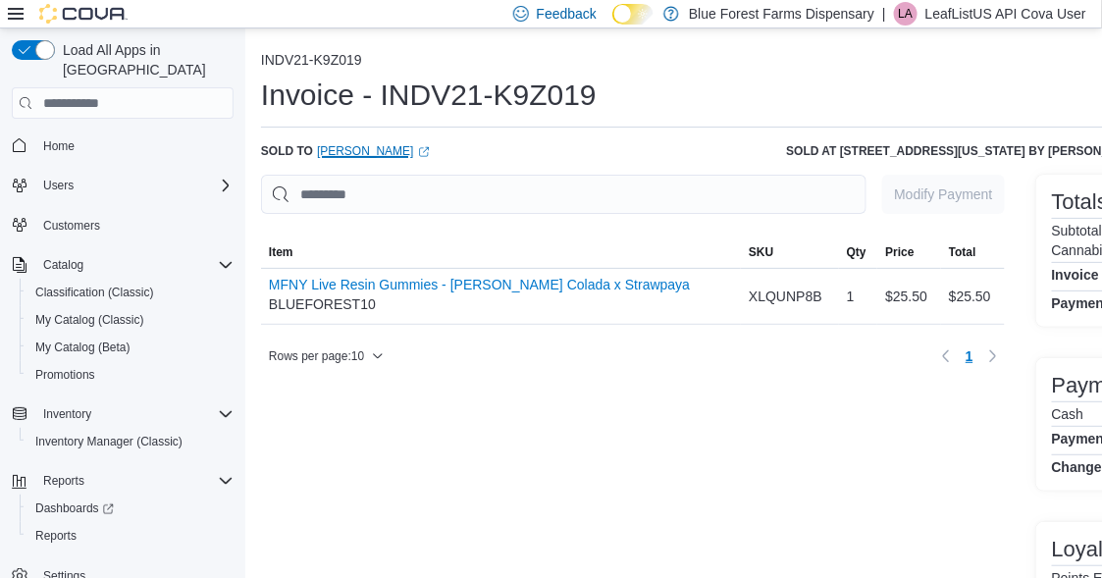
click at [393, 148] on link "[PERSON_NAME] (opens in a new tab or window)" at bounding box center [373, 151] width 113 height 16
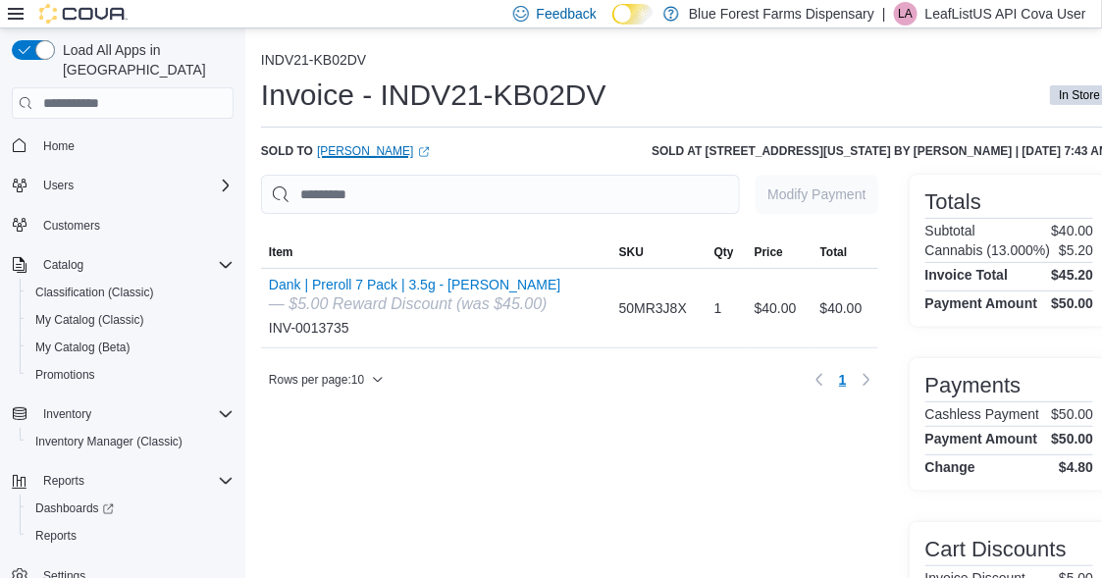
click at [334, 150] on link "[PERSON_NAME] (opens in a new tab or window)" at bounding box center [373, 151] width 113 height 16
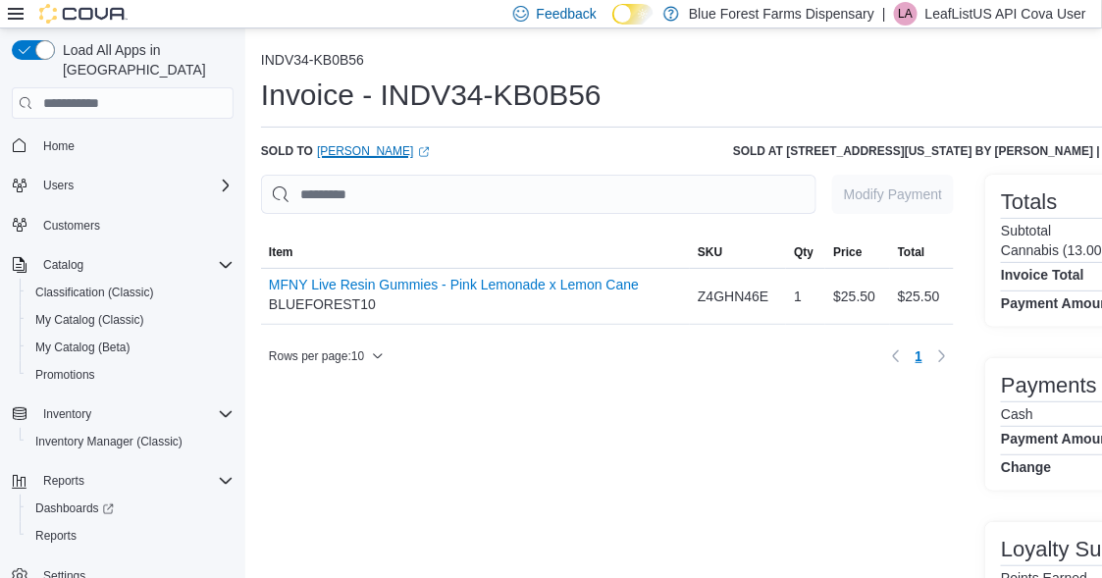
click at [377, 147] on link "[PERSON_NAME] (opens in a new tab or window)" at bounding box center [373, 151] width 113 height 16
click at [365, 145] on link "[PERSON_NAME] (opens in a new tab or window)" at bounding box center [373, 151] width 113 height 16
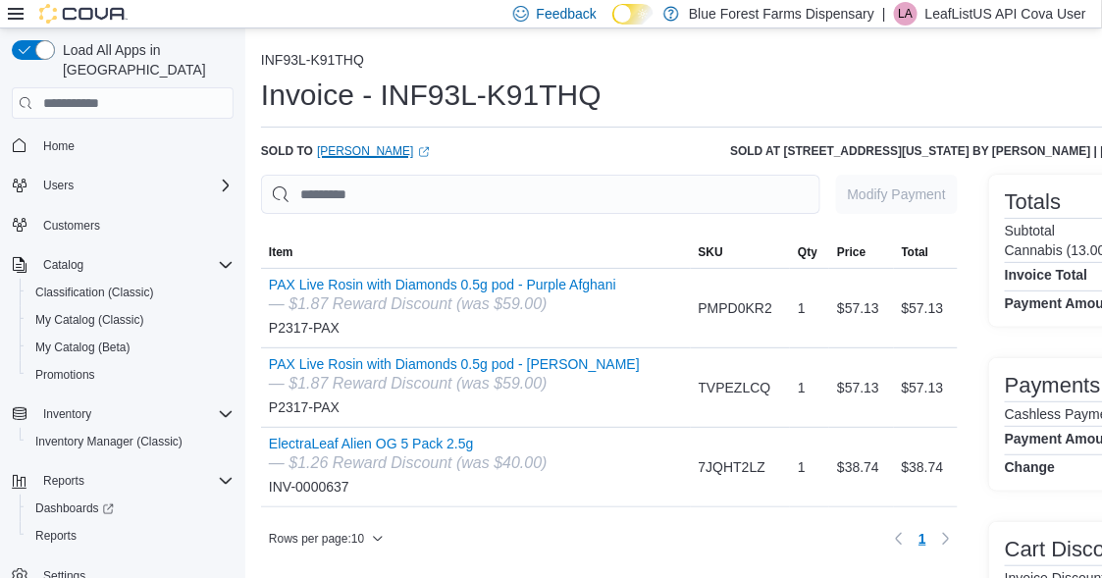
click at [405, 150] on link "[PERSON_NAME] (opens in a new tab or window)" at bounding box center [373, 151] width 113 height 16
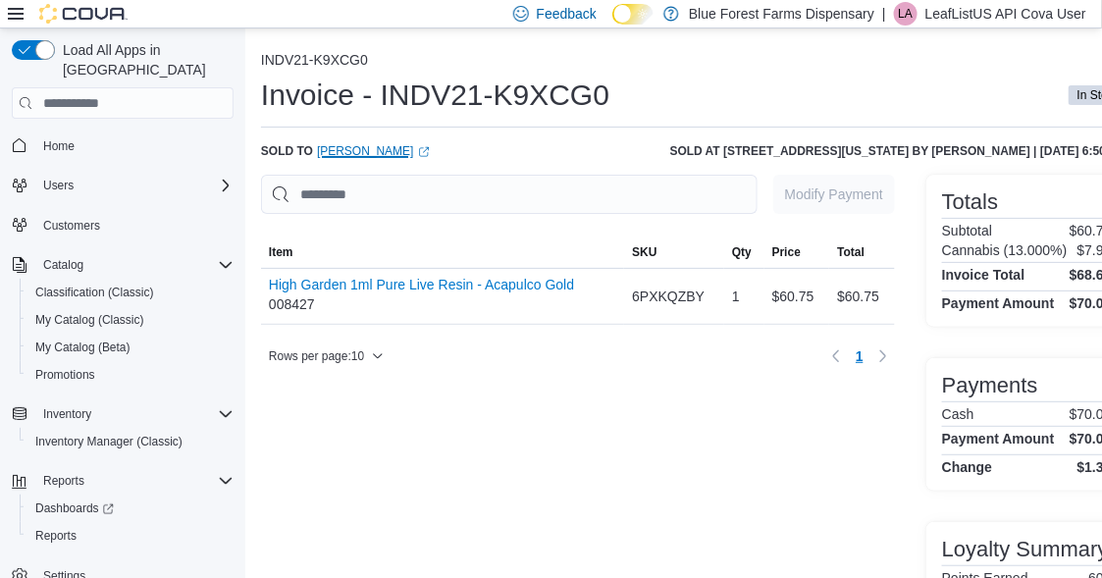
click at [394, 148] on link "[PERSON_NAME] (opens in a new tab or window)" at bounding box center [373, 151] width 113 height 16
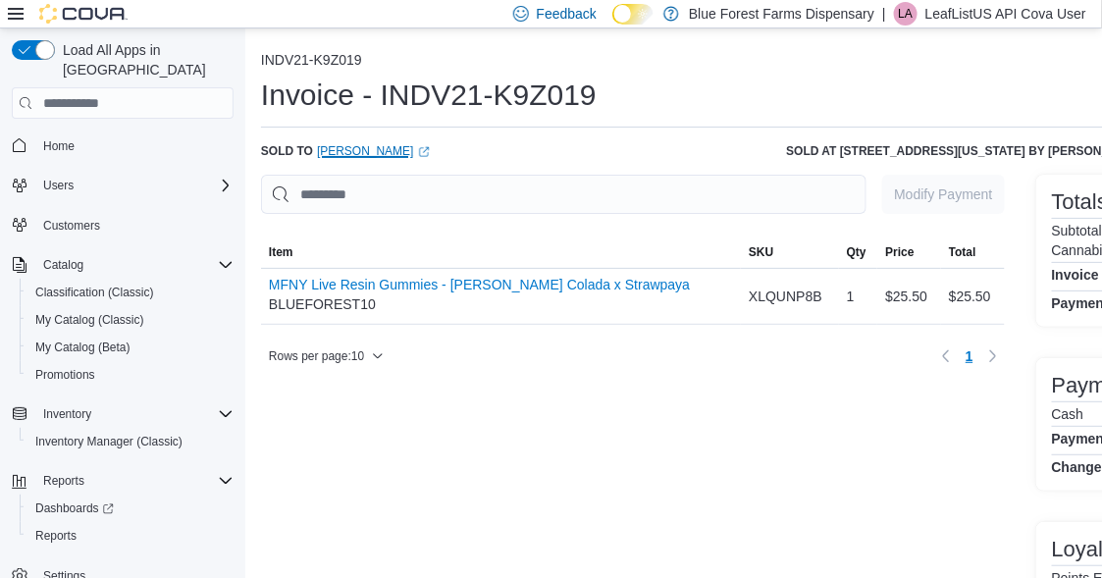
click at [344, 151] on link "[PERSON_NAME] (opens in a new tab or window)" at bounding box center [373, 151] width 113 height 16
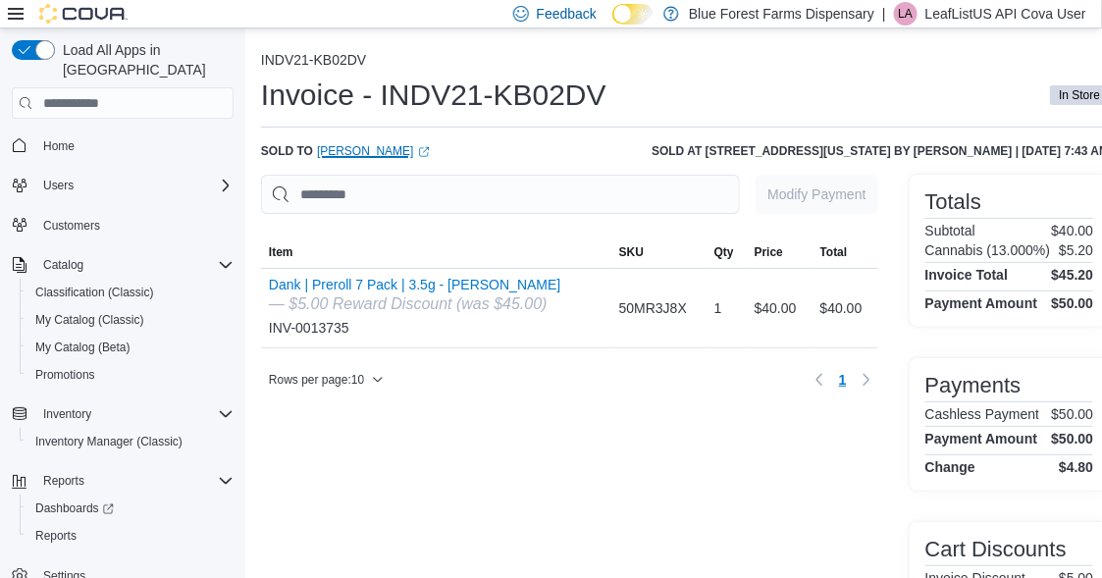
click at [387, 148] on link "Julie Daitch (opens in a new tab or window)" at bounding box center [373, 151] width 113 height 16
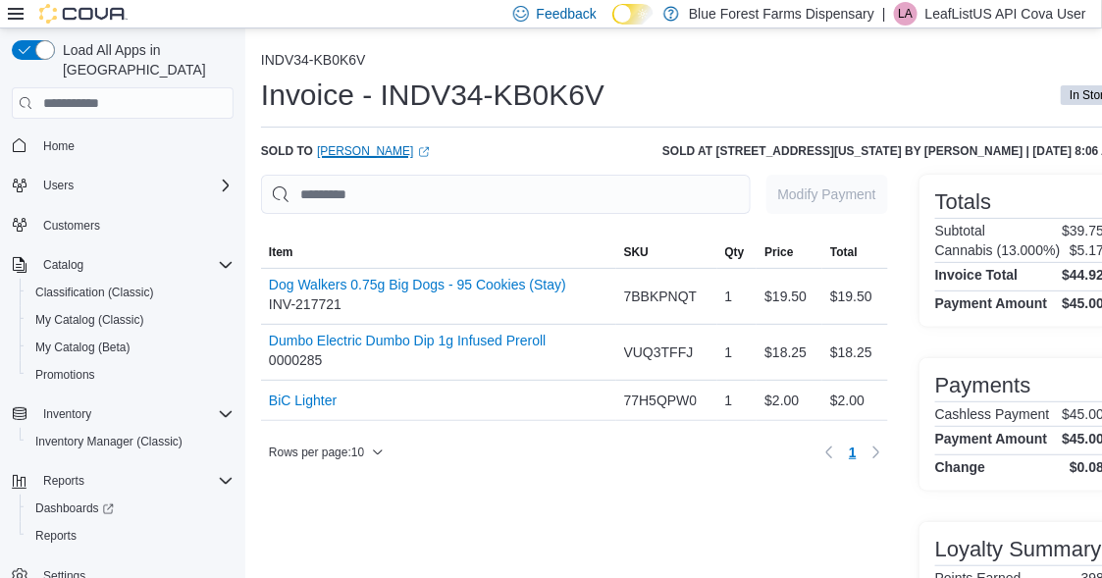
click at [362, 151] on link "[PERSON_NAME] (opens in a new tab or window)" at bounding box center [373, 151] width 113 height 16
click at [425, 152] on link "Samantha Decarlo (opens in a new tab or window)" at bounding box center [373, 151] width 113 height 16
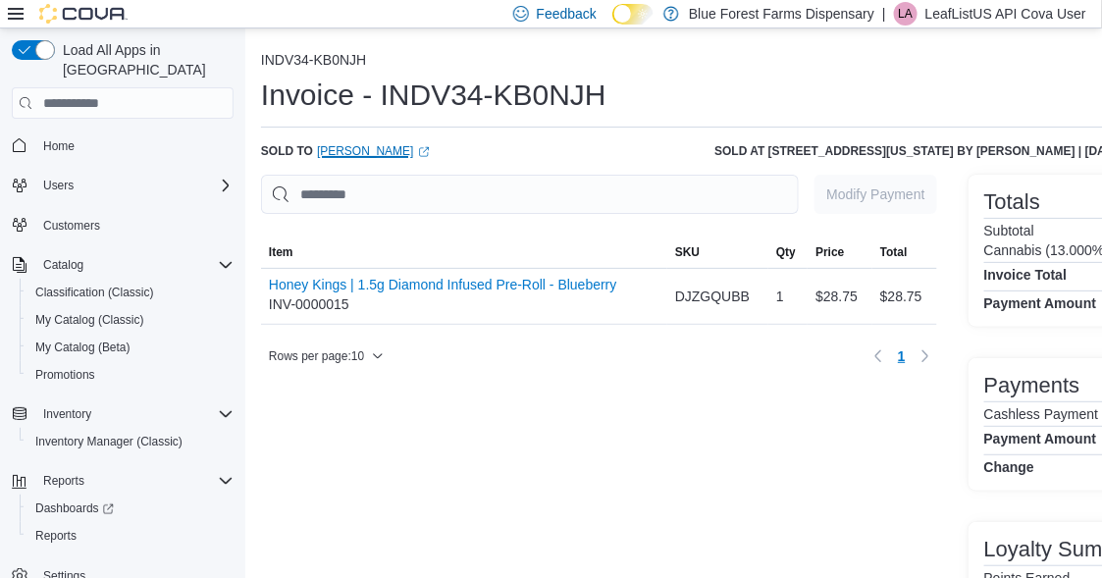
click at [371, 143] on link "Eric Mcwillie (opens in a new tab or window)" at bounding box center [373, 151] width 113 height 16
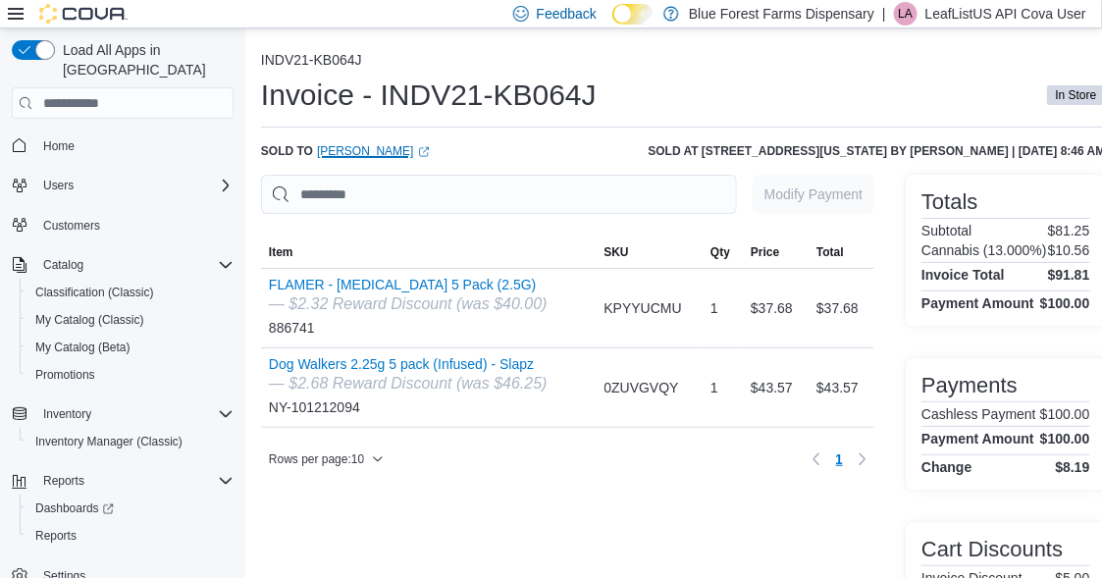
click at [368, 150] on link "[PERSON_NAME] (opens in a new tab or window)" at bounding box center [373, 151] width 113 height 16
click at [406, 151] on link "Kaitlyn Willametz (opens in a new tab or window)" at bounding box center [373, 151] width 113 height 16
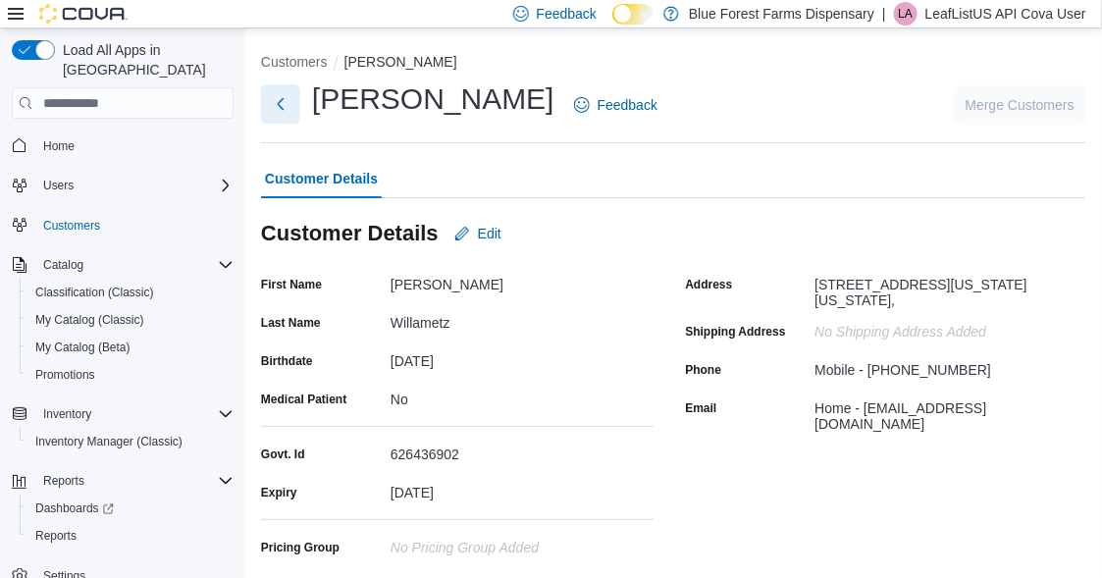
click at [281, 103] on button "Next" at bounding box center [280, 103] width 39 height 39
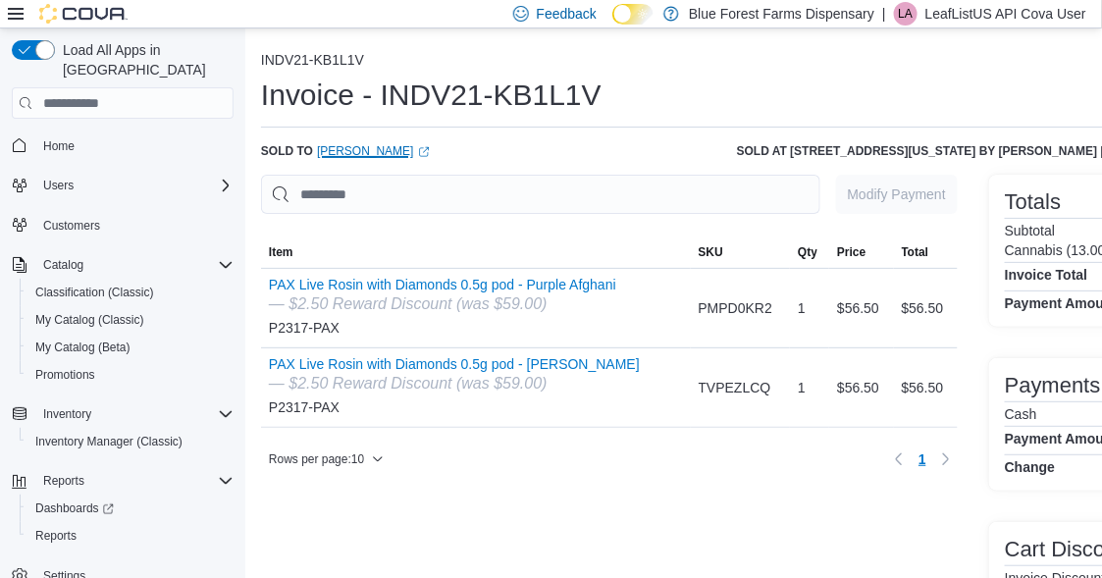
click at [360, 148] on link "David Febrillet (opens in a new tab or window)" at bounding box center [373, 151] width 113 height 16
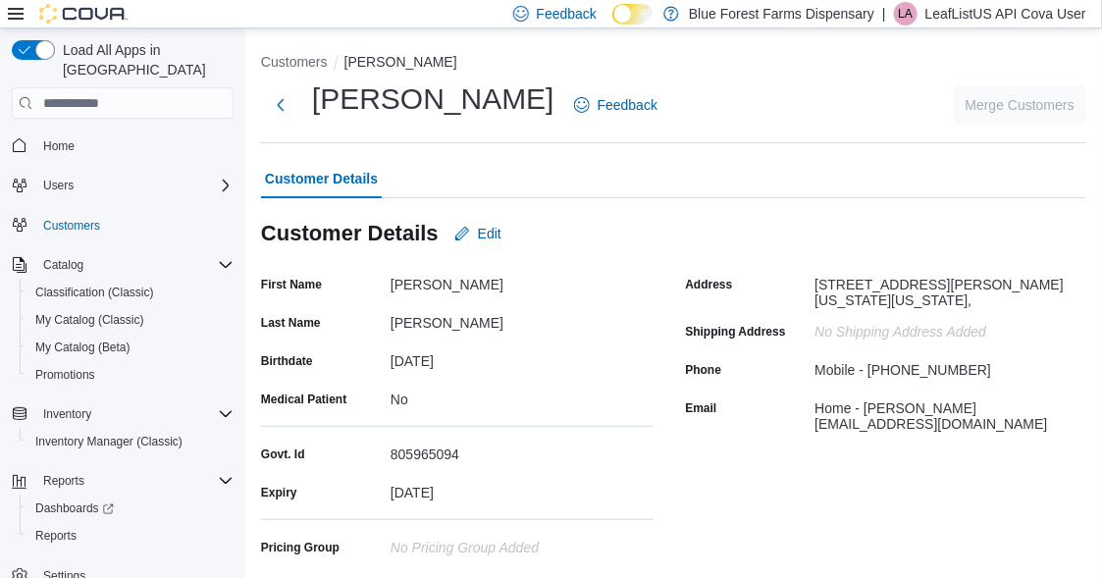
drag, startPoint x: 312, startPoint y: 96, endPoint x: 500, endPoint y: 102, distance: 187.6
click at [500, 102] on h1 "[PERSON_NAME]" at bounding box center [433, 99] width 242 height 39
copy h1 "[PERSON_NAME]"
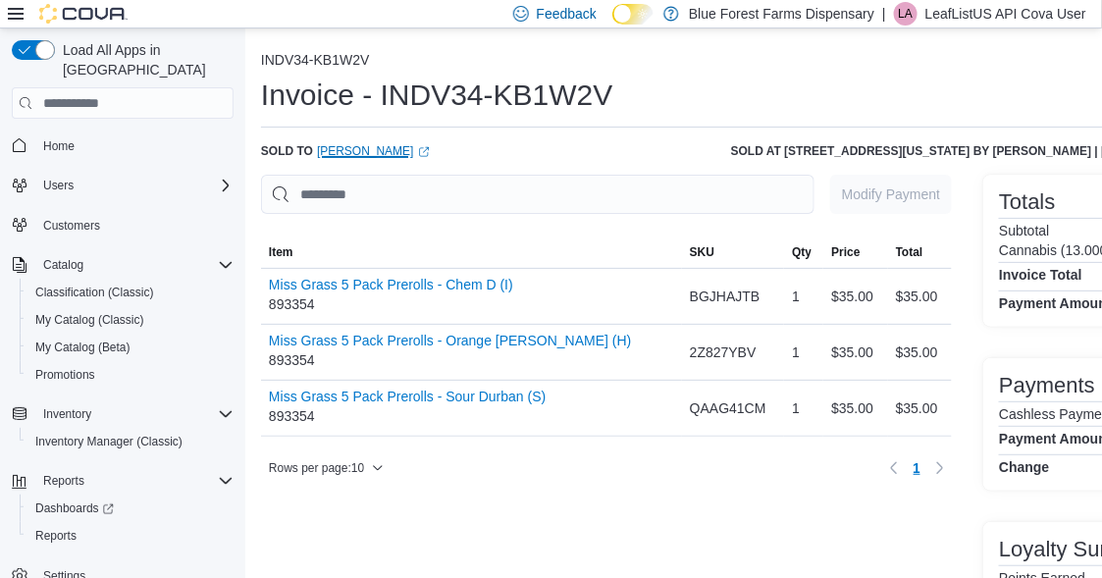
click at [419, 152] on link "Micaela Robertson (opens in a new tab or window)" at bounding box center [373, 151] width 113 height 16
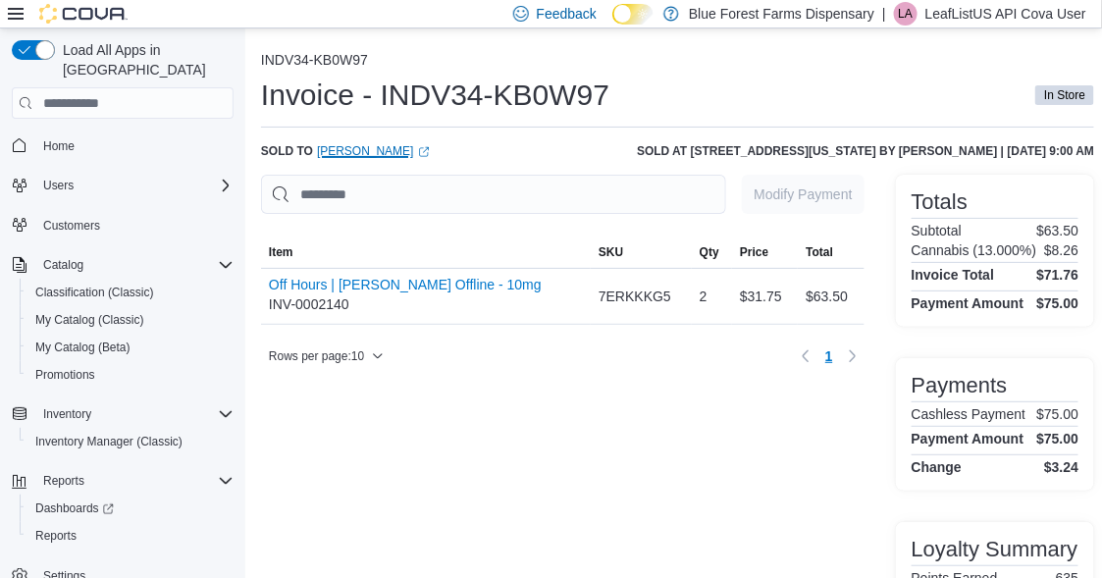
click at [401, 145] on link "Gordana Pantic (opens in a new tab or window)" at bounding box center [373, 151] width 113 height 16
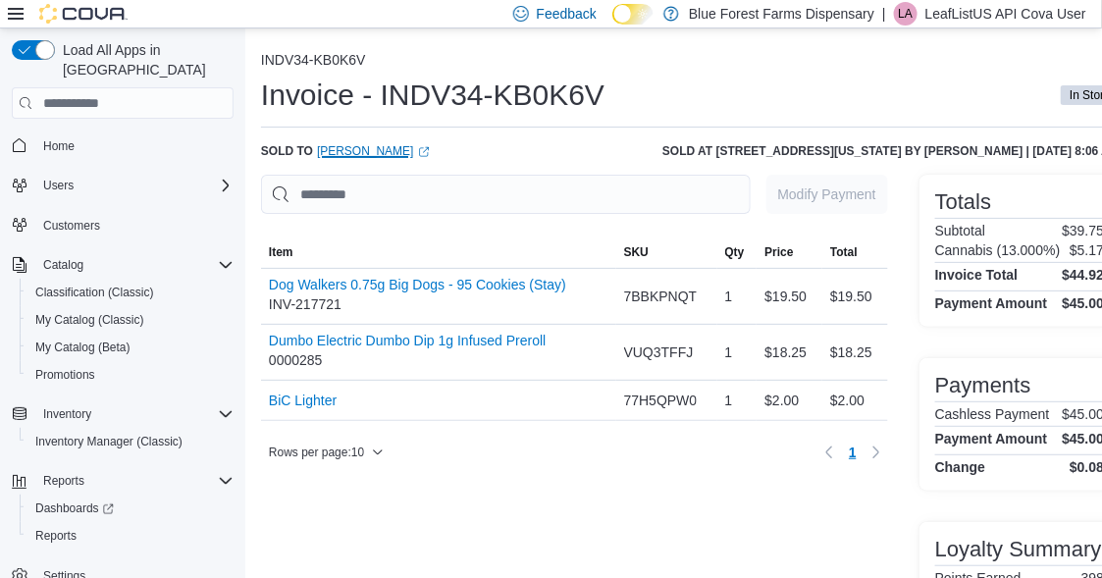
click at [366, 148] on link "[PERSON_NAME] (opens in a new tab or window)" at bounding box center [373, 151] width 113 height 16
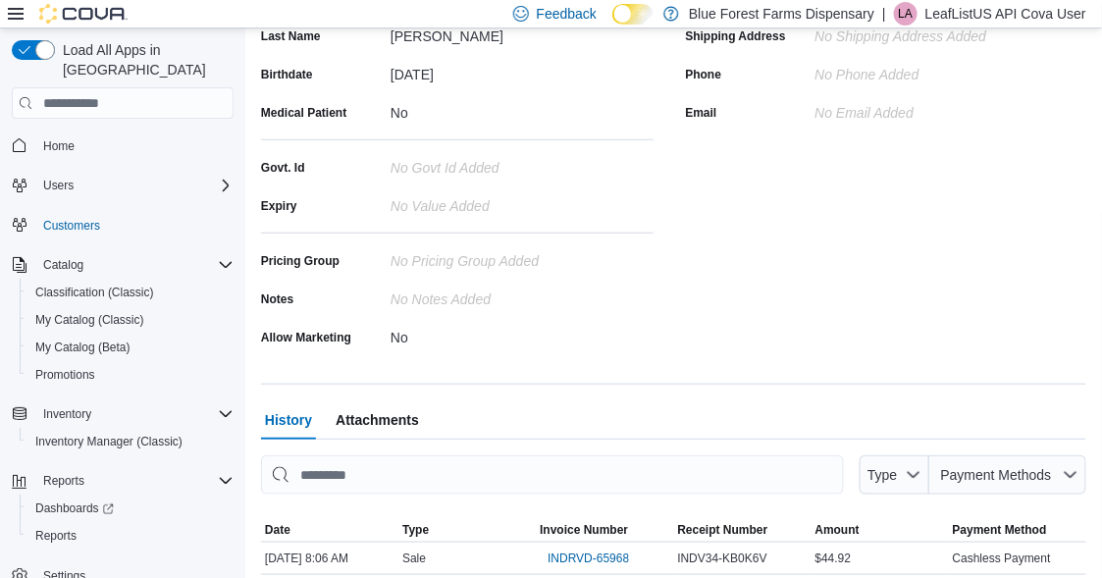
scroll to position [385, 0]
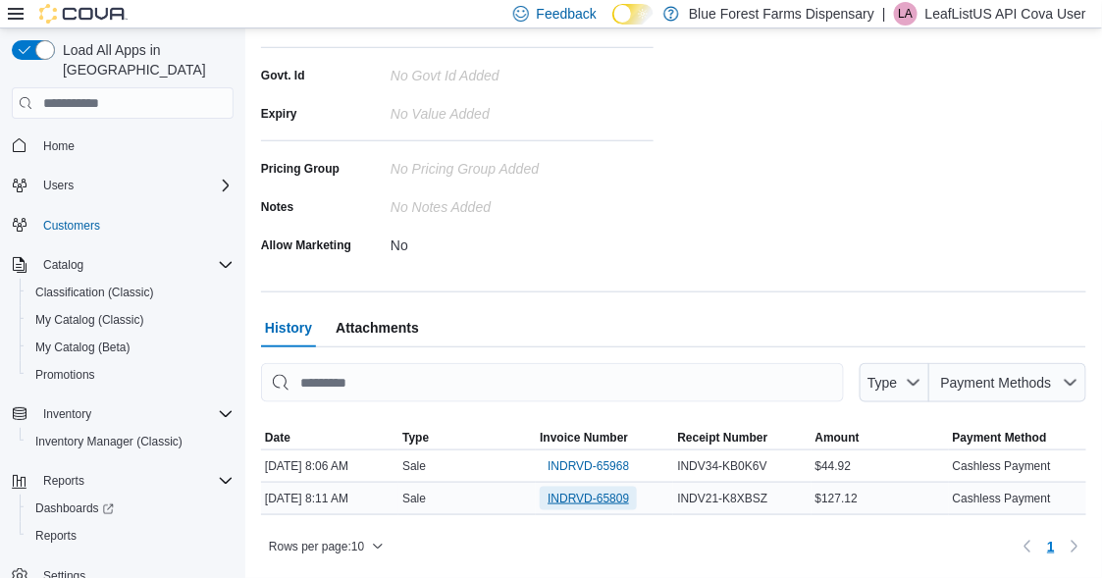
drag, startPoint x: 581, startPoint y: 496, endPoint x: 581, endPoint y: 483, distance: 12.8
click at [581, 483] on div "INDRVD-65809" at bounding box center [604, 498] width 137 height 31
click at [396, 323] on span "Attachments" at bounding box center [377, 327] width 83 height 39
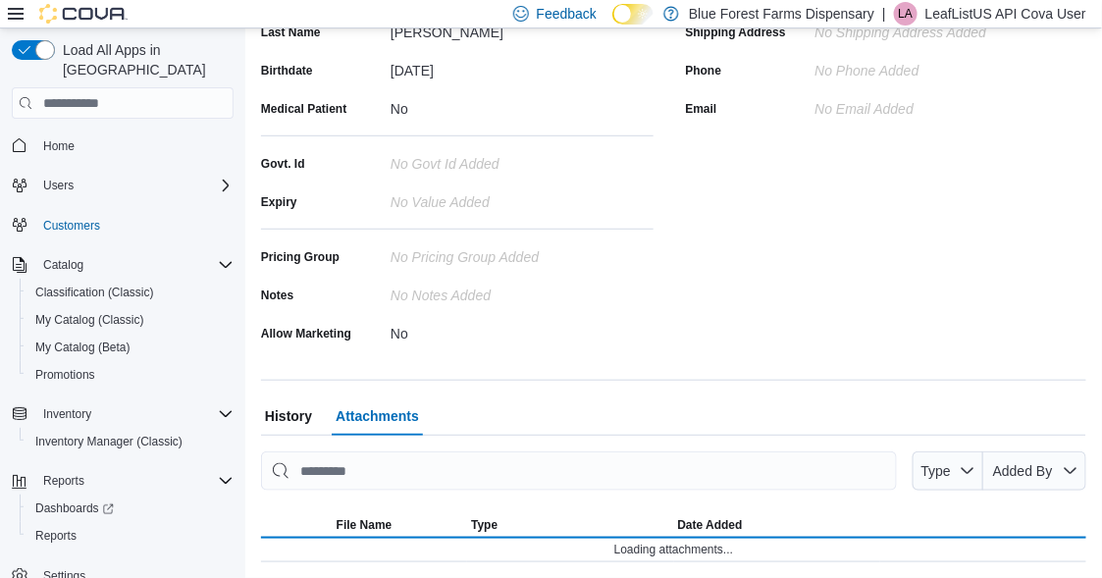
scroll to position [290, 0]
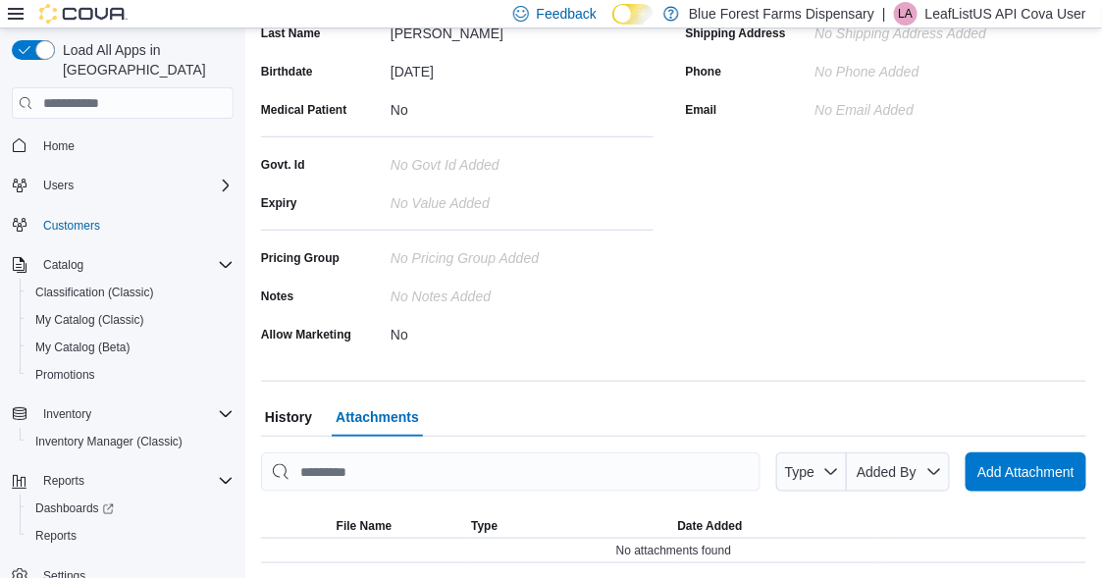
click at [286, 420] on span "History" at bounding box center [288, 417] width 47 height 39
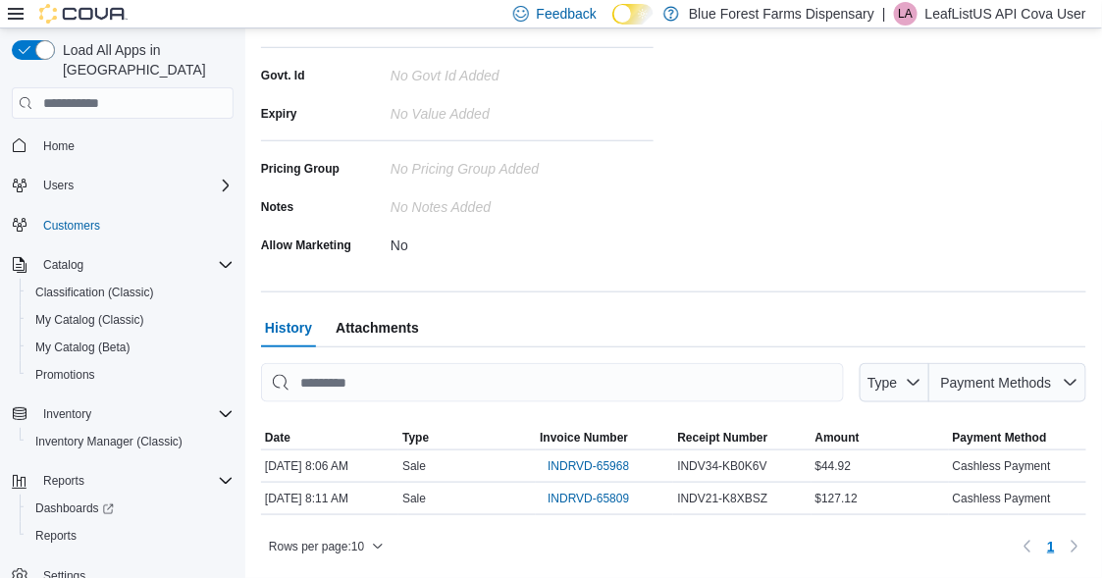
scroll to position [0, 0]
